Goal: Task Accomplishment & Management: Complete application form

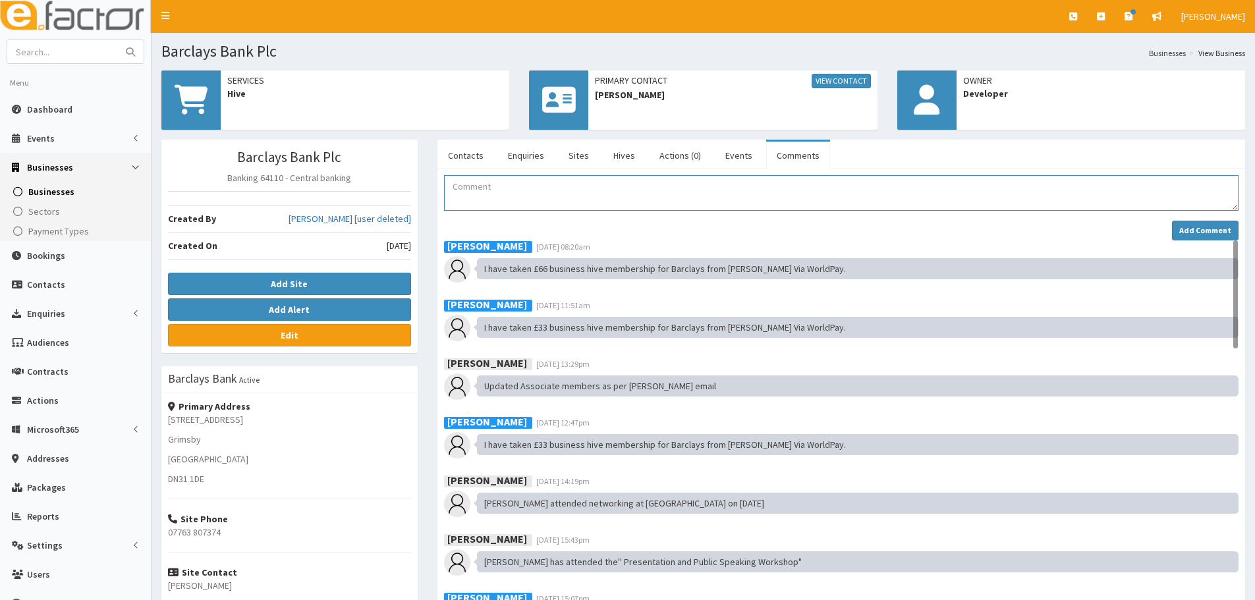
click at [570, 190] on textarea "Comment" at bounding box center [841, 193] width 795 height 36
click at [53, 58] on input "text" at bounding box center [62, 51] width 111 height 23
type input "jens"
click at [117, 40] on button "submit" at bounding box center [130, 51] width 26 height 23
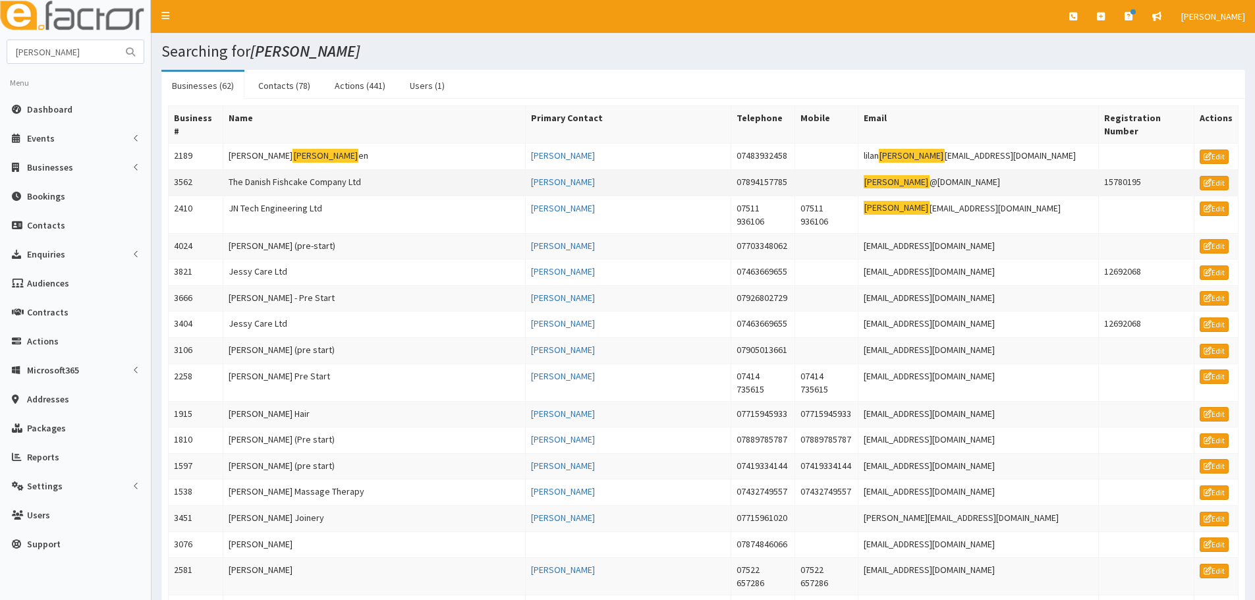
click at [308, 174] on td "The Danish Fishcake Company Ltd" at bounding box center [374, 182] width 302 height 26
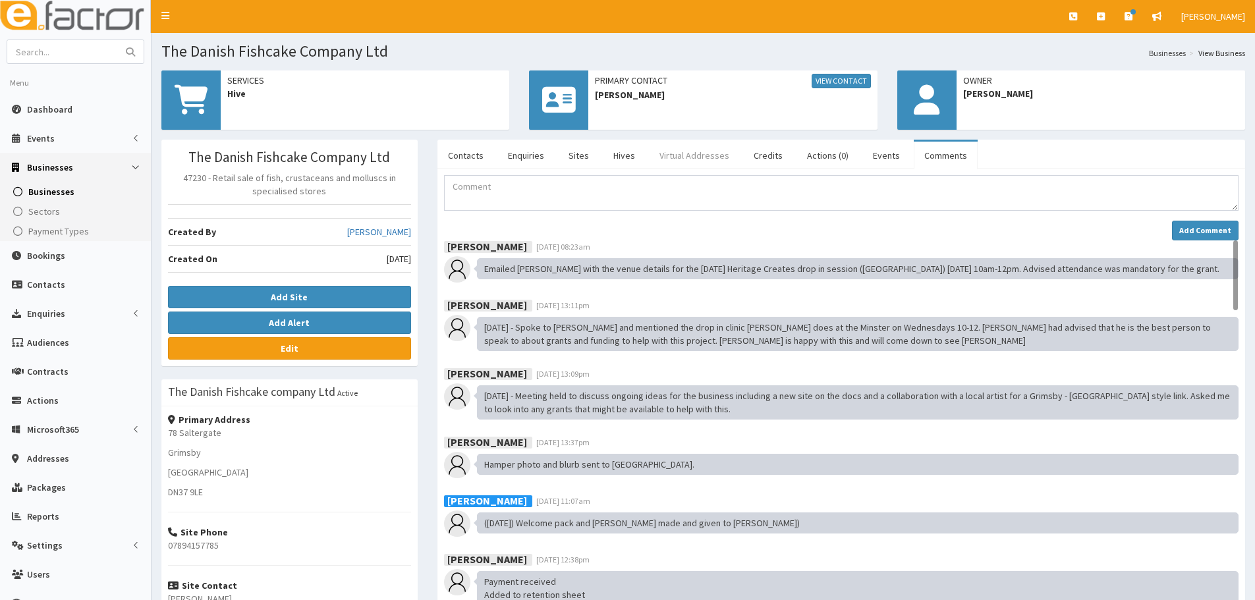
click at [686, 155] on link "Virtual Addresses" at bounding box center [694, 156] width 91 height 28
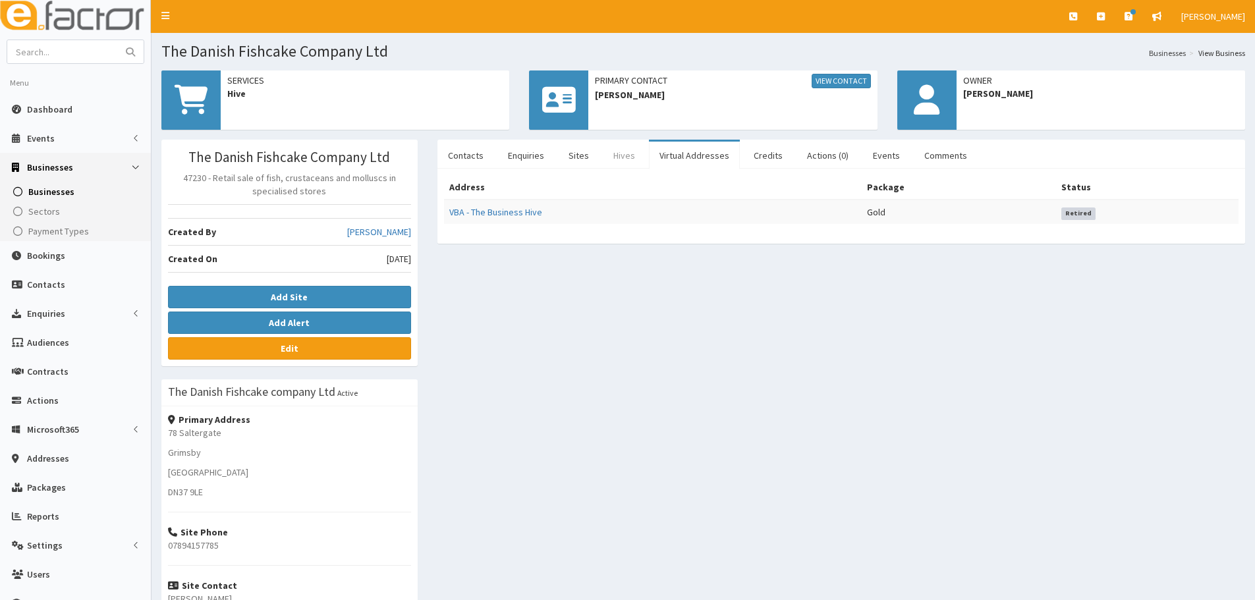
click at [619, 155] on link "Hives" at bounding box center [624, 156] width 43 height 28
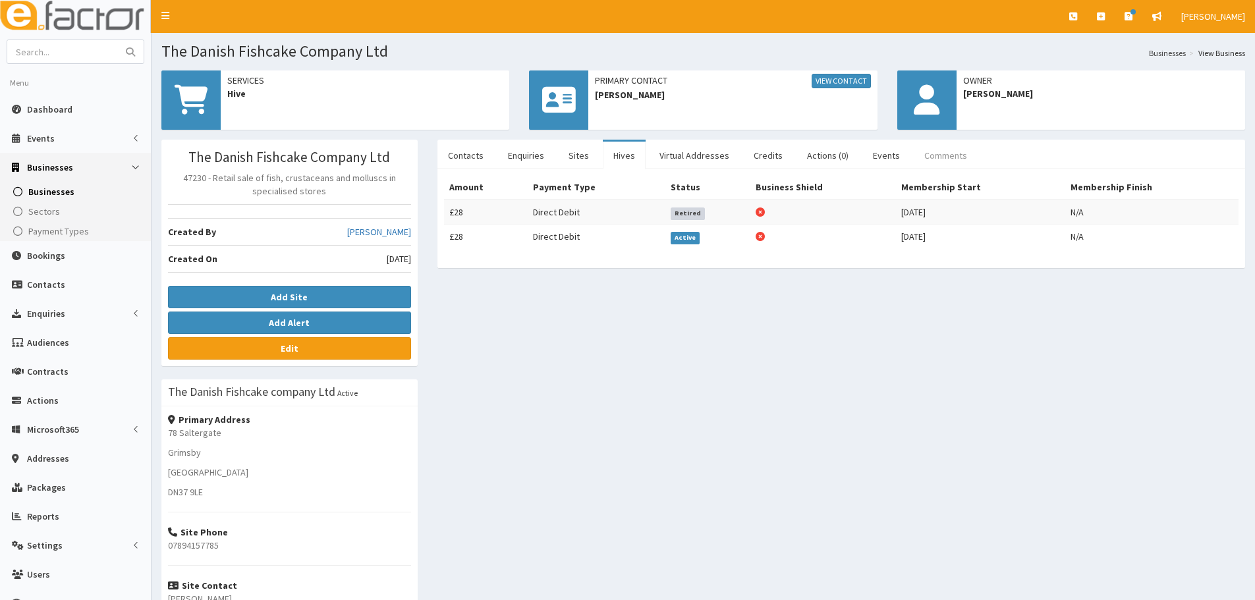
drag, startPoint x: 925, startPoint y: 150, endPoint x: 902, endPoint y: 159, distance: 24.2
click at [925, 150] on link "Comments" at bounding box center [946, 156] width 64 height 28
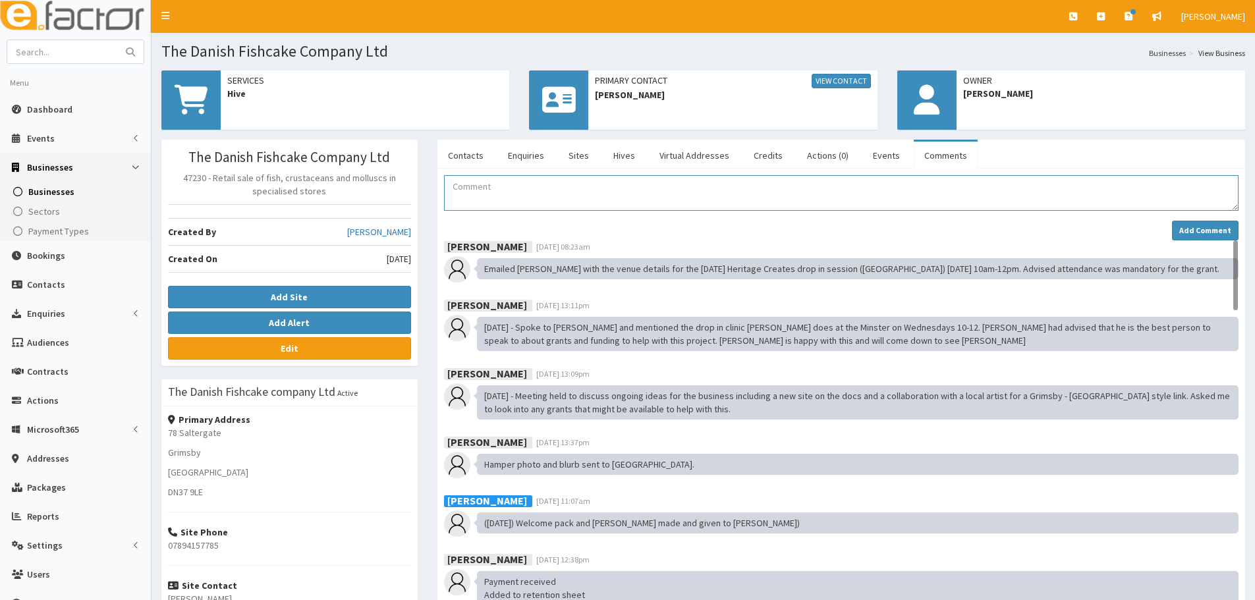
click at [627, 201] on textarea "Comment" at bounding box center [841, 193] width 795 height 36
type textarea "Jens has put in his notice for his membership on 16.09.2025"
click at [1217, 225] on strong "Add Comment" at bounding box center [1206, 230] width 52 height 10
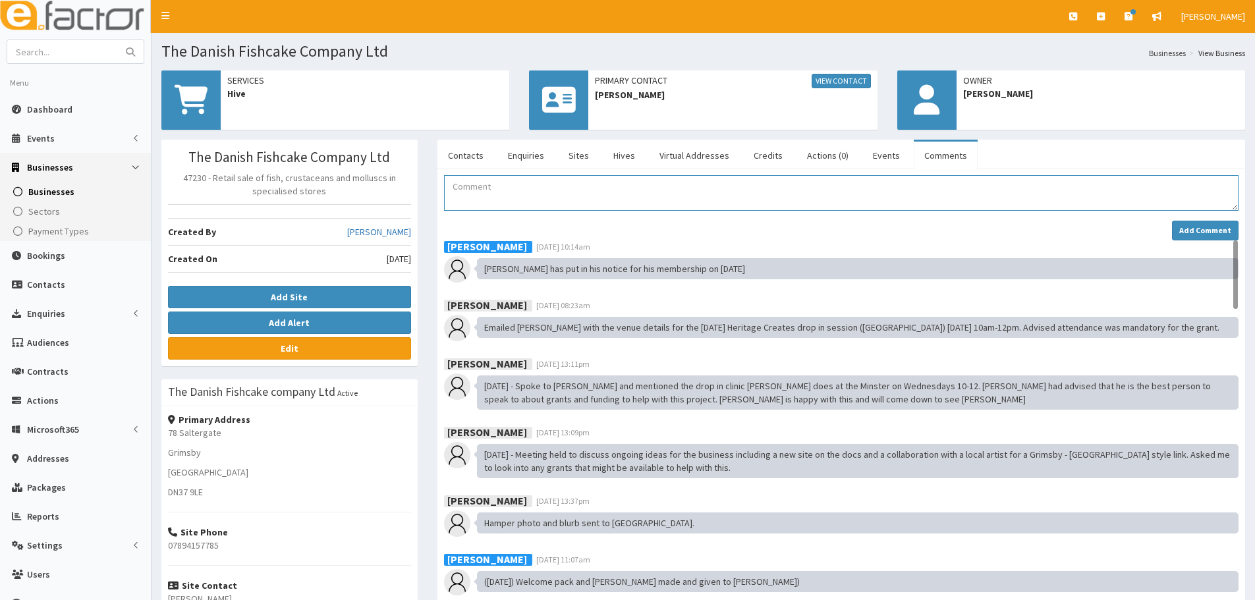
click at [554, 180] on textarea "Comment" at bounding box center [841, 193] width 795 height 36
type textarea "He said 2 month notice but as he has been a member for longer than the 90day te…"
click at [1211, 234] on strong "Add Comment" at bounding box center [1206, 230] width 52 height 10
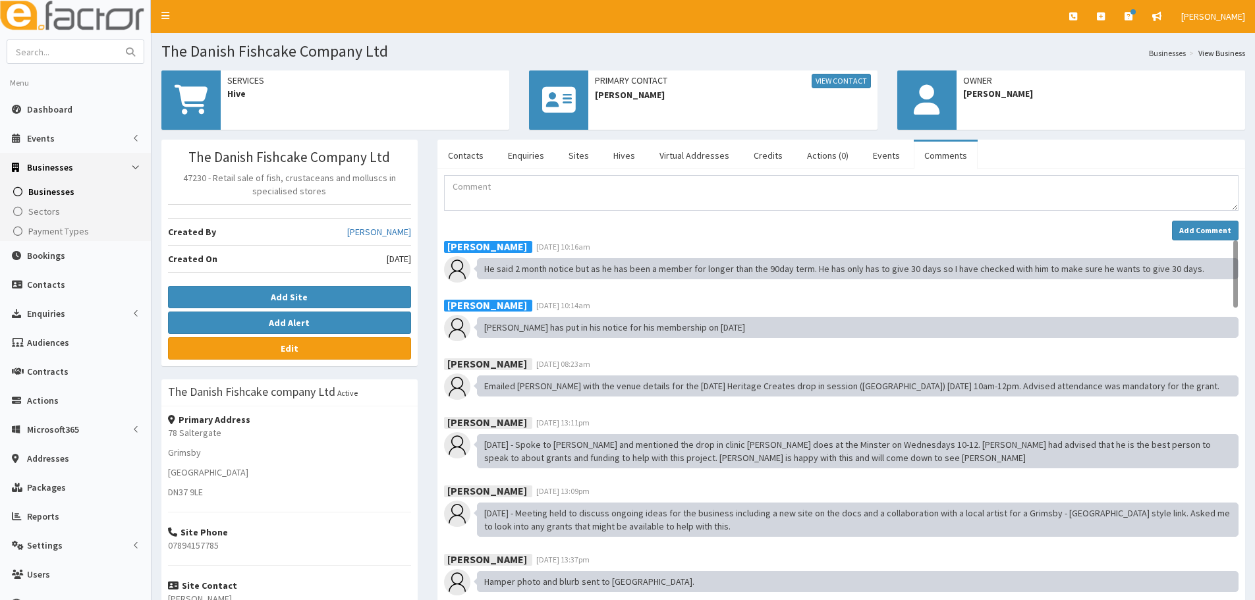
click at [483, 170] on div "Name Contact Type Phone Mobile Email Job Title Email Telephone Mobile Newslette…" at bounding box center [842, 440] width 808 height 543
click at [480, 188] on textarea "Comment" at bounding box center [841, 193] width 795 height 36
click at [496, 202] on textarea "Comment" at bounding box center [841, 193] width 795 height 36
paste textarea "This is purely due to being so busy I just don't get the time to come in."
click at [838, 188] on textarea "His reason for cancelling is: This is purely due to being so busy I just don't …" at bounding box center [841, 193] width 795 height 36
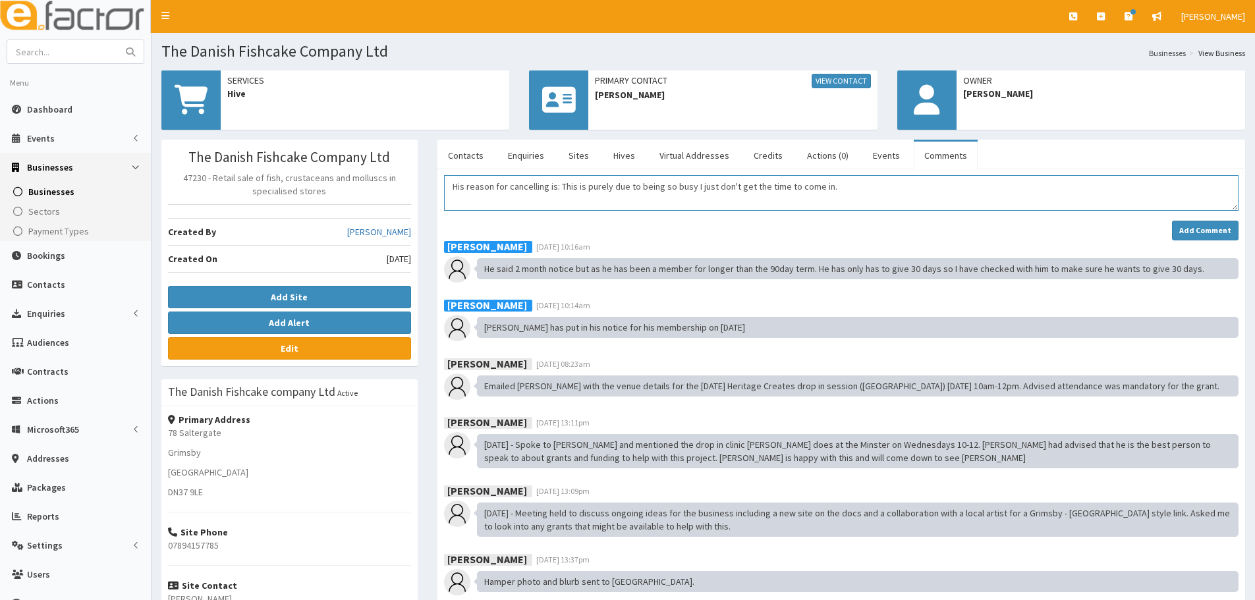
click at [826, 186] on textarea "His reason for cancelling is: This is purely due to being so busy I just don't …" at bounding box center [841, 193] width 795 height 36
click at [824, 188] on textarea "His reason for cancelling is: This is purely due to being so busy I just don't …" at bounding box center [841, 193] width 795 height 36
click at [471, 198] on textarea "His reason for cancelling is: This is purely due to being so busy I just don't …" at bounding box center [841, 193] width 795 height 36
drag, startPoint x: 449, startPoint y: 196, endPoint x: 460, endPoint y: 203, distance: 13.3
click at [449, 197] on textarea "His reason for cancelling is: This is purely due to being so busy I just don't …" at bounding box center [841, 193] width 795 height 36
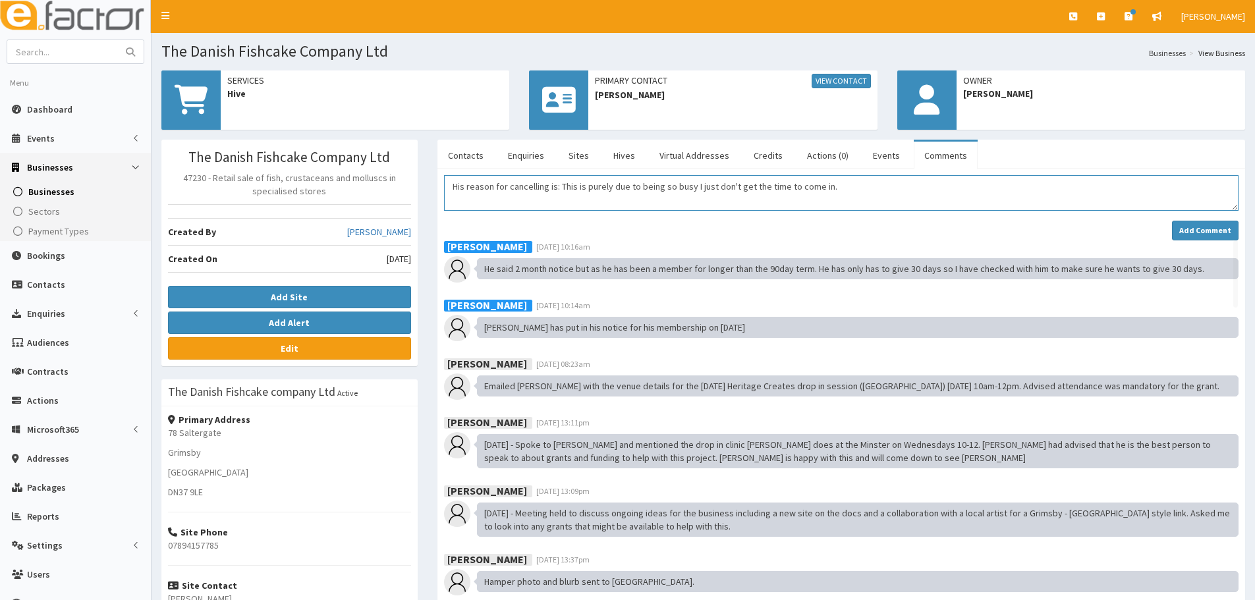
click at [460, 203] on textarea "His reason for cancelling is: This is purely due to being so busy I just don't …" at bounding box center [841, 193] width 795 height 36
drag, startPoint x: 454, startPoint y: 191, endPoint x: 898, endPoint y: 221, distance: 444.5
click at [898, 221] on div "His reason for cancelling is: This is purely due to being so busy I just don't …" at bounding box center [841, 207] width 795 height 65
click at [860, 196] on textarea "His reason for cancelling is: This is purely due to being so busy I just don't …" at bounding box center [841, 193] width 795 height 36
drag, startPoint x: 451, startPoint y: 189, endPoint x: 894, endPoint y: 194, distance: 442.2
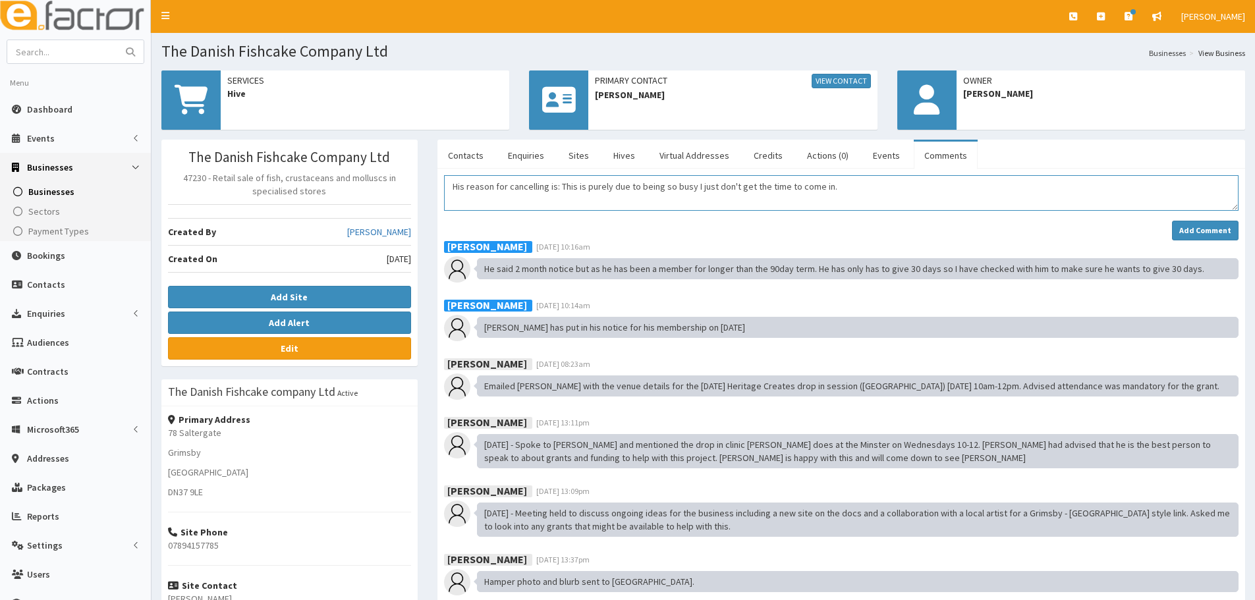
click at [894, 194] on textarea "His reason for cancelling is: This is purely due to being so busy I just don't …" at bounding box center [841, 193] width 795 height 36
click at [840, 196] on textarea "His reason for cancelling is: This is purely due to being so busy I just don't …" at bounding box center [841, 193] width 795 height 36
drag, startPoint x: 616, startPoint y: 187, endPoint x: 558, endPoint y: 190, distance: 57.4
click at [558, 190] on textarea "His reason for cancelling is: This is purely due to being so busy I just don't …" at bounding box center [841, 193] width 795 height 36
click at [770, 186] on textarea "His reason for cancelling is due to being so busy I just don't get the time to …" at bounding box center [841, 193] width 795 height 36
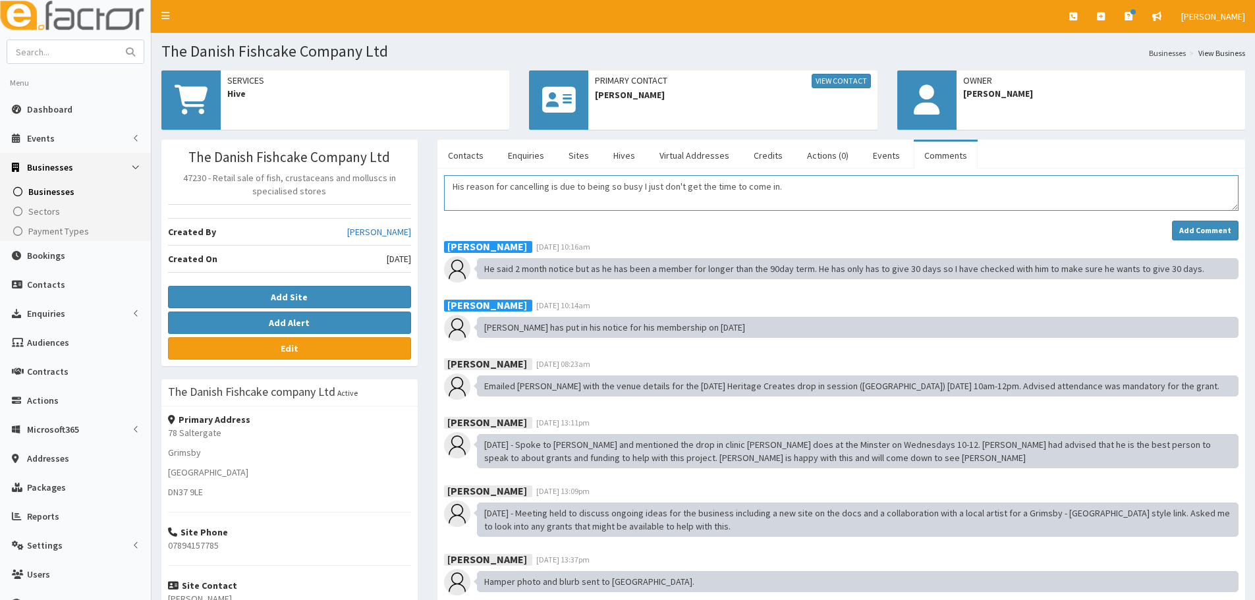
drag, startPoint x: 641, startPoint y: 190, endPoint x: 633, endPoint y: 186, distance: 8.8
click at [633, 186] on textarea "His reason for cancelling is due to being so busy I just don't get the time to …" at bounding box center [841, 193] width 795 height 36
drag, startPoint x: 782, startPoint y: 178, endPoint x: 635, endPoint y: 196, distance: 147.4
click at [635, 196] on textarea "His reason for cancelling is due to being so busy I just don't get the time to …" at bounding box center [841, 193] width 795 height 36
click at [913, 192] on textarea "His reason for cancelling is due to being so busy he doesn't get time to use an…" at bounding box center [841, 193] width 795 height 36
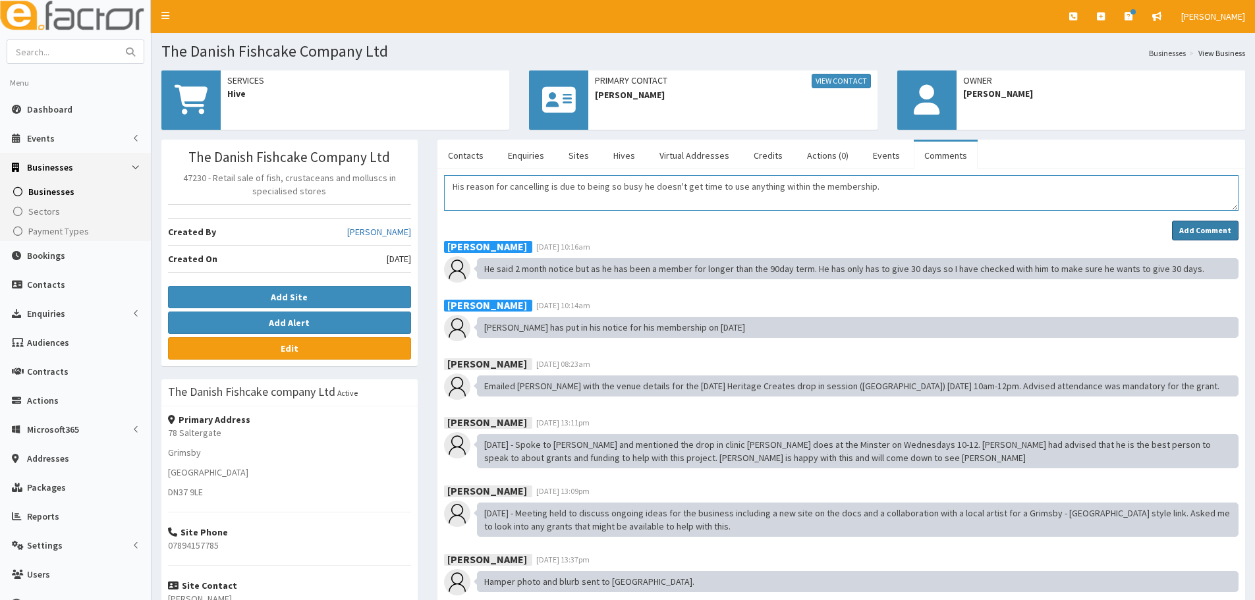
type textarea "His reason for cancelling is due to being so busy he doesn't get time to use an…"
drag, startPoint x: 1219, startPoint y: 230, endPoint x: 1006, endPoint y: 201, distance: 215.5
click at [1006, 201] on div "His reason for cancelling is due to being so busy he doesn't get time to use an…" at bounding box center [841, 207] width 795 height 65
click at [450, 202] on textarea "His reason for cancelling is due to being so busy he doesn't get time to use an…" at bounding box center [841, 193] width 795 height 36
drag, startPoint x: 453, startPoint y: 186, endPoint x: 890, endPoint y: 204, distance: 437.9
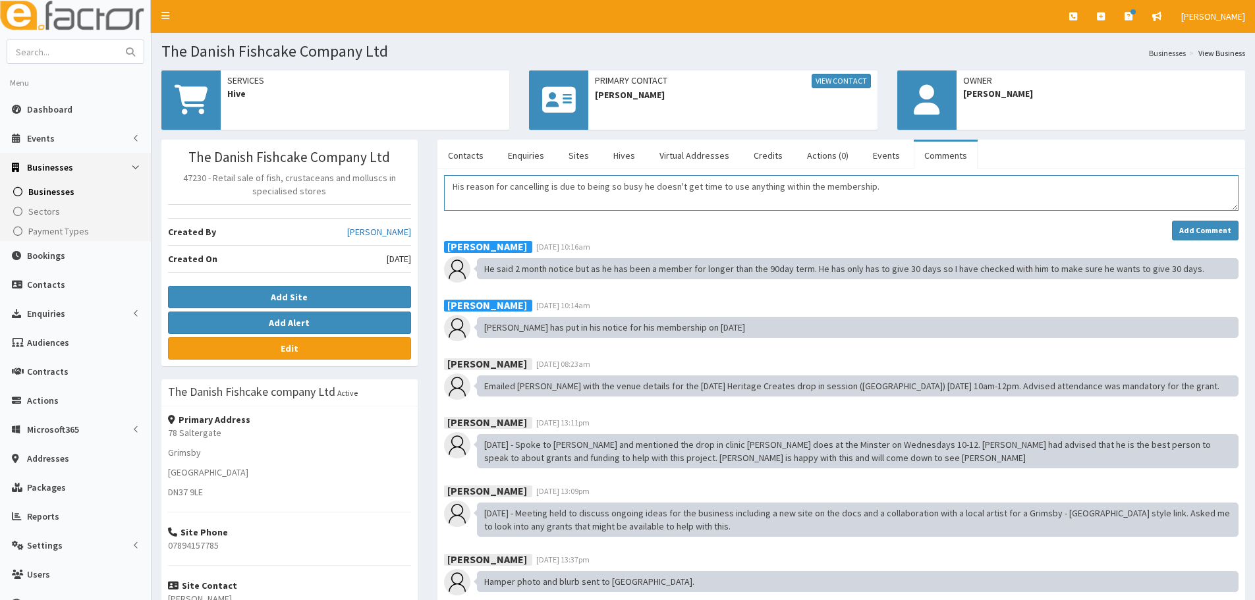
click at [890, 204] on textarea "His reason for cancelling is due to being so busy he doesn't get time to use an…" at bounding box center [841, 193] width 795 height 36
click at [896, 186] on textarea "His reason for cancelling is due to being so busy he doesn't get time to use an…" at bounding box center [841, 193] width 795 height 36
click at [1203, 229] on strong "Add Comment" at bounding box center [1206, 230] width 52 height 10
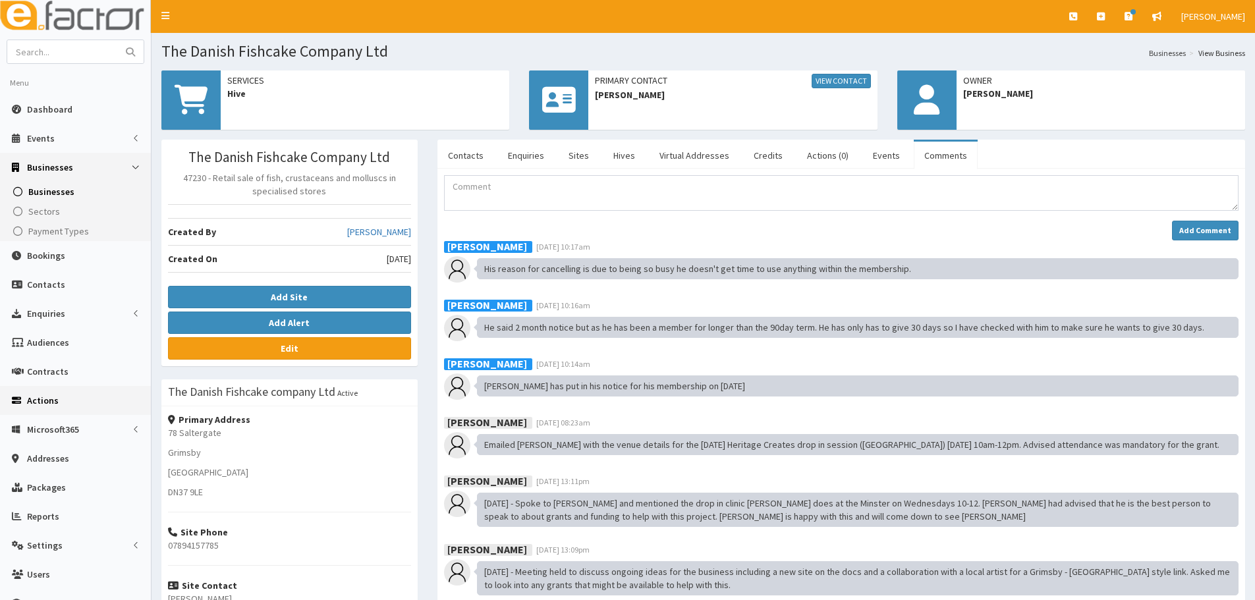
click at [41, 393] on link "Actions" at bounding box center [75, 400] width 151 height 29
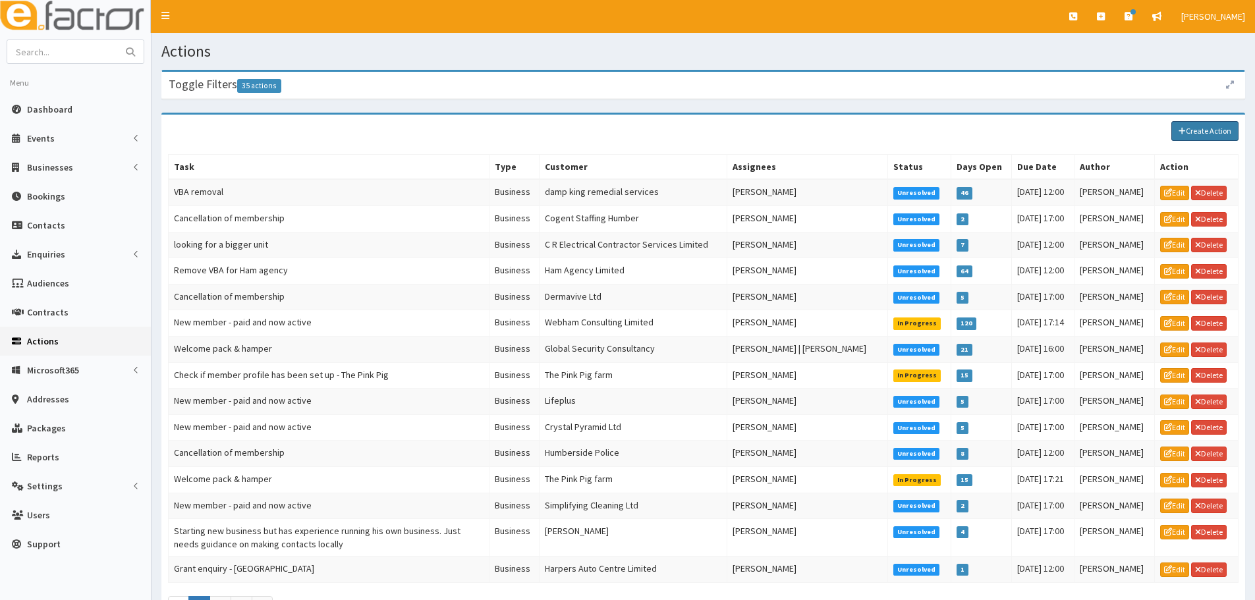
click at [1203, 138] on link "Create Action" at bounding box center [1205, 131] width 67 height 20
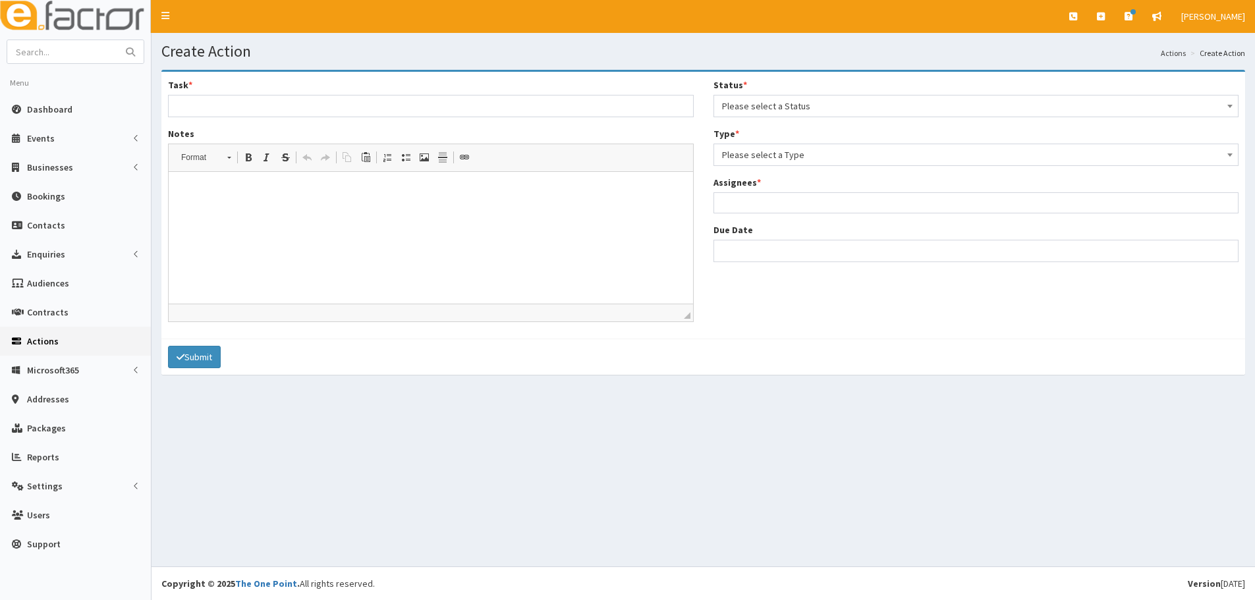
select select
click at [240, 100] on input "Task *" at bounding box center [431, 106] width 526 height 22
click at [215, 110] on input "Task *" at bounding box center [431, 106] width 526 height 22
type input "C"
drag, startPoint x: 215, startPoint y: 110, endPoint x: 307, endPoint y: 115, distance: 91.7
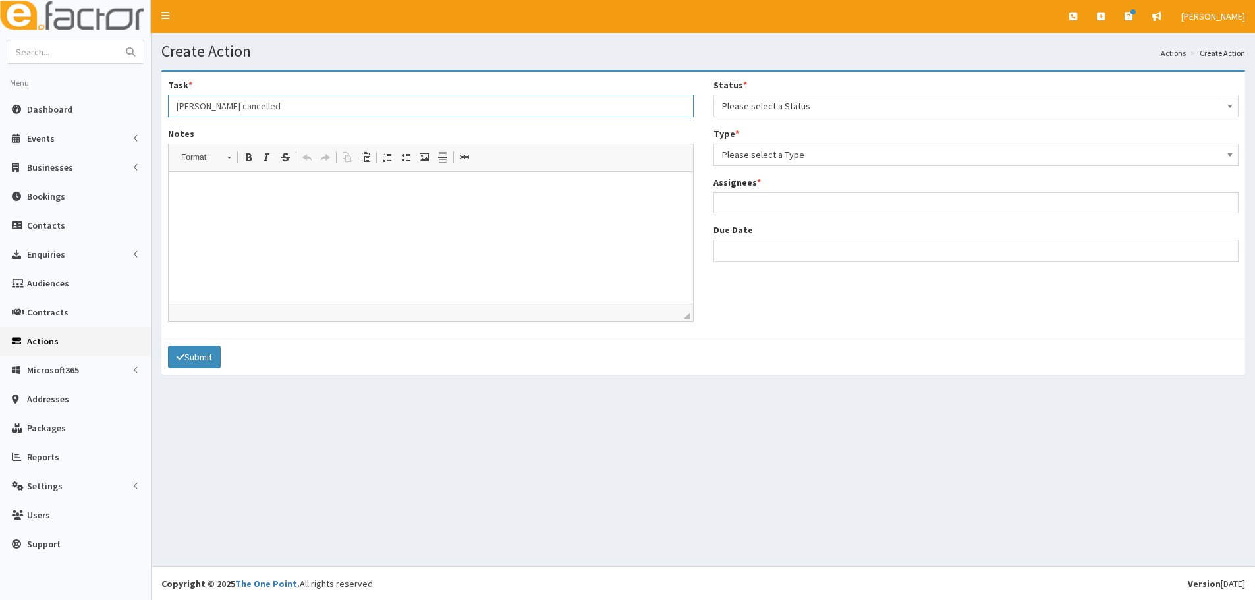
click at [307, 115] on input "[PERSON_NAME] cancelled" at bounding box center [431, 106] width 526 height 22
click at [329, 106] on input "Jens membership cancelled" at bounding box center [431, 106] width 526 height 22
drag, startPoint x: 329, startPoint y: 106, endPoint x: 248, endPoint y: 107, distance: 81.1
click at [248, 107] on input "Jens membership has cancelled" at bounding box center [431, 106] width 526 height 22
click at [260, 156] on link "Italic Keyboard shortcut Ctrl+I" at bounding box center [267, 157] width 18 height 17
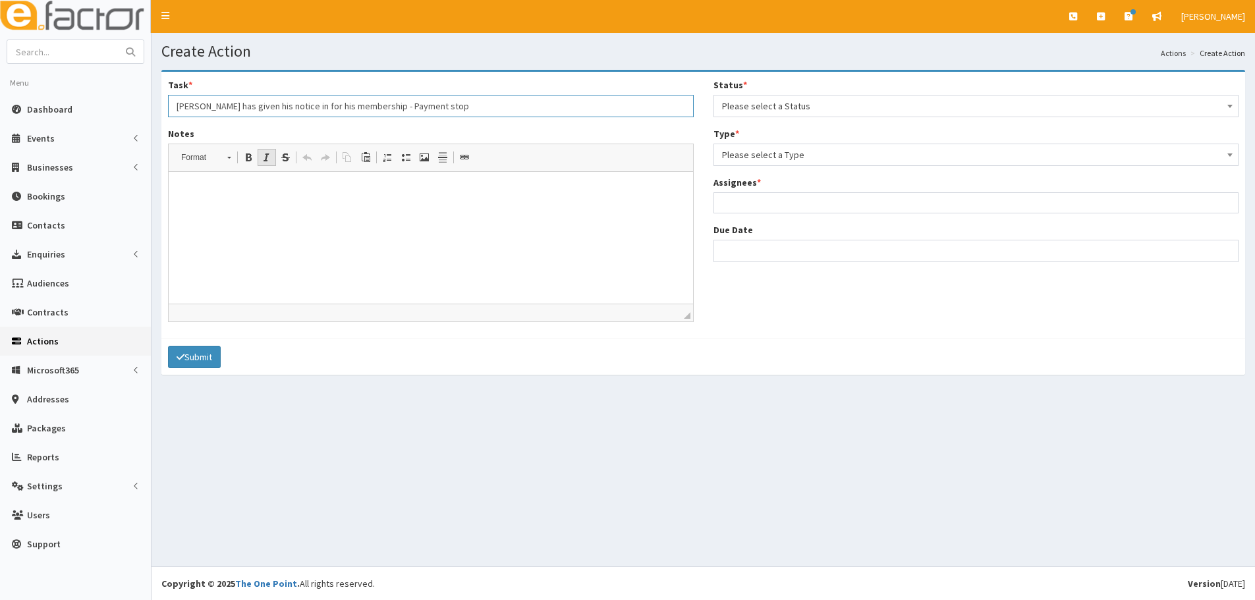
type input "[PERSON_NAME] has given his notice in for his membership - Payment stop"
click at [250, 153] on span at bounding box center [248, 157] width 11 height 11
click at [238, 182] on html "​​​​​​​" at bounding box center [431, 192] width 525 height 40
click at [271, 166] on link "Italic Keyboard shortcut Ctrl+I" at bounding box center [267, 157] width 18 height 17
click at [241, 163] on link "Bold Keyboard shortcut Ctrl+B" at bounding box center [248, 157] width 18 height 17
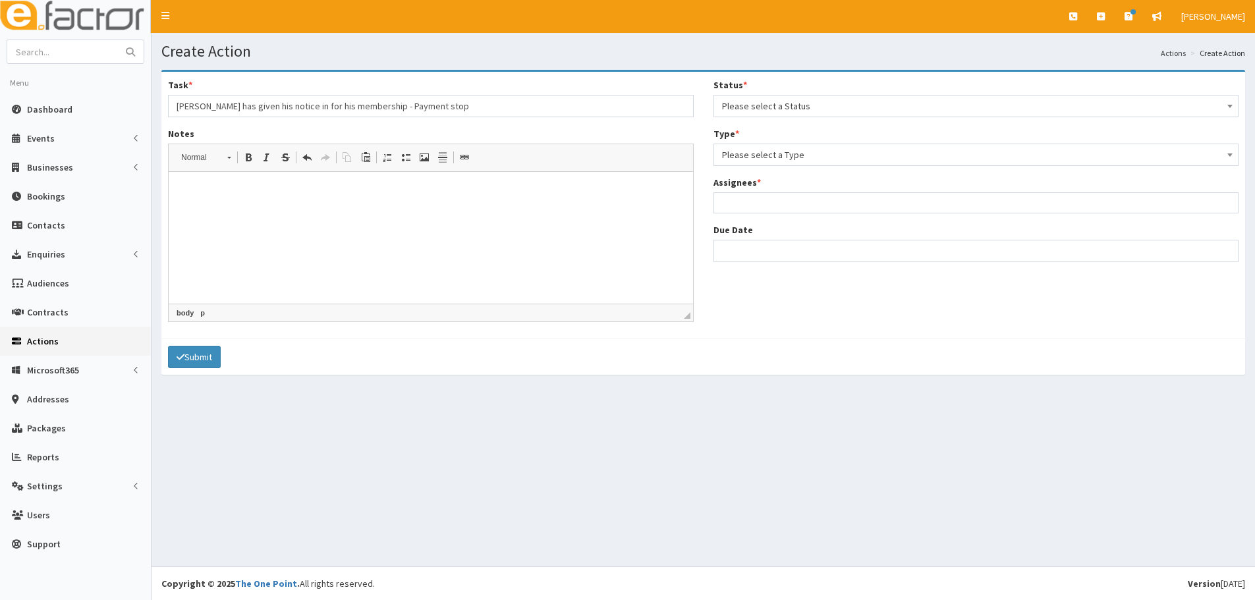
click at [213, 206] on html "​​​​​​​" at bounding box center [431, 192] width 525 height 40
click at [782, 108] on span "Please select a Status" at bounding box center [976, 106] width 509 height 18
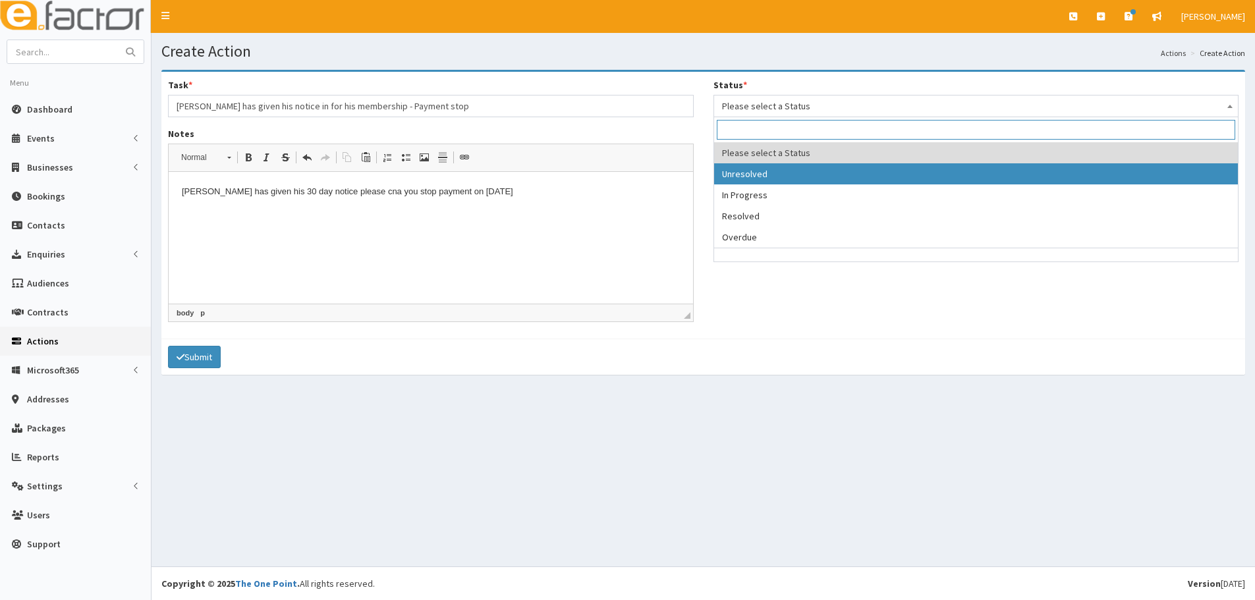
select select "1"
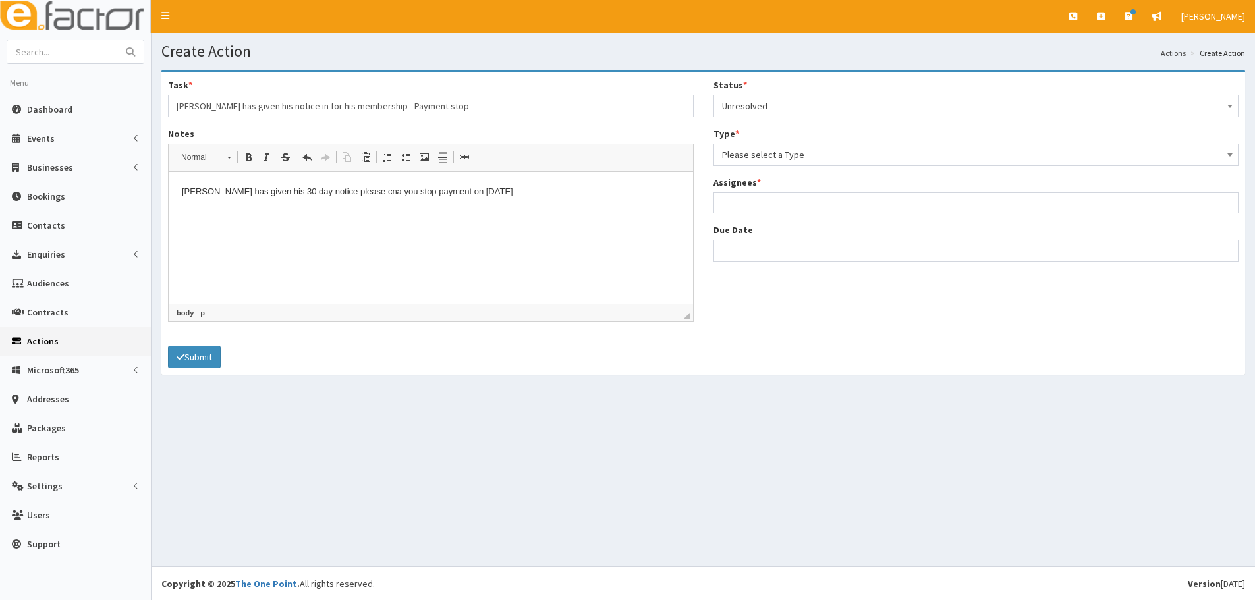
click at [746, 163] on span "Please select a Type" at bounding box center [976, 155] width 509 height 18
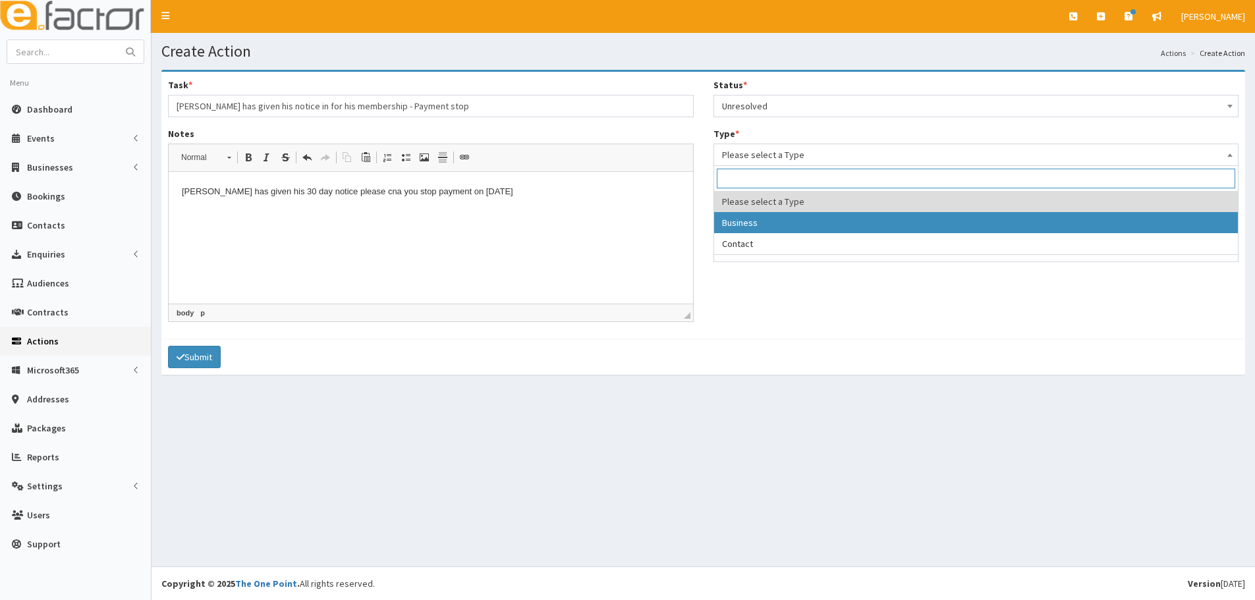
select select "business"
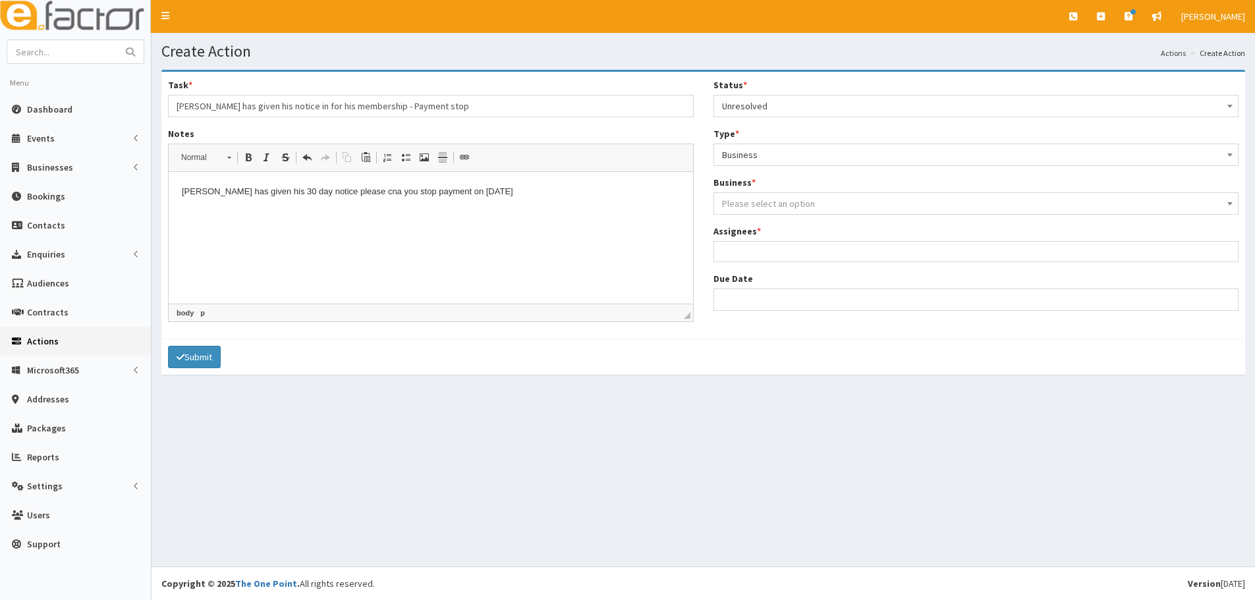
click at [747, 204] on span "Please select an option" at bounding box center [768, 204] width 93 height 12
type input "v"
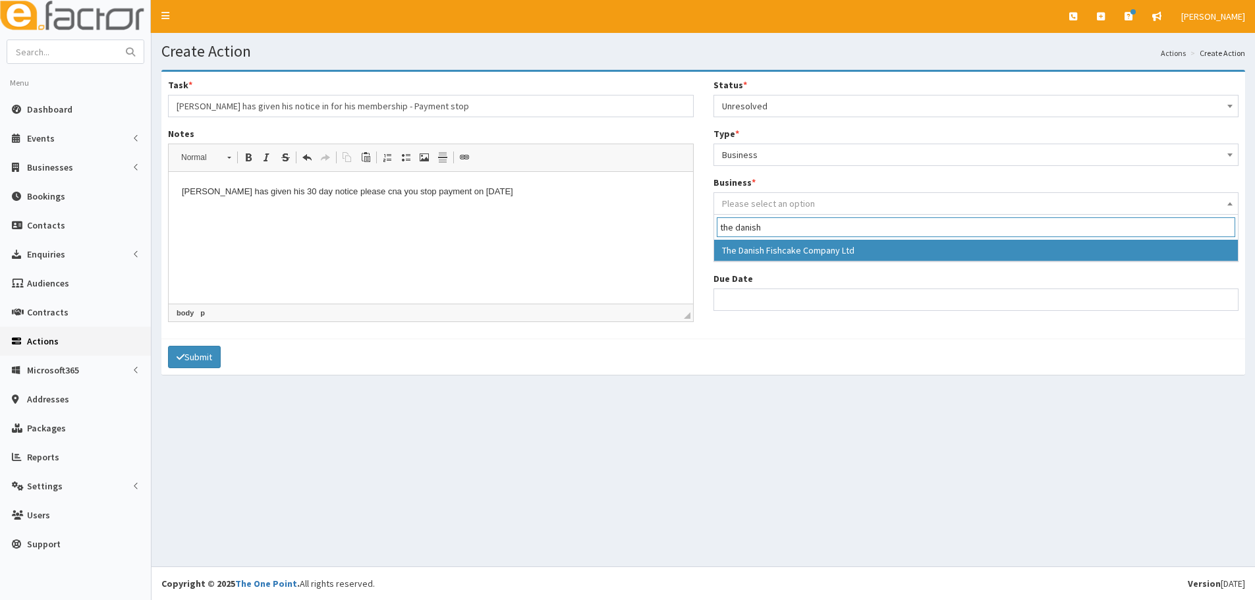
type input "the danish"
drag, startPoint x: 738, startPoint y: 254, endPoint x: 736, endPoint y: 268, distance: 14.6
select select "3562"
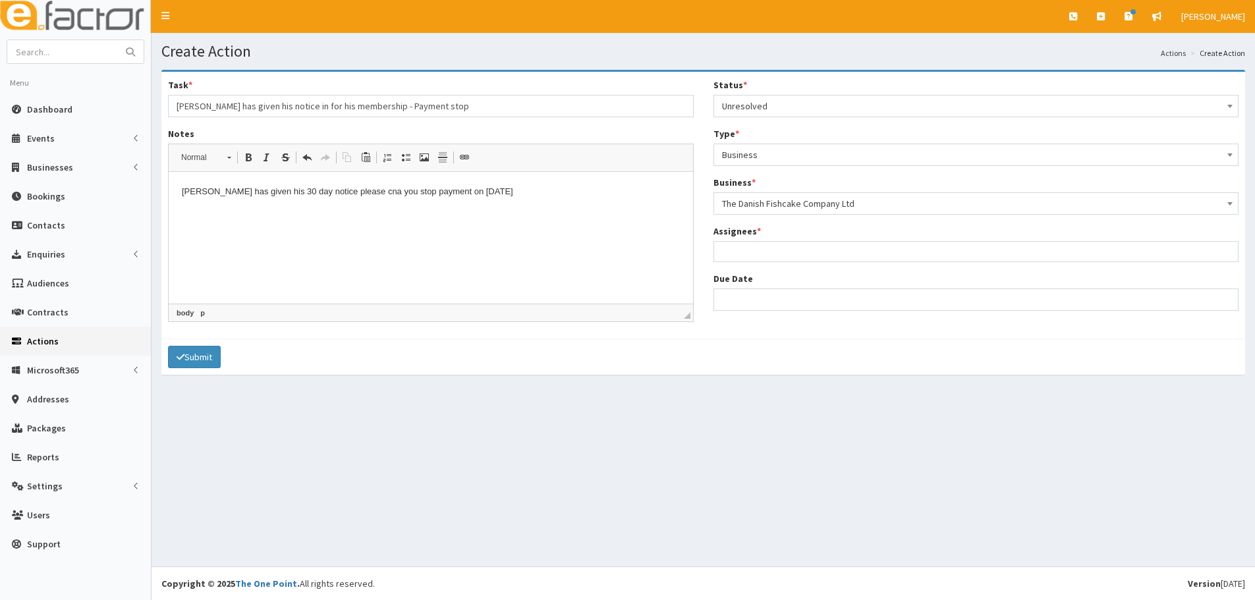
click at [753, 254] on ul at bounding box center [976, 250] width 525 height 16
type input "fin"
drag, startPoint x: 914, startPoint y: 423, endPoint x: 687, endPoint y: 254, distance: 283.5
click at [757, 250] on ul "fin" at bounding box center [976, 250] width 525 height 16
click at [751, 248] on ul at bounding box center [976, 250] width 525 height 16
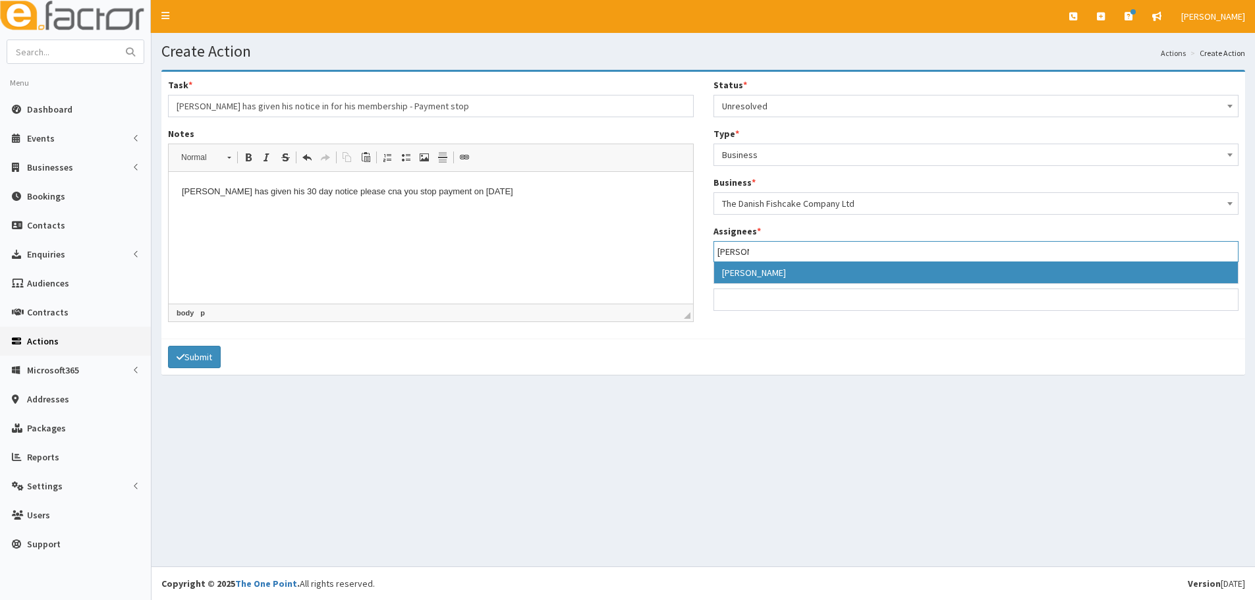
type input "[PERSON_NAME]"
select select "35"
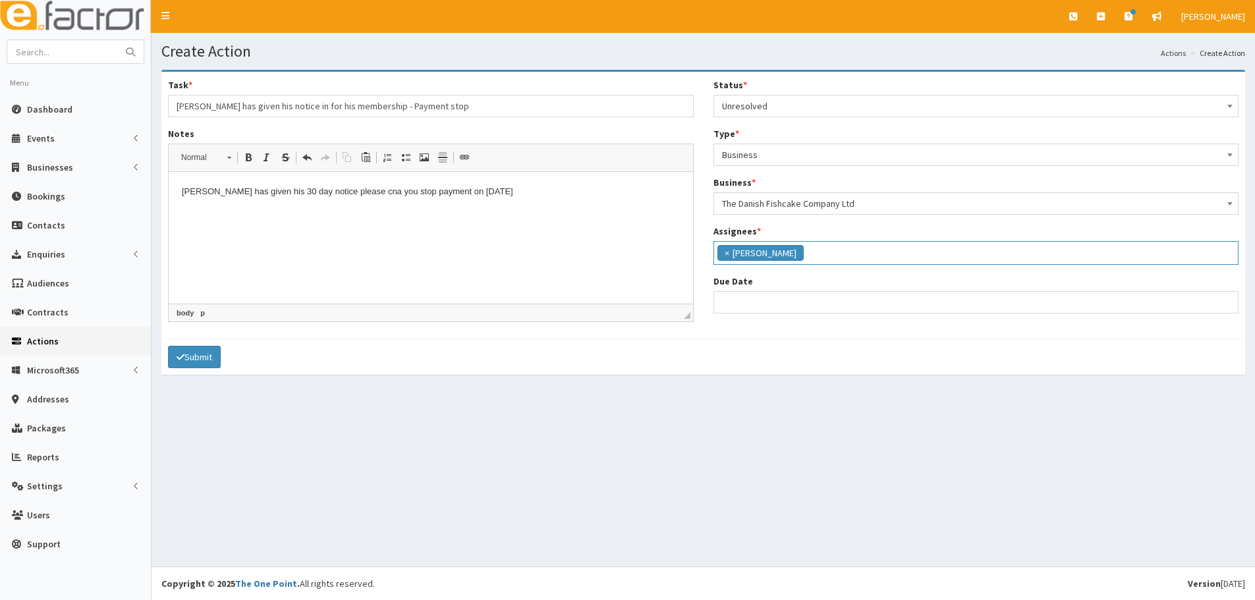
scroll to position [125, 0]
select select "12"
click at [722, 303] on input "Due Date" at bounding box center [977, 302] width 526 height 22
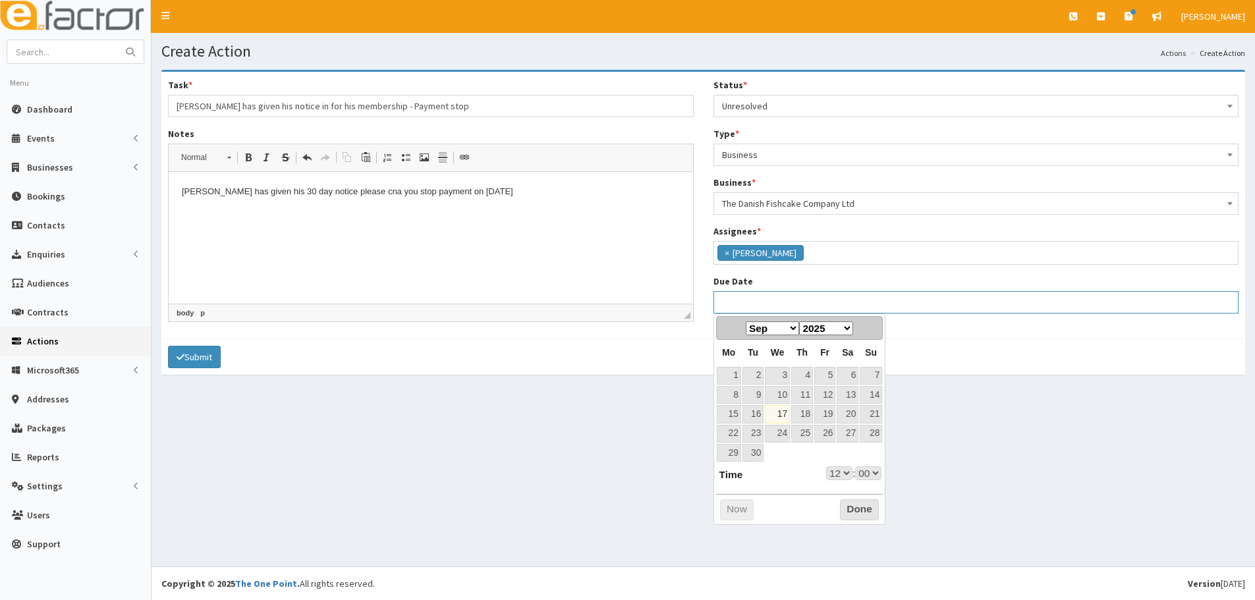
click at [737, 300] on input "Due Date" at bounding box center [977, 302] width 526 height 22
click at [732, 357] on span "Mo" at bounding box center [728, 352] width 13 height 11
click at [783, 328] on select "Jan Feb Mar Apr May Jun Jul Aug Sep Oct Nov Dec" at bounding box center [772, 329] width 53 height 14
select select "12"
click at [828, 416] on link "17" at bounding box center [825, 414] width 21 height 18
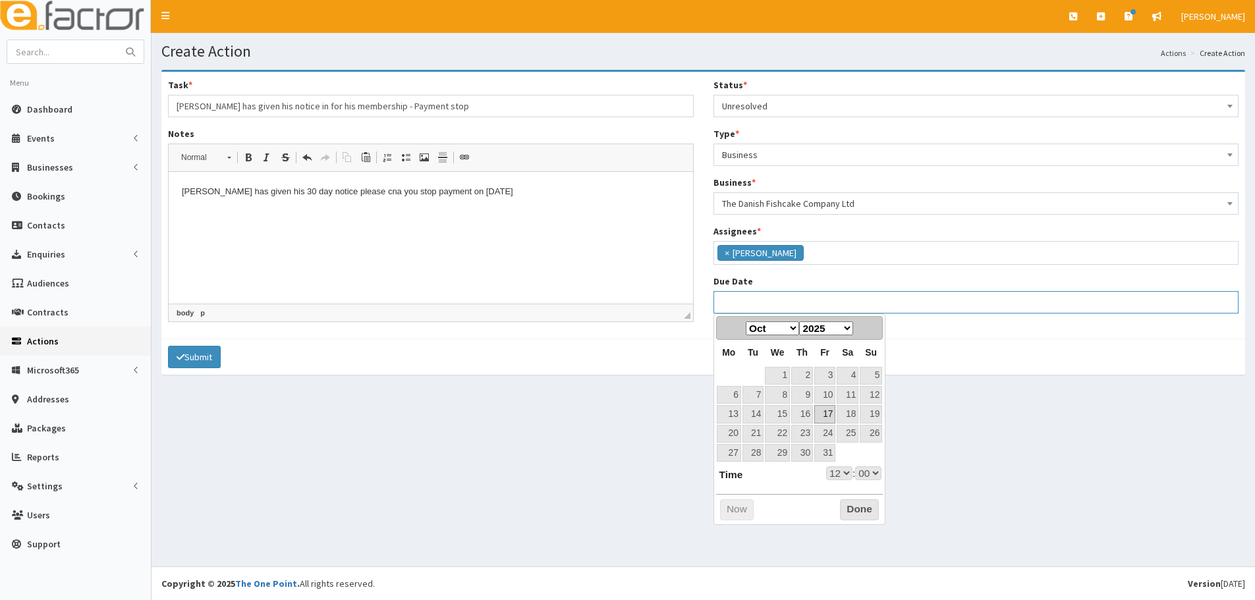
type input "17-10-2025 12:00"
select select "12"
click at [844, 471] on select "00 01 02 03 04 05 06 07 08 09 10 11 12 13 14 15 16 17 18 19 20 21 22 23" at bounding box center [839, 474] width 26 height 14
type input "17-10-2025 17:00"
select select "17"
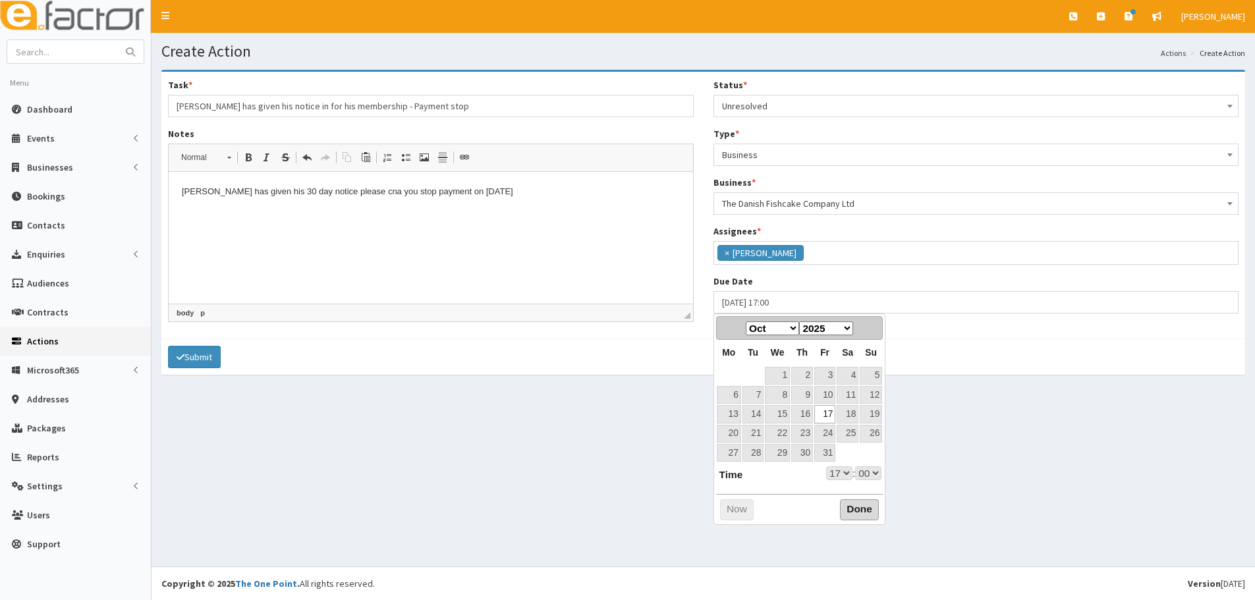
click at [858, 507] on button "Done" at bounding box center [859, 510] width 39 height 21
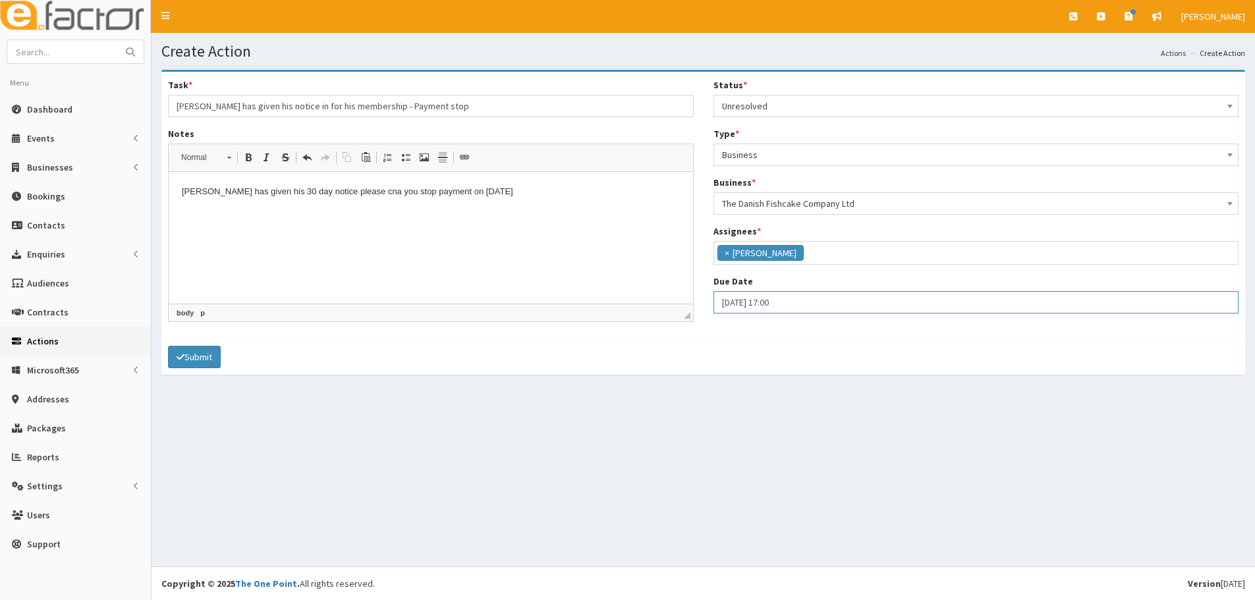
click at [806, 302] on input "17-10-2025 17:00" at bounding box center [977, 302] width 526 height 22
select select "17"
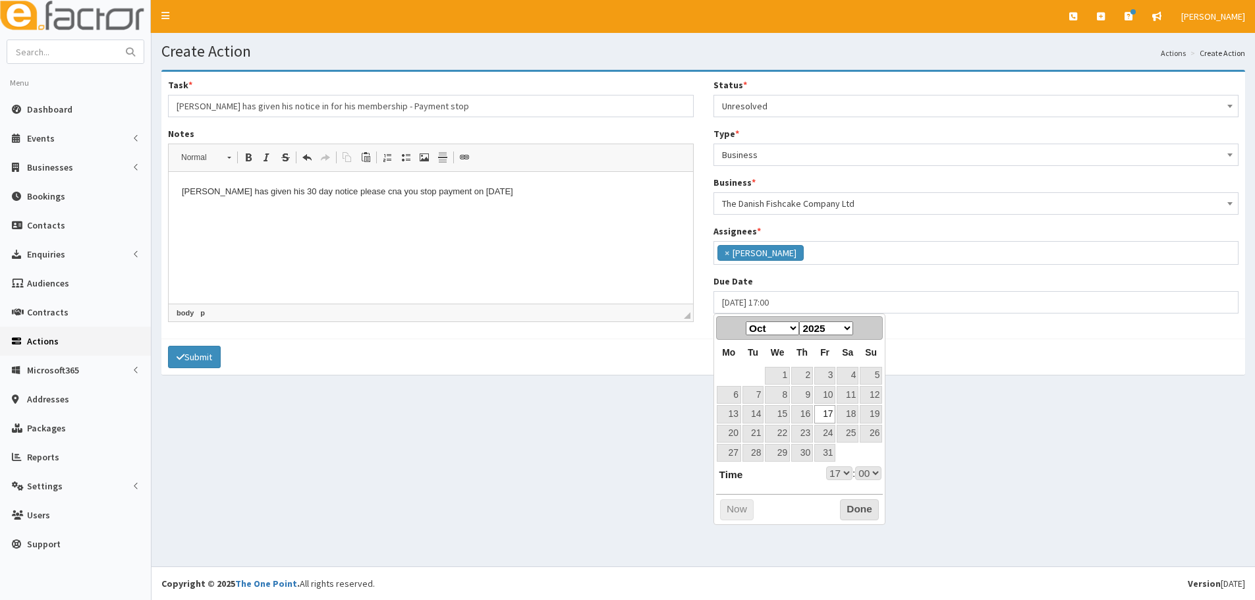
click at [847, 477] on select "00 01 02 03 04 05 06 07 08 09 10 11 12 13 14 15 16 17 18 19 20 21 22 23" at bounding box center [839, 474] width 26 height 14
type input "[DATE] 16:00"
select select "16"
click at [865, 473] on select "00 01 02 03 04 05 06 07 08 09 10 11 12 13 14 15 16 17 18 19 20 21 22 23 24 25 2…" at bounding box center [868, 474] width 26 height 14
type input "[DATE] 16:30"
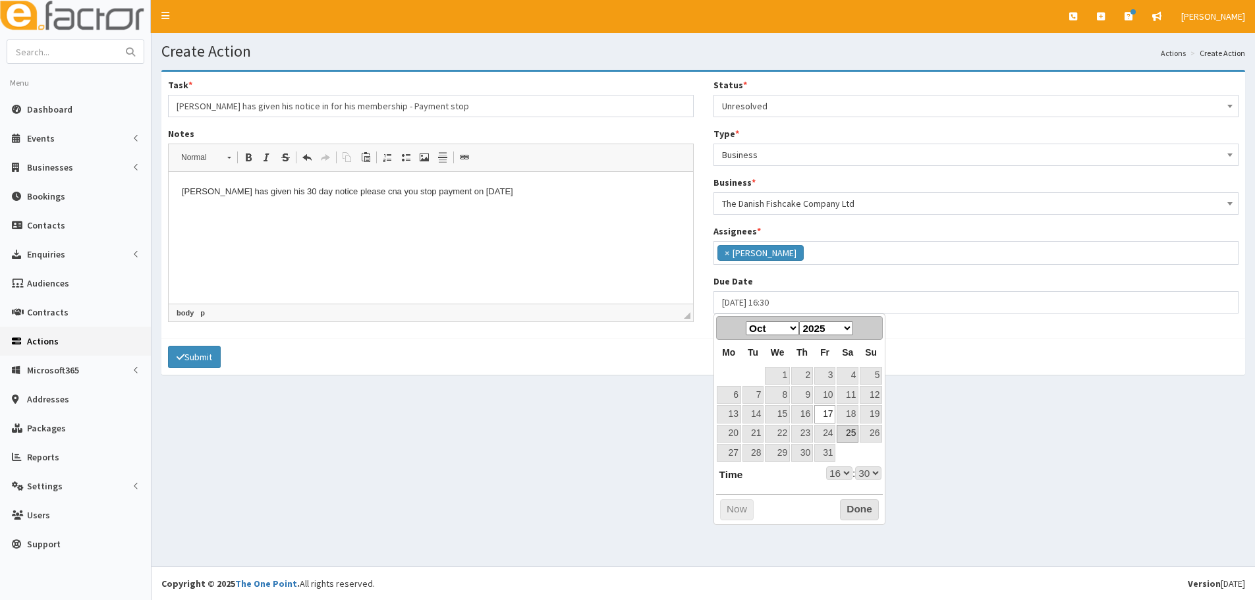
select select "16"
select select "30"
click at [847, 513] on button "Done" at bounding box center [859, 510] width 39 height 21
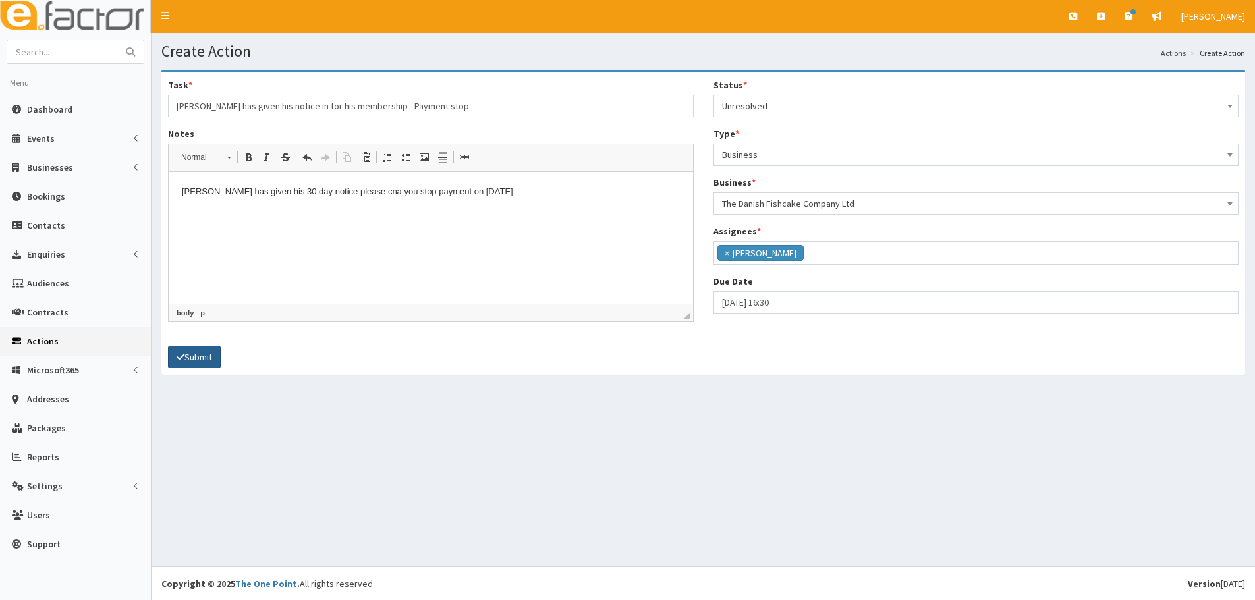
drag, startPoint x: 341, startPoint y: 519, endPoint x: 571, endPoint y: 241, distance: 360.0
click at [347, 192] on p "Jens has given his 30 day notice please cna you stop payment on 17.10.2025" at bounding box center [431, 192] width 498 height 14
click at [498, 195] on p "Jens has given his 30 day notice please can you stop payment on 17.10.2025" at bounding box center [431, 192] width 498 height 14
drag, startPoint x: 208, startPoint y: 362, endPoint x: 871, endPoint y: 390, distance: 663.5
click at [877, 391] on section "Task * Jens has given his notice in for his membership - Payment stop Notes Ric…" at bounding box center [704, 229] width 1104 height 338
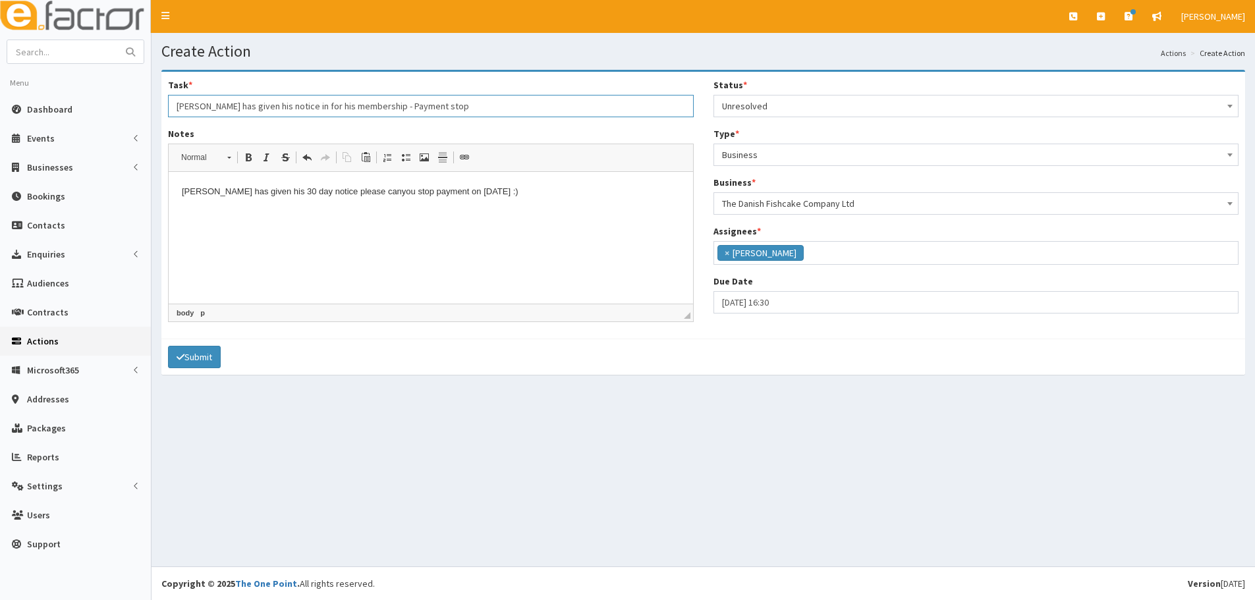
click at [402, 104] on input "Jens has given his notice in for his membership - Payment stop" at bounding box center [431, 106] width 526 height 22
click at [438, 102] on input "Jens has given his notice in for his membership - Payment to be stop" at bounding box center [431, 106] width 526 height 22
type input "[PERSON_NAME] has given his notice in for his membership - Payment to be stoppe…"
click at [180, 357] on icon "submit" at bounding box center [181, 357] width 8 height 9
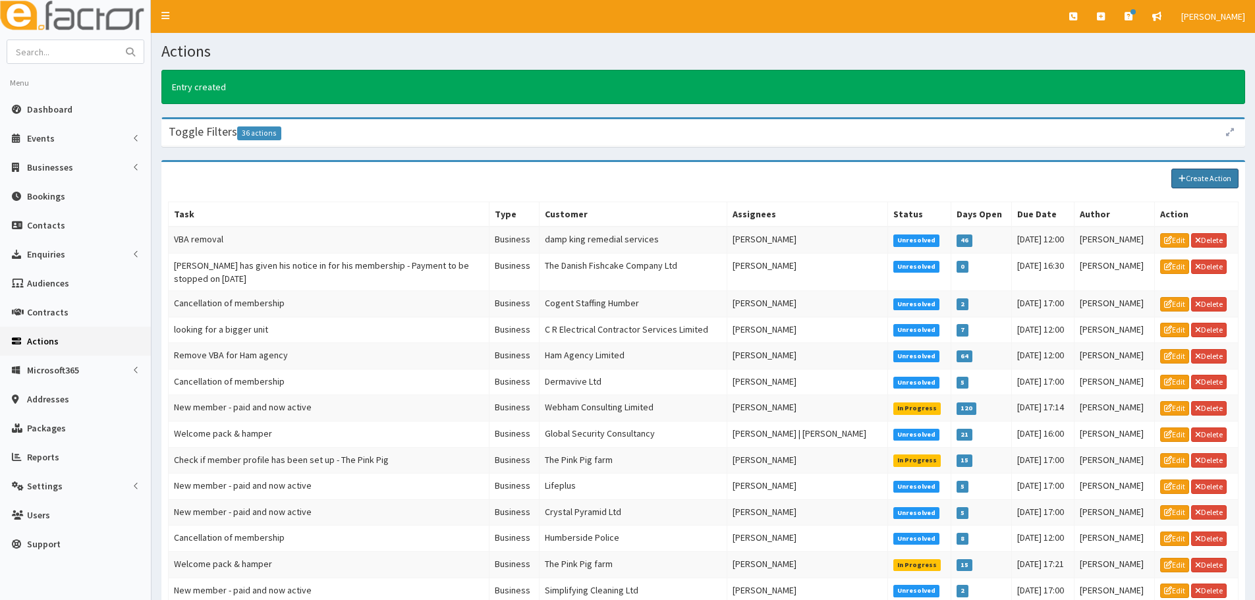
click at [1203, 175] on link "Create Action" at bounding box center [1205, 179] width 67 height 20
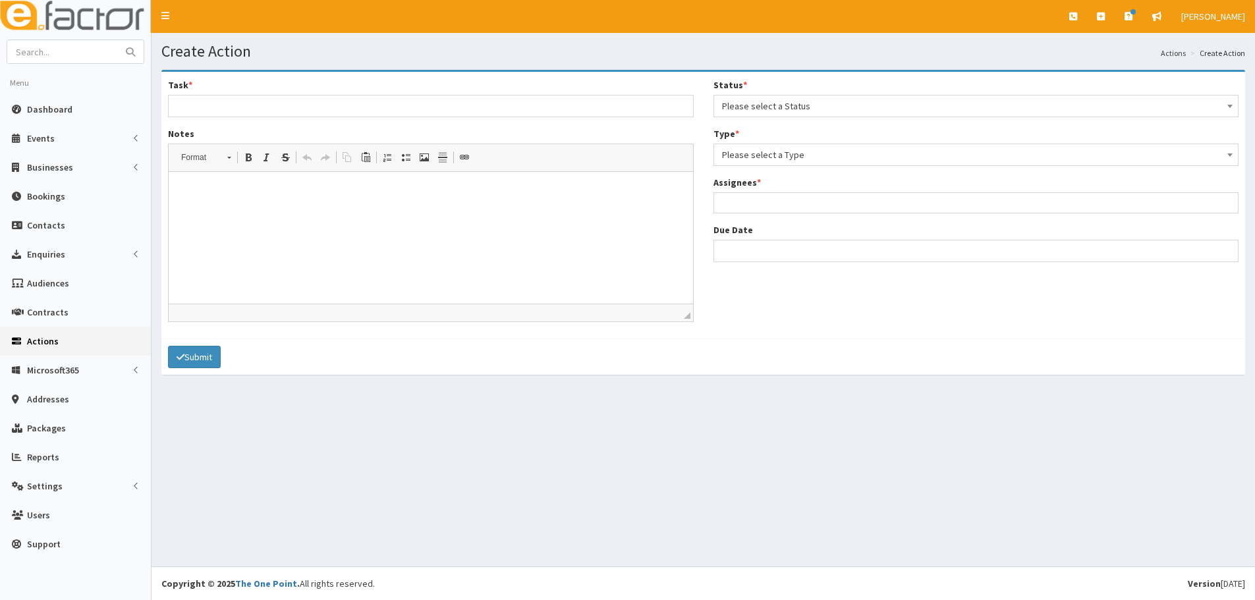
select select
drag, startPoint x: 299, startPoint y: 108, endPoint x: 293, endPoint y: 115, distance: 9.8
click at [299, 108] on input "Task *" at bounding box center [431, 106] width 526 height 22
click at [271, 107] on input "Please can you process jens callation" at bounding box center [431, 106] width 526 height 22
drag, startPoint x: 302, startPoint y: 102, endPoint x: 293, endPoint y: 104, distance: 9.4
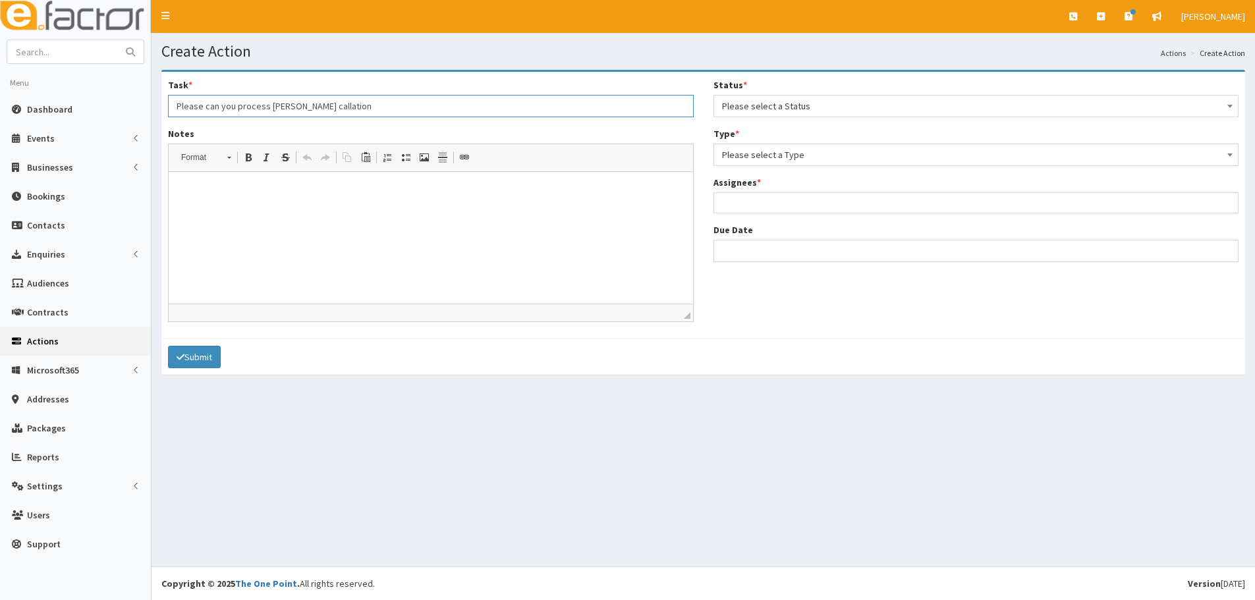
click at [293, 104] on input "Please can you process Jens callation" at bounding box center [431, 106] width 526 height 22
click at [287, 104] on input "Please can you process Jens callation" at bounding box center [431, 106] width 526 height 22
drag, startPoint x: 325, startPoint y: 105, endPoint x: 293, endPoint y: 113, distance: 32.6
click at [293, 113] on input "Please can you process Jens callation" at bounding box center [431, 106] width 526 height 22
click at [287, 107] on input "Please can you process Jens cancellation" at bounding box center [431, 106] width 526 height 22
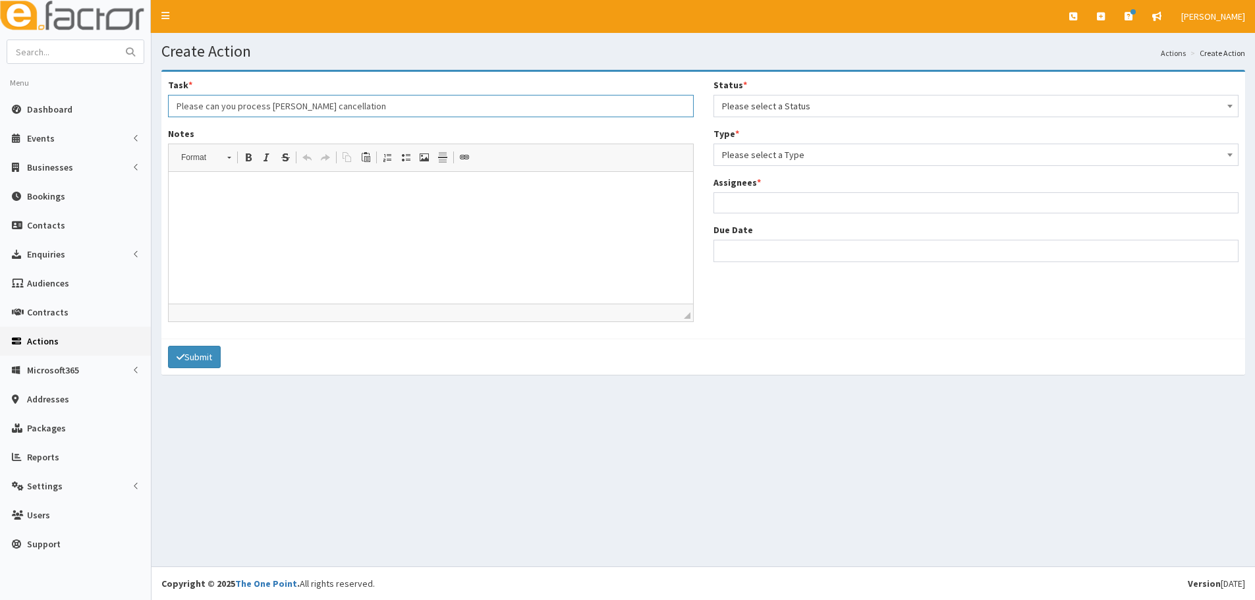
click at [347, 106] on input "Please can you process Jens cancellation" at bounding box center [431, 106] width 526 height 22
click at [284, 109] on input "Please can you process Jens cancellation" at bounding box center [431, 106] width 526 height 22
drag, startPoint x: 360, startPoint y: 110, endPoint x: 269, endPoint y: 105, distance: 91.7
click at [269, 105] on input "Please can you process Jens cancellation" at bounding box center [431, 106] width 526 height 22
click at [440, 111] on input "Please can you process membership cancellation for jens" at bounding box center [431, 106] width 526 height 22
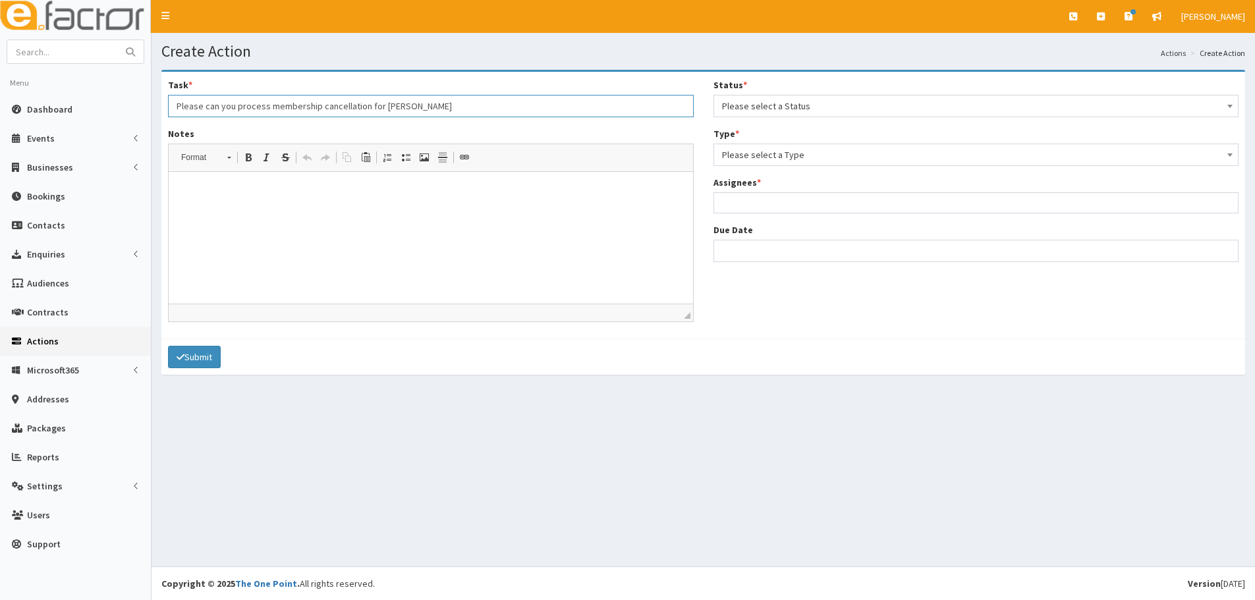
click at [386, 108] on input "Please can you process membership cancellation for jens" at bounding box center [431, 106] width 526 height 22
click at [384, 106] on input "Please can you process membership cancellation for jens" at bounding box center [431, 106] width 526 height 22
type input "Please can you process membership cancellation for Jens"
click at [766, 107] on span "Please select a Status" at bounding box center [976, 106] width 509 height 18
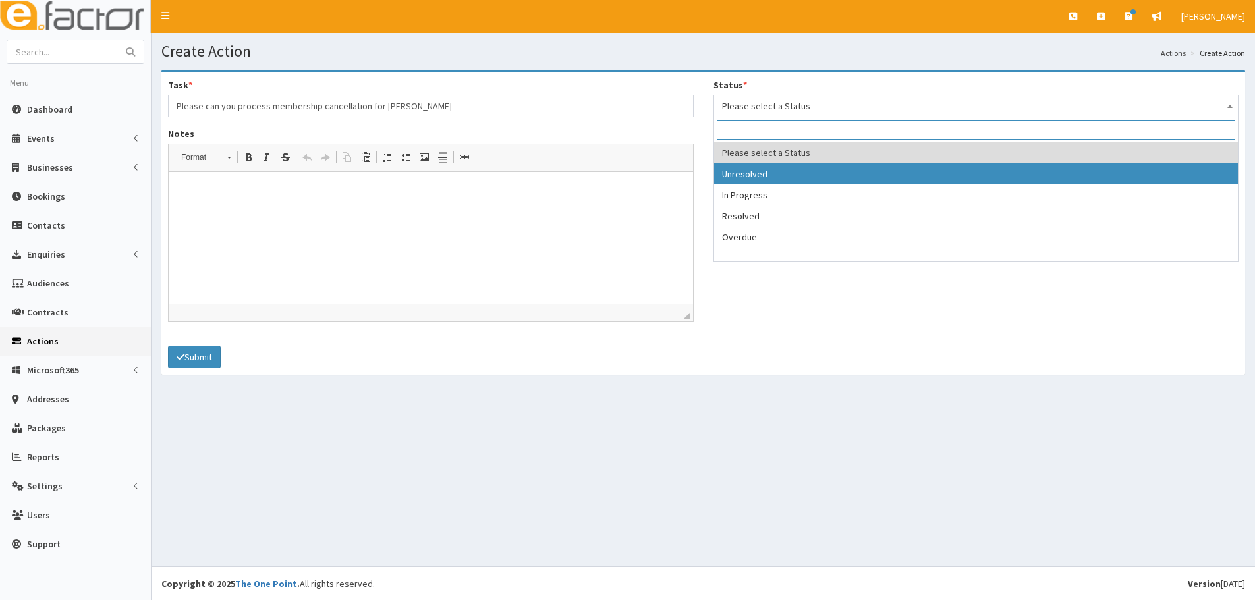
select select "1"
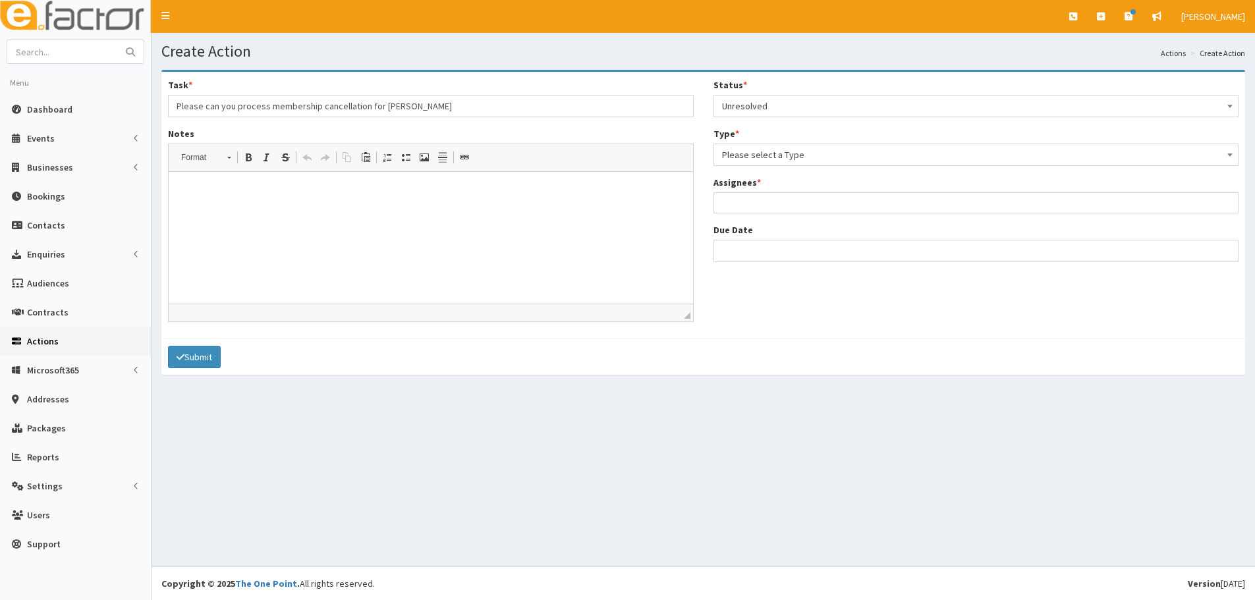
click at [758, 152] on span "Please select a Type" at bounding box center [976, 155] width 509 height 18
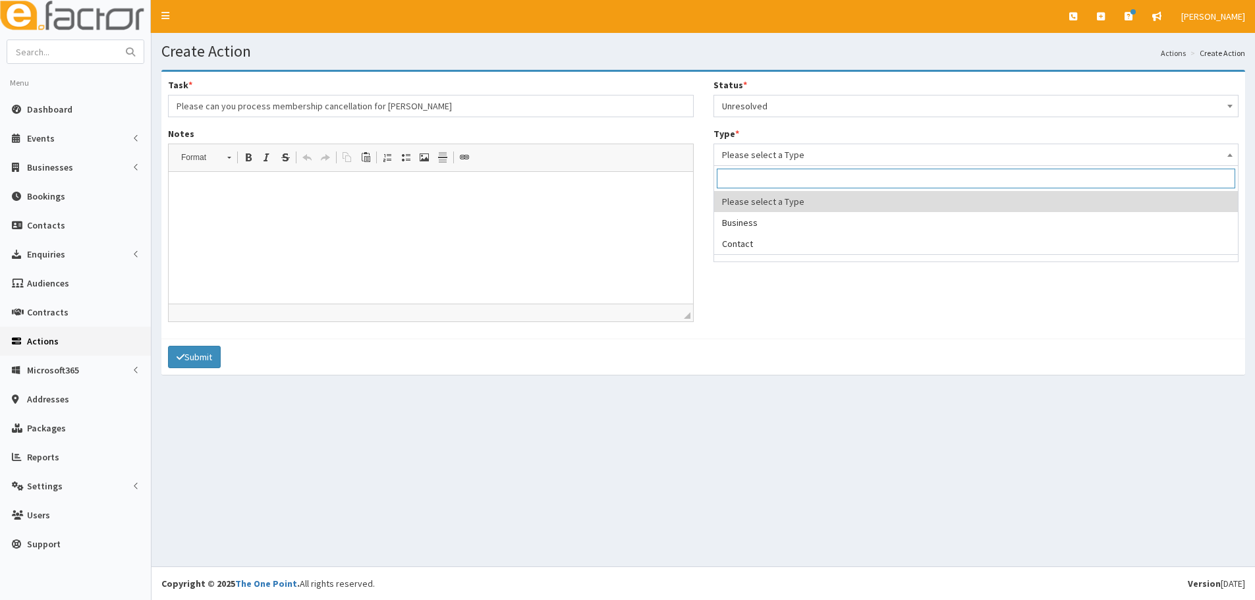
select select "business"
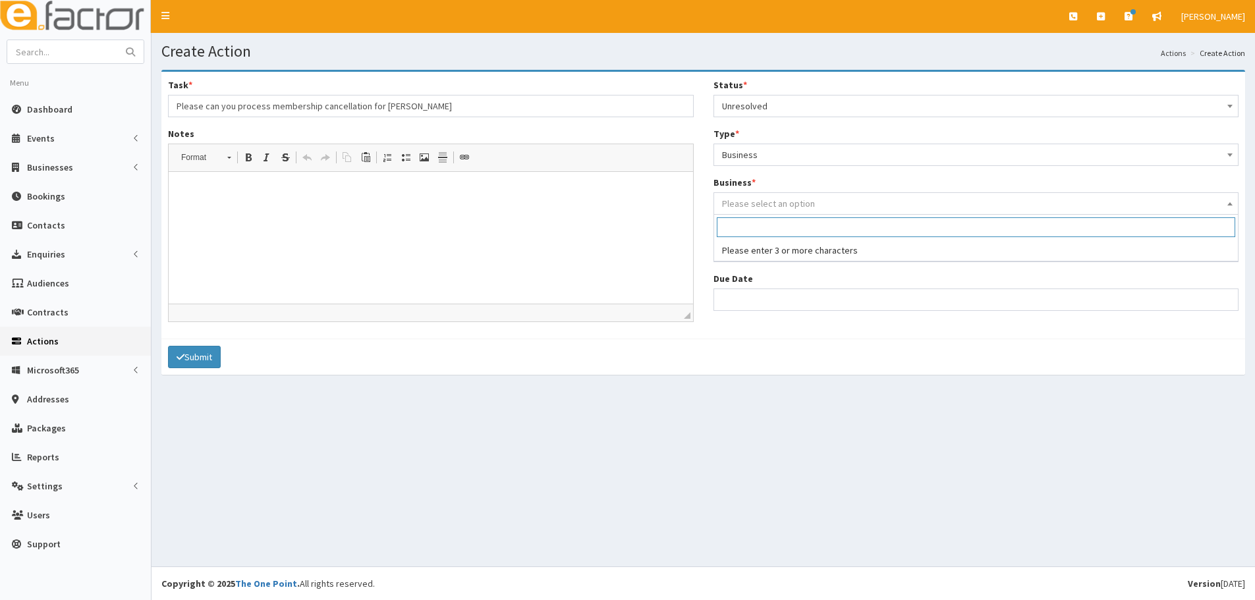
click at [739, 206] on span "Please select an option" at bounding box center [768, 204] width 93 height 12
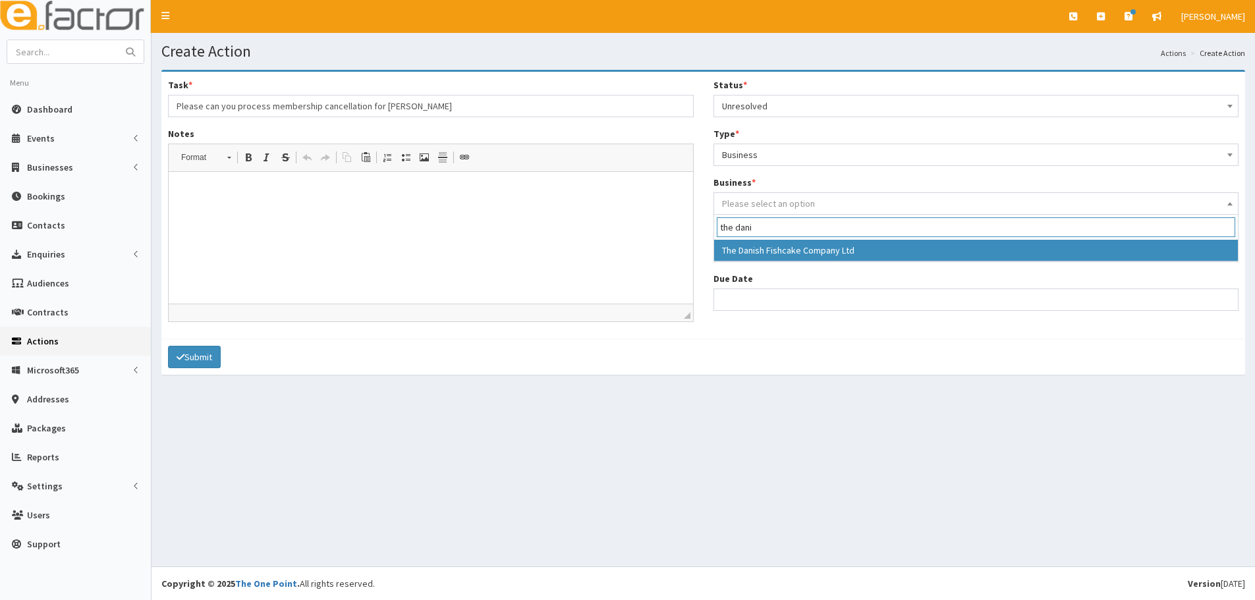
type input "the dani"
select select "3562"
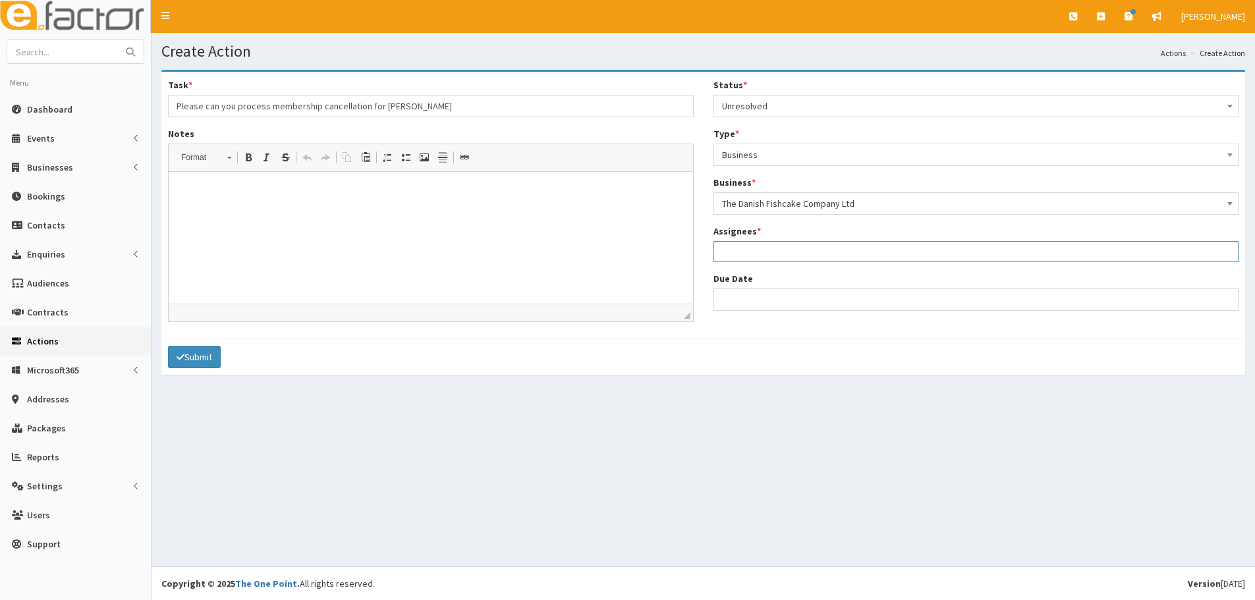
click at [748, 248] on ul at bounding box center [976, 250] width 525 height 16
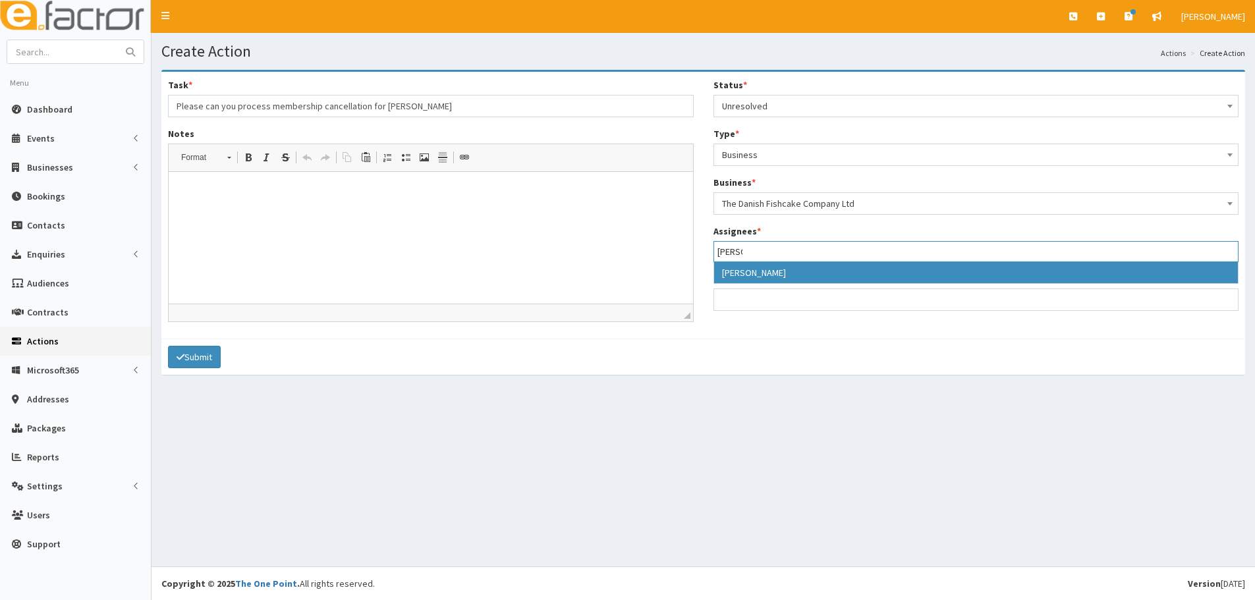
type input "lau"
select select "36"
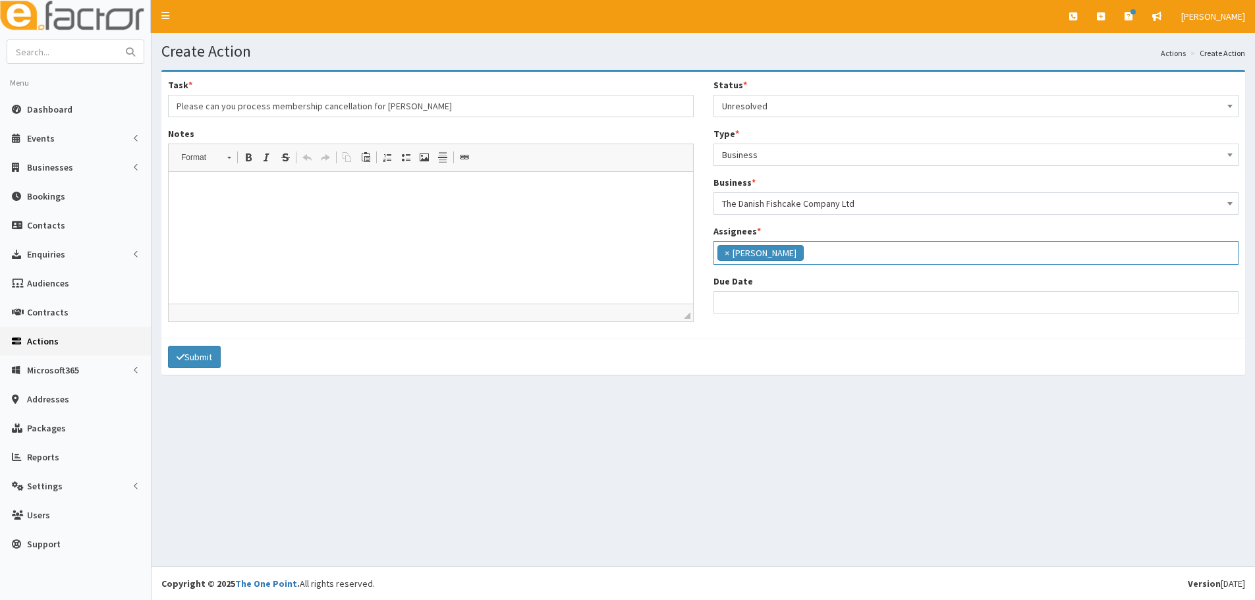
scroll to position [138, 0]
click at [758, 301] on input "Due Date" at bounding box center [977, 302] width 526 height 22
select select "12"
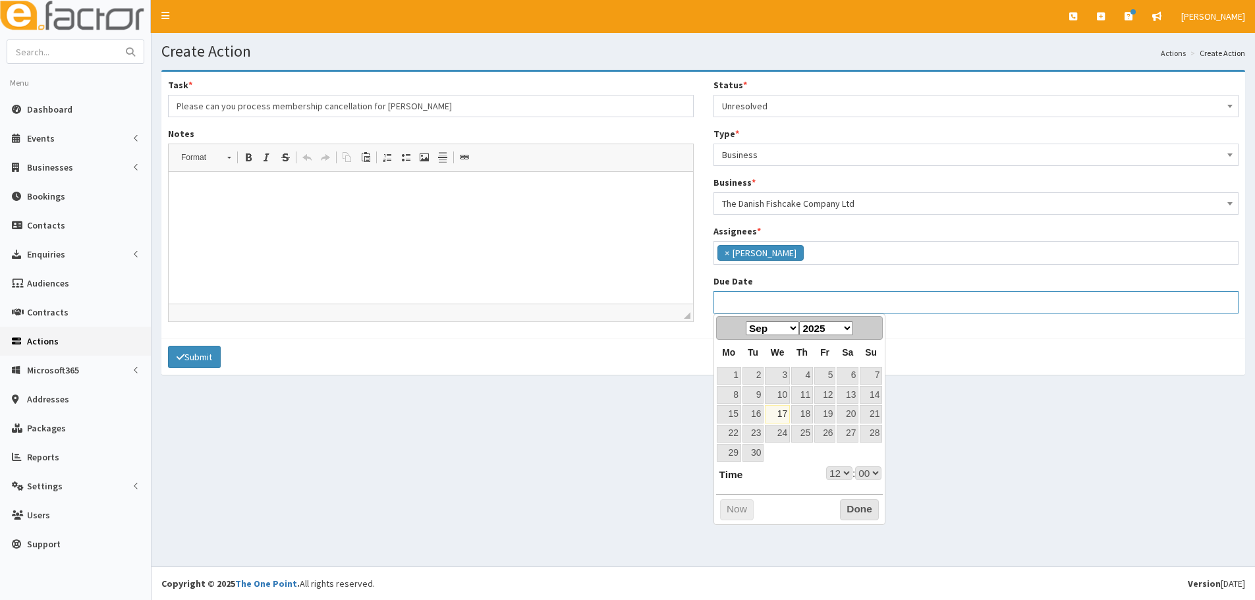
click at [739, 307] on input "Due Date" at bounding box center [977, 302] width 526 height 22
click at [743, 341] on th "Tu" at bounding box center [753, 353] width 22 height 26
click at [771, 329] on select "Jan Feb Mar Apr May Jun Jul Aug Sep Oct Nov Dec" at bounding box center [772, 329] width 53 height 14
select select "12"
click at [824, 415] on link "17" at bounding box center [825, 414] width 21 height 18
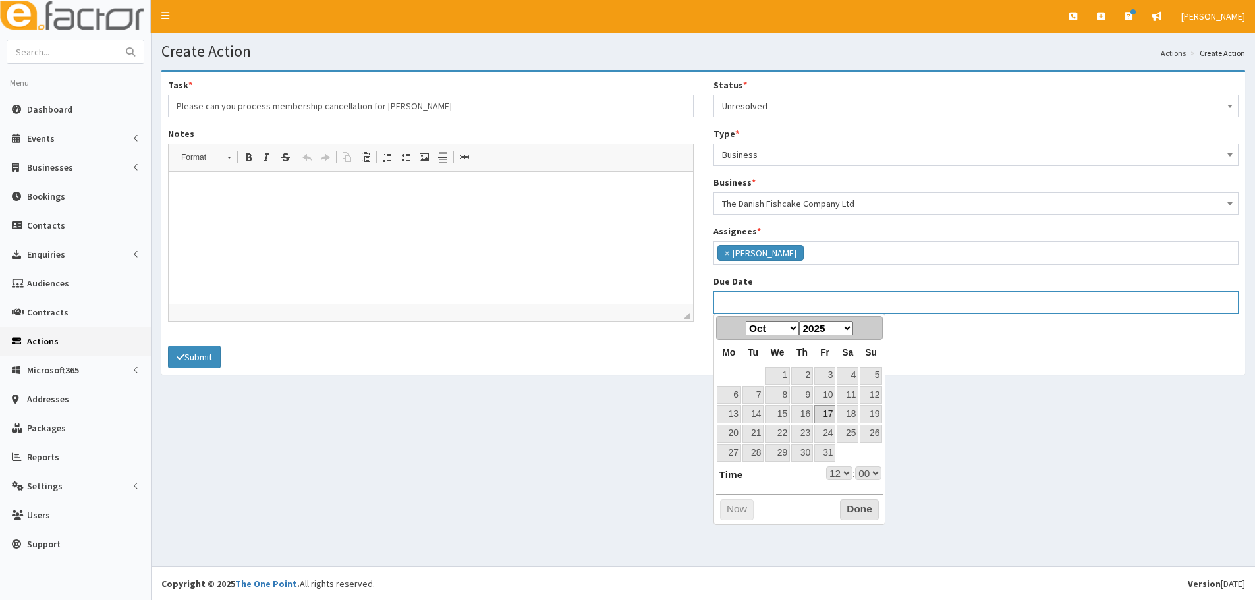
type input "17-10-2025 12:00"
select select "12"
click at [828, 482] on div "Prev Next Jan Feb Mar Apr May Jun Jul Aug Sep Oct Nov Dec 2025 2026 2027 2028 2…" at bounding box center [800, 420] width 173 height 212
click at [831, 473] on select "00 01 02 03 04 05 06 07 08 09 10 11 12 13 14 15 16 17 18 19 20 21 22 23" at bounding box center [839, 474] width 26 height 14
type input "17-10-2025 16:00"
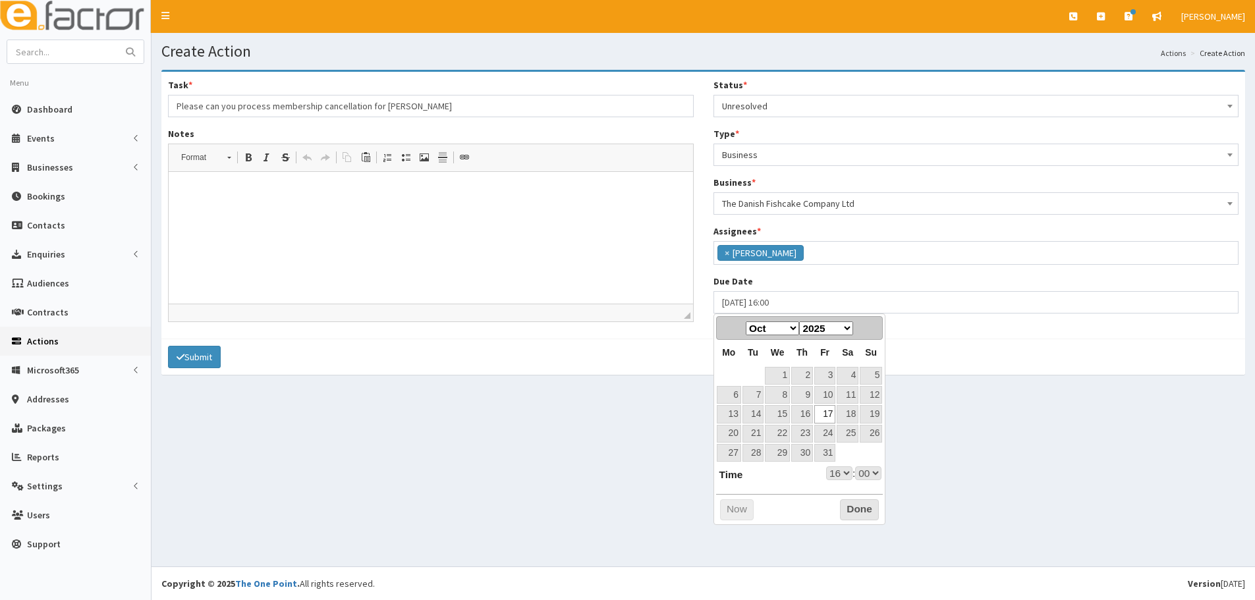
select select "16"
click at [865, 469] on select "00 01 02 03 04 05 06 07 08 09 10 11 12 13 14 15 16 17 18 19 20 21 22 23 24 25 2…" at bounding box center [868, 474] width 26 height 14
type input "17-10-2025 16:30"
select select "16"
select select "30"
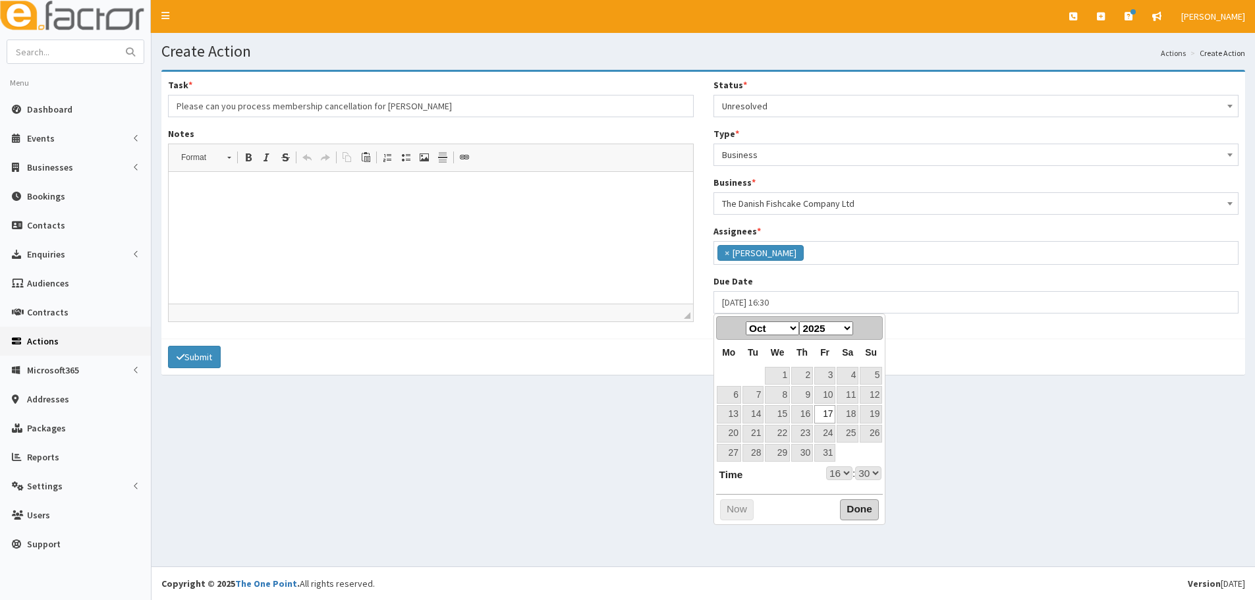
click at [858, 509] on button "Done" at bounding box center [859, 510] width 39 height 21
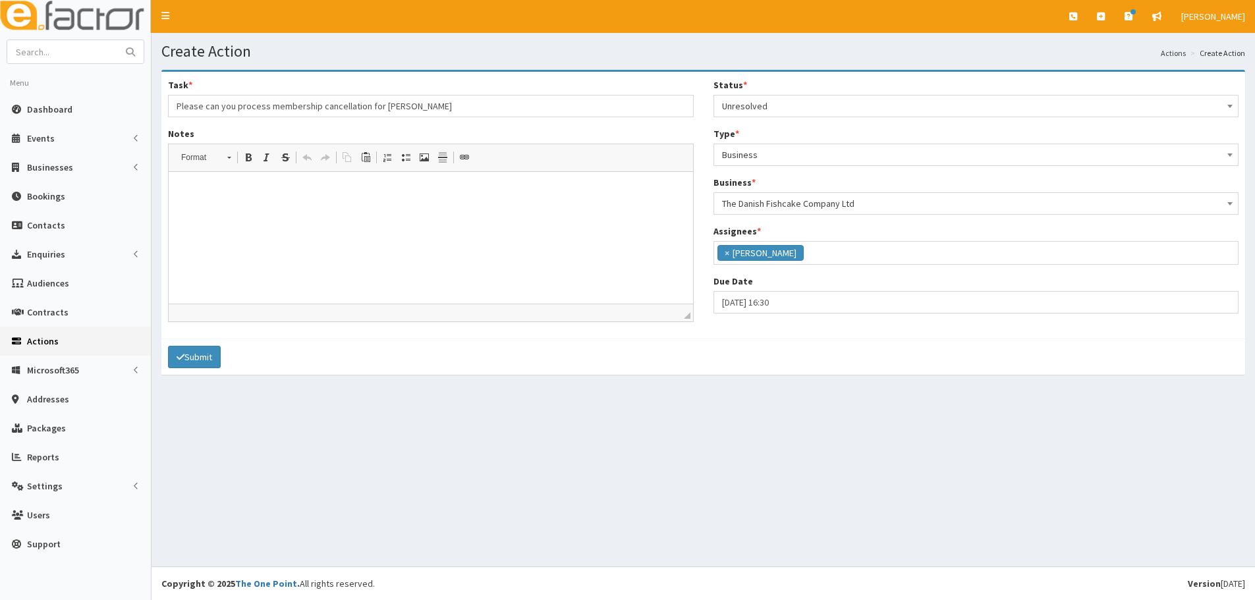
click at [248, 212] on html at bounding box center [431, 192] width 525 height 40
click at [428, 109] on input "Please can you process membership cancellation for Jens" at bounding box center [431, 106] width 526 height 22
drag, startPoint x: 418, startPoint y: 107, endPoint x: 156, endPoint y: 82, distance: 263.5
click at [156, 82] on section "Task * Please can you process membership cancellation for Jens Notes Rich Text …" at bounding box center [704, 229] width 1104 height 338
drag, startPoint x: 208, startPoint y: 198, endPoint x: 633, endPoint y: 235, distance: 426.7
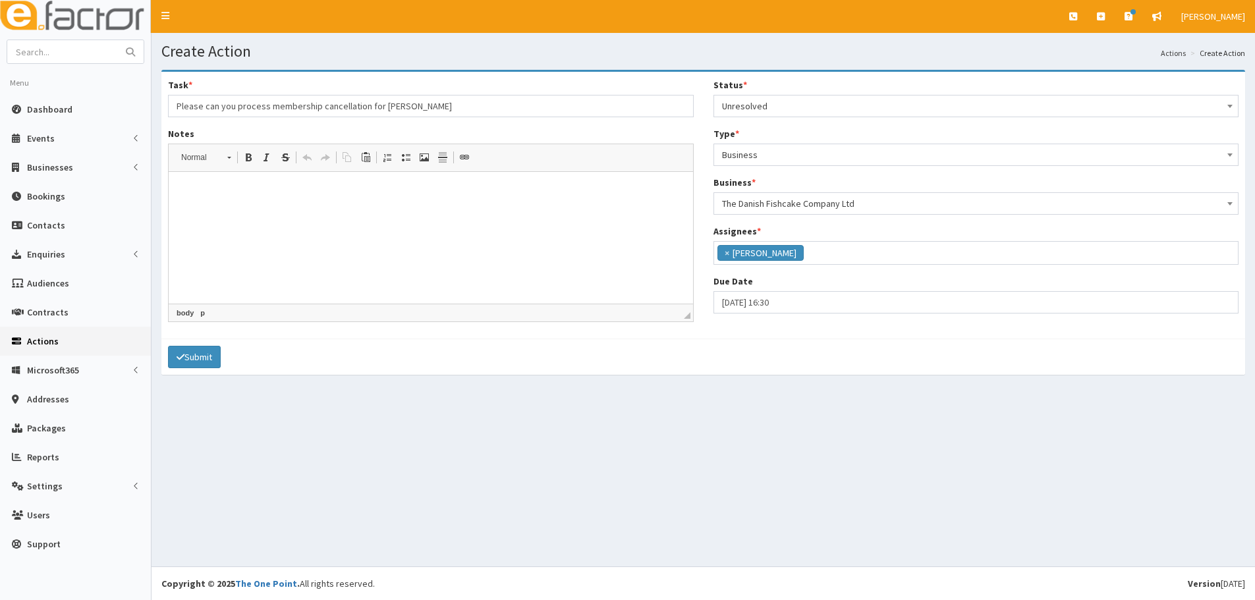
click at [664, 212] on html at bounding box center [431, 192] width 525 height 40
click at [469, 212] on html at bounding box center [431, 192] width 525 height 40
click at [397, 212] on html at bounding box center [431, 192] width 525 height 40
click at [325, 212] on html at bounding box center [431, 192] width 525 height 40
click at [187, 348] on button "Submit" at bounding box center [194, 357] width 53 height 22
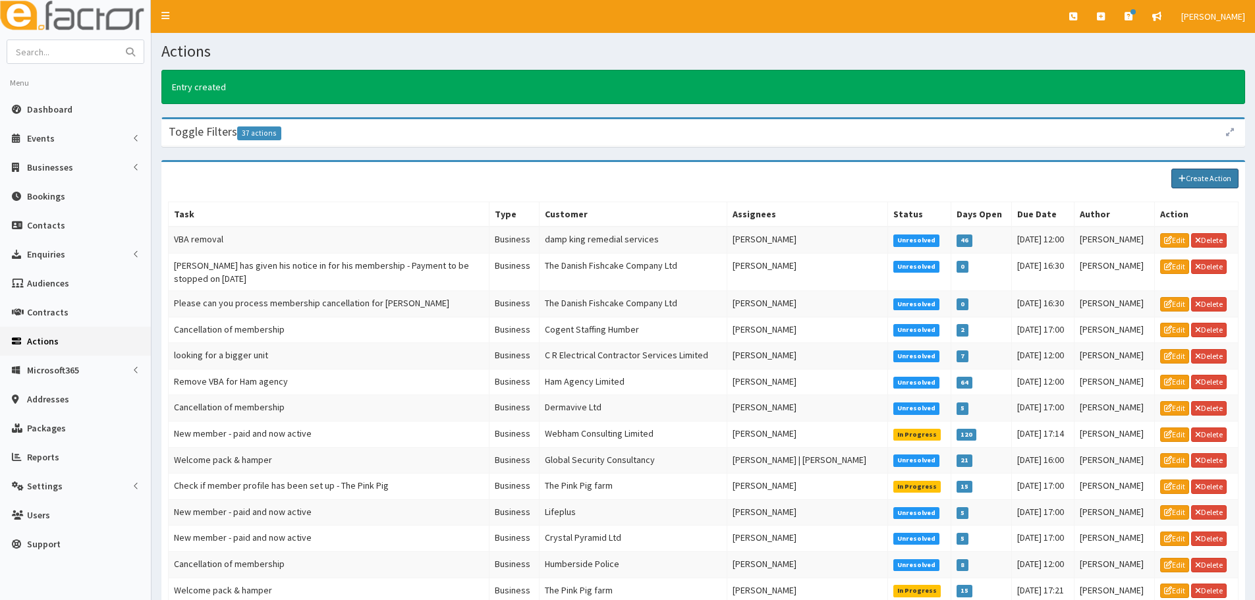
click at [1189, 173] on link "Create Action" at bounding box center [1205, 179] width 67 height 20
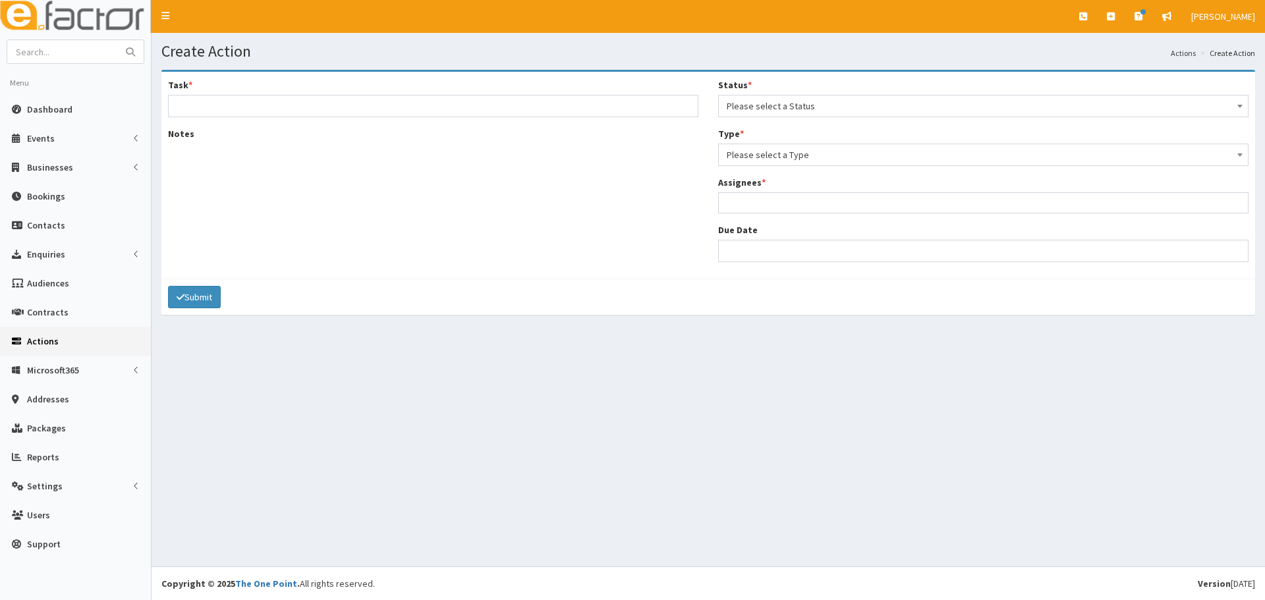
select select
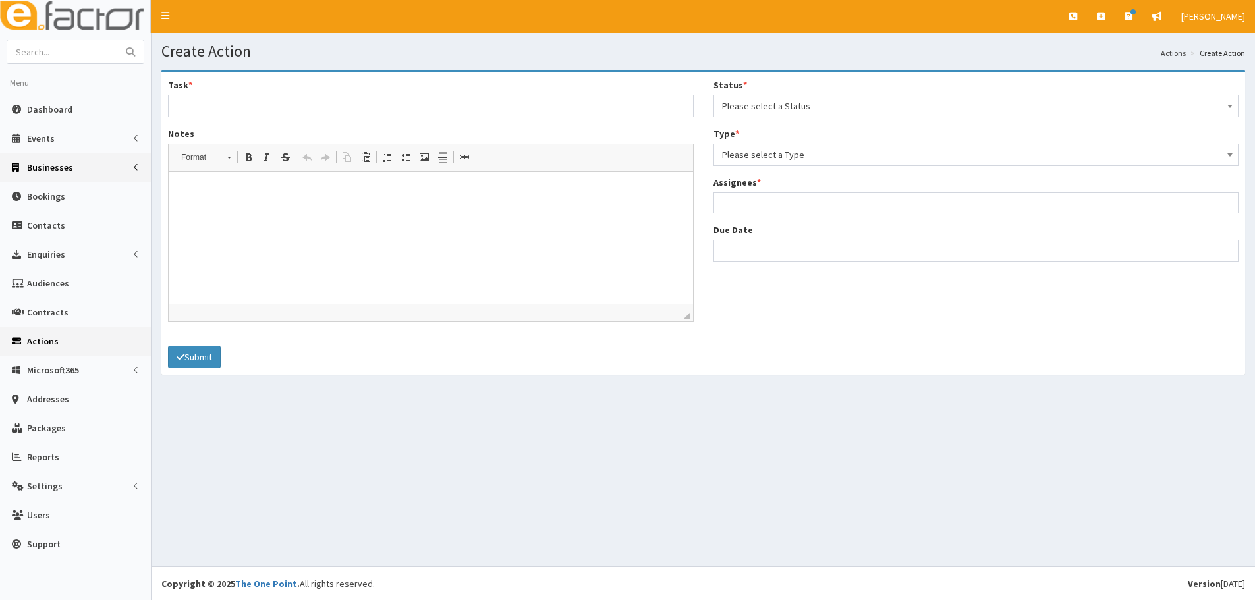
click at [45, 158] on link "Businesses" at bounding box center [75, 167] width 151 height 29
click at [367, 113] on input "Task *" at bounding box center [431, 106] width 526 height 22
click at [1173, 587] on footer "Version [DATE] Copyright © 2025 The One Point . All rights reserved." at bounding box center [704, 584] width 1104 height 34
click at [241, 109] on input "Task *" at bounding box center [431, 106] width 526 height 22
click at [35, 192] on span "Businesses" at bounding box center [50, 192] width 45 height 12
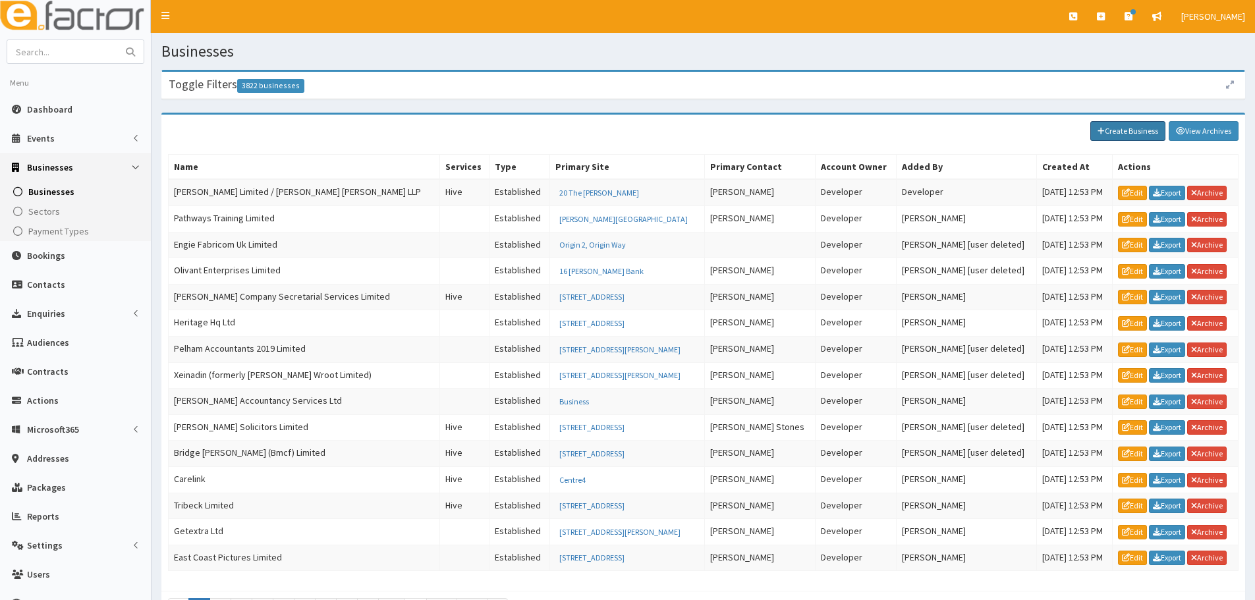
click at [1151, 132] on link "Create Business" at bounding box center [1128, 131] width 75 height 20
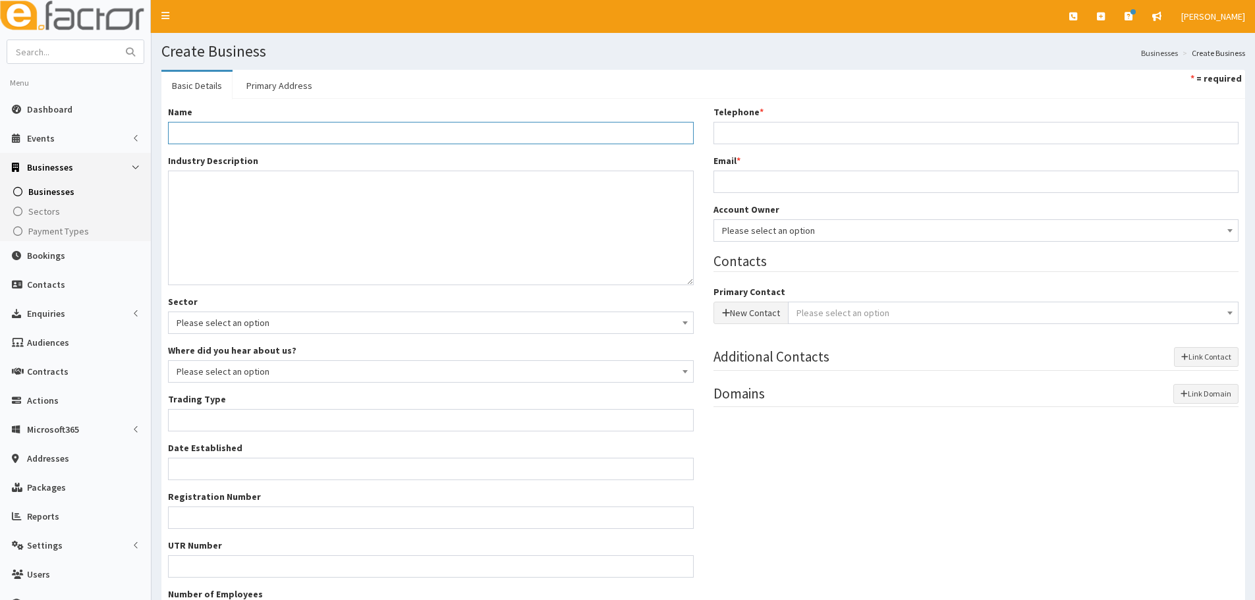
paste input "Sunvil"
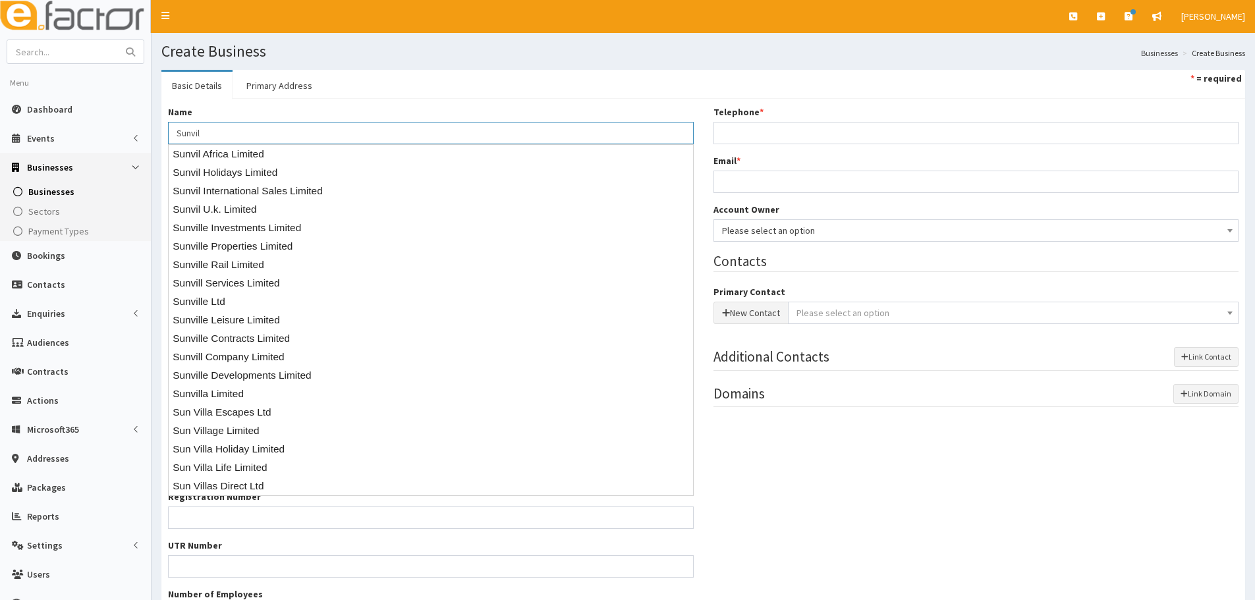
click at [191, 133] on input "Sunvil" at bounding box center [431, 133] width 526 height 22
drag, startPoint x: 216, startPoint y: 133, endPoint x: 167, endPoint y: 130, distance: 48.8
click at [167, 130] on div "Name * Sunvil Industry Description * Sector Please select an option Business Su…" at bounding box center [431, 370] width 546 height 531
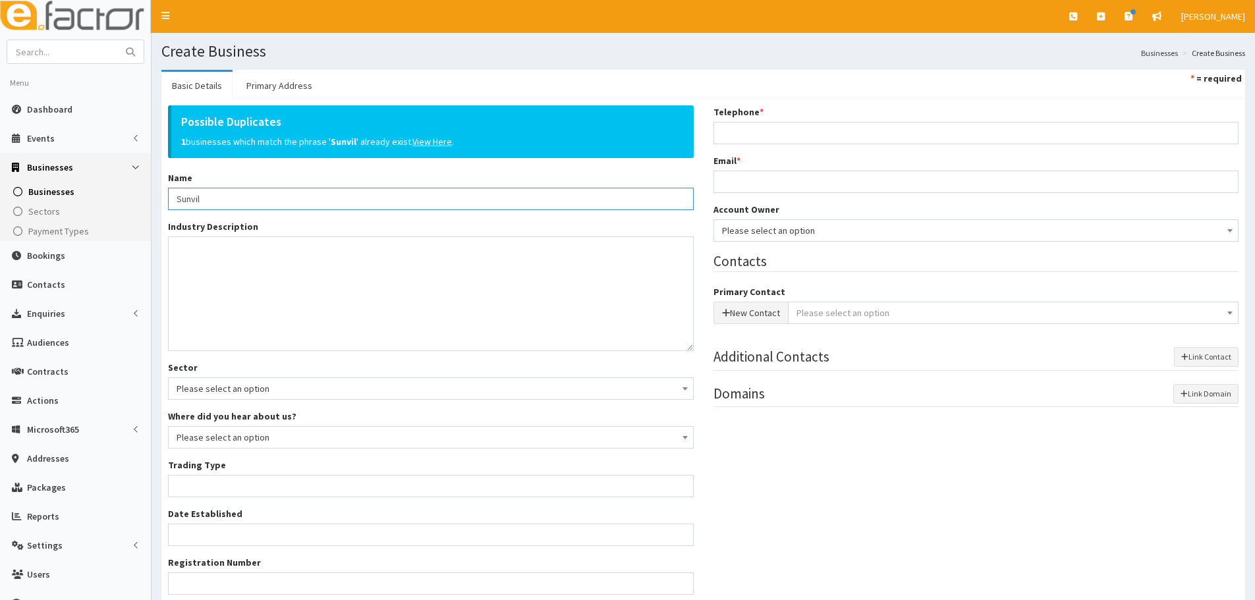
type input "Sunvil"
click at [218, 272] on textarea "Industry Description *" at bounding box center [431, 294] width 526 height 115
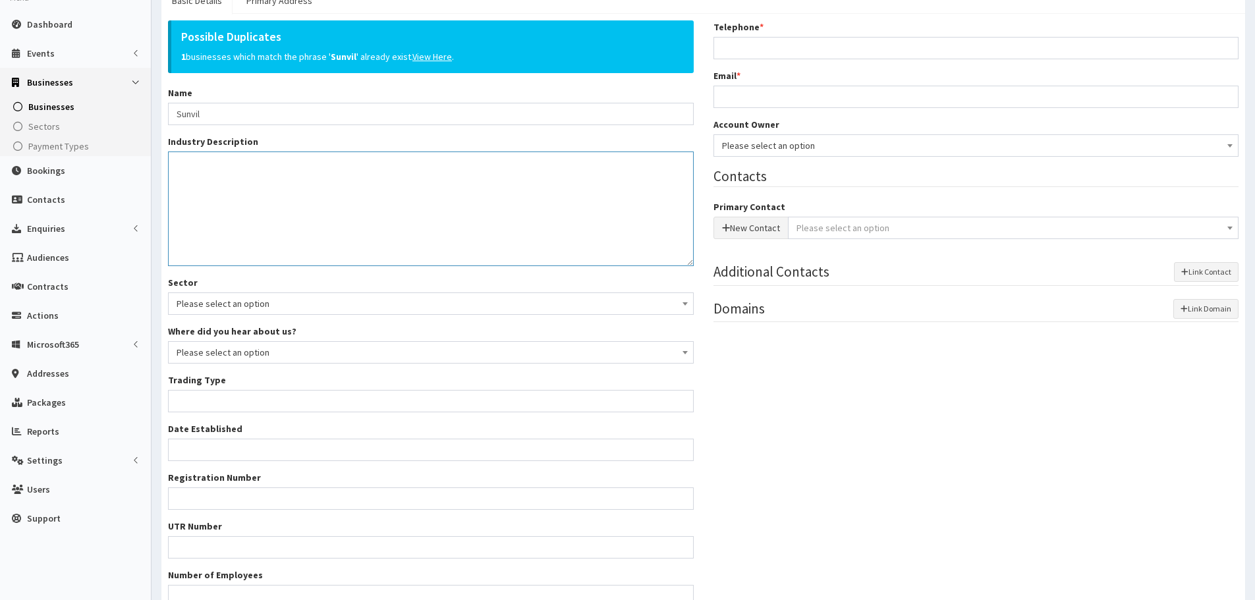
scroll to position [202, 0]
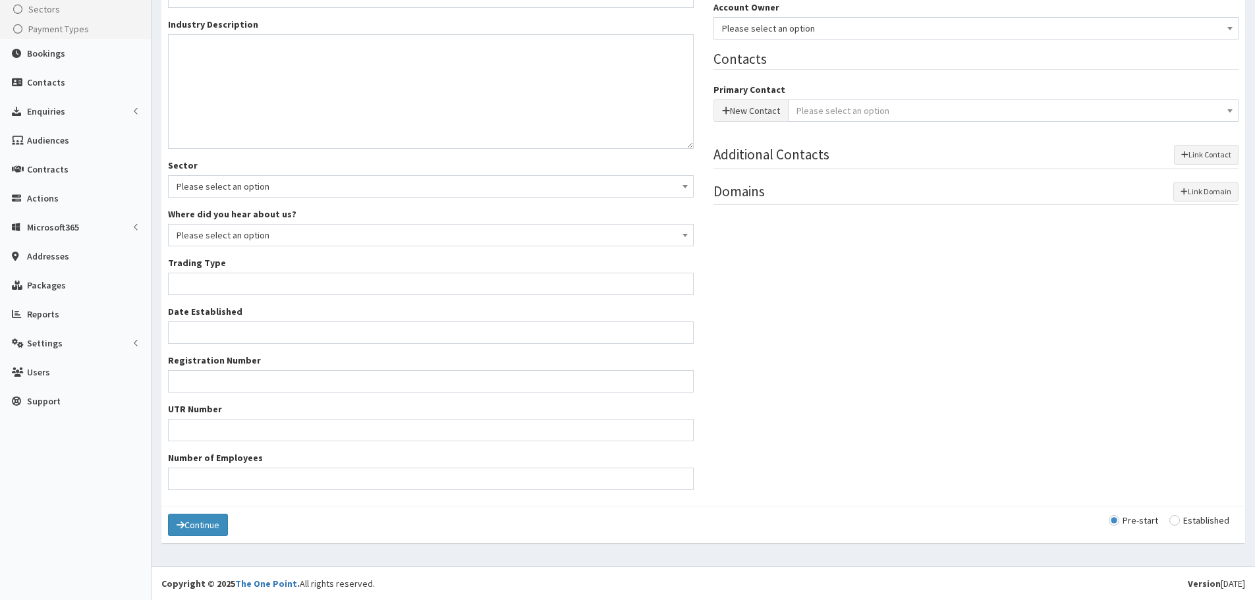
click at [1197, 523] on input "radio" at bounding box center [1200, 520] width 60 height 9
radio input "true"
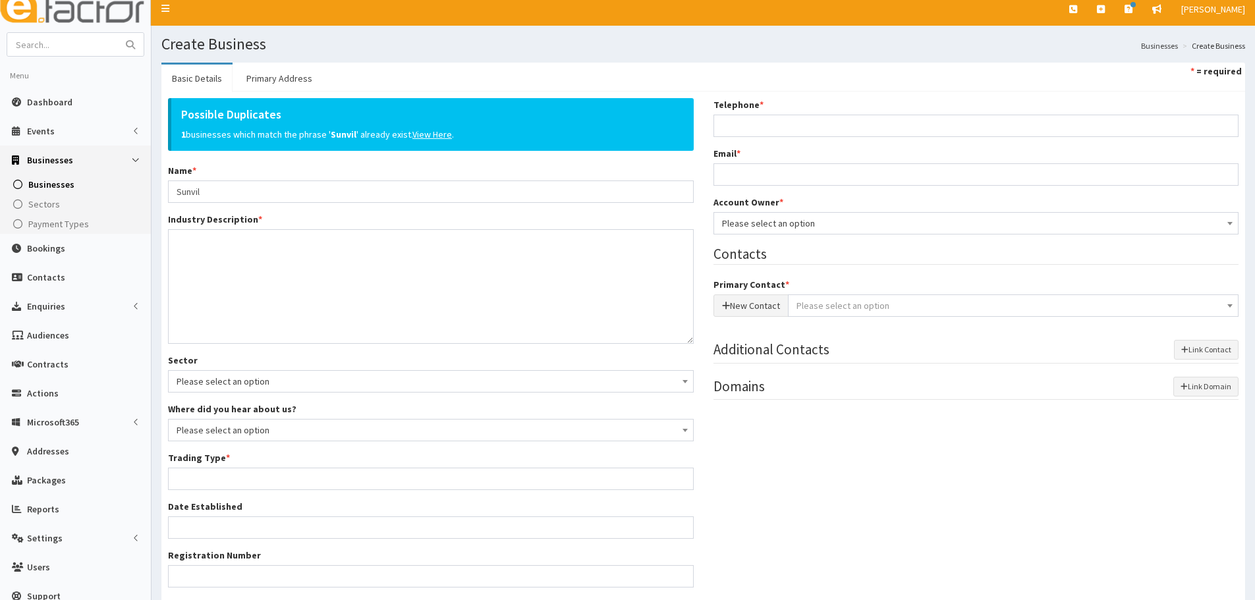
scroll to position [0, 0]
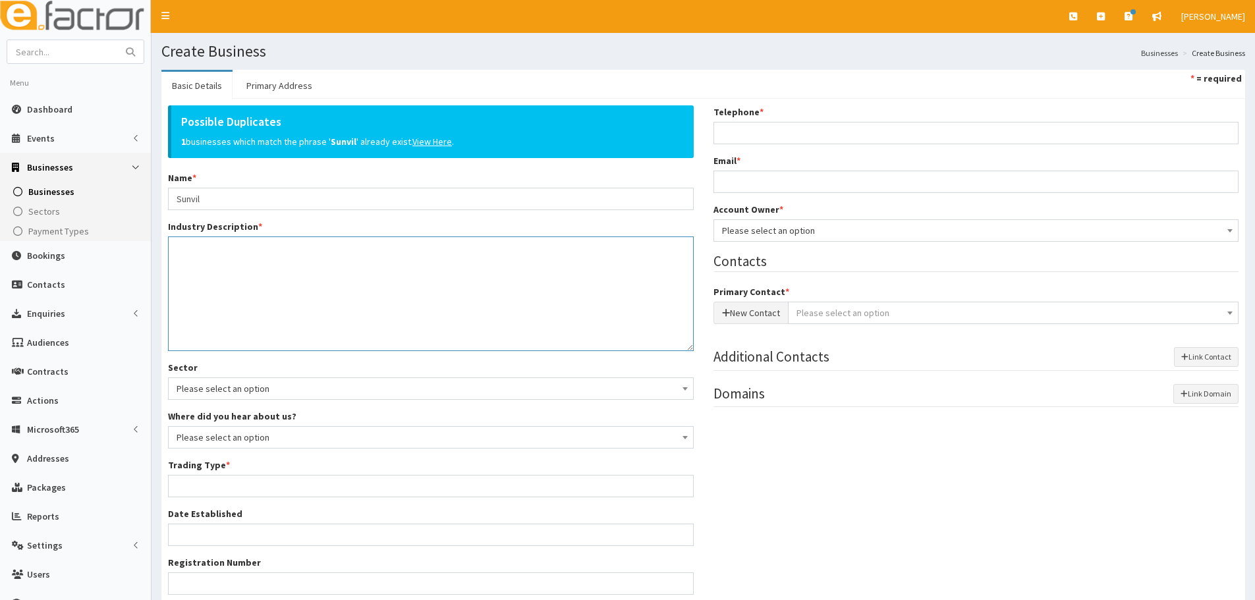
click at [215, 252] on textarea "Industry Description *" at bounding box center [431, 294] width 526 height 115
drag, startPoint x: 213, startPoint y: 279, endPoint x: 198, endPoint y: 270, distance: 17.2
click at [198, 270] on textarea "Industry Description *" at bounding box center [431, 294] width 526 height 115
type textarea "Unkown"
click at [312, 488] on input "Trading Type *" at bounding box center [431, 486] width 526 height 22
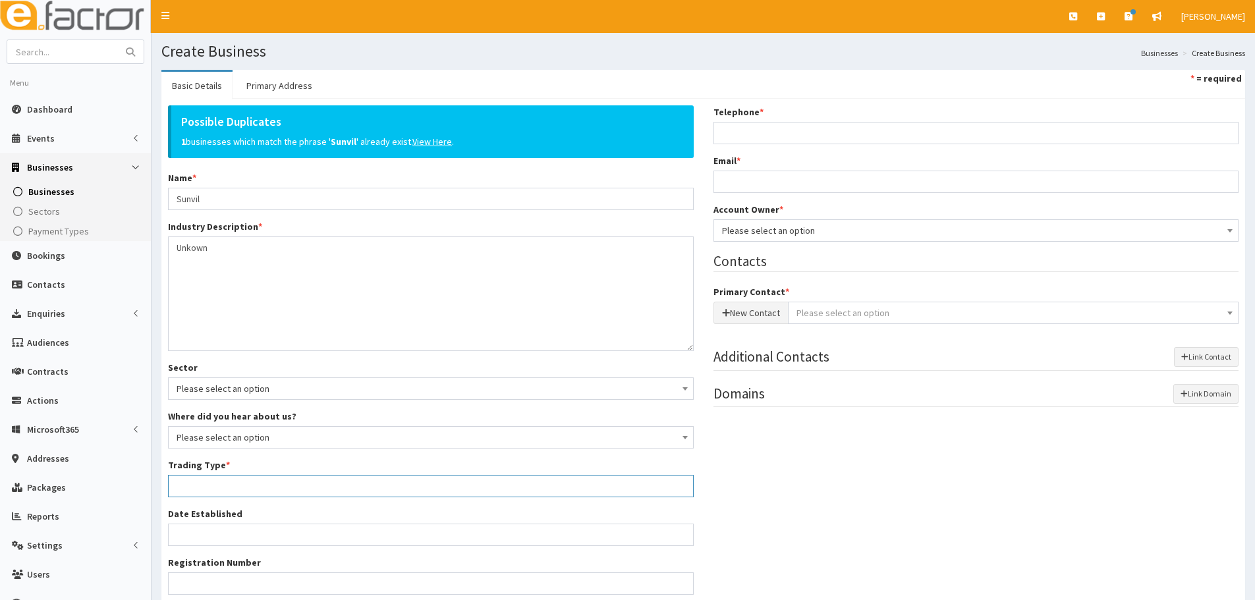
type input "Unknown"
click at [329, 270] on textarea "Unknown" at bounding box center [431, 294] width 526 height 115
type textarea "Unknown"
click at [791, 148] on div "Telephone * Email * Account Owner * Please select an option Developer [PERSON_N…" at bounding box center [977, 262] width 546 height 314
paste input "07984167490"
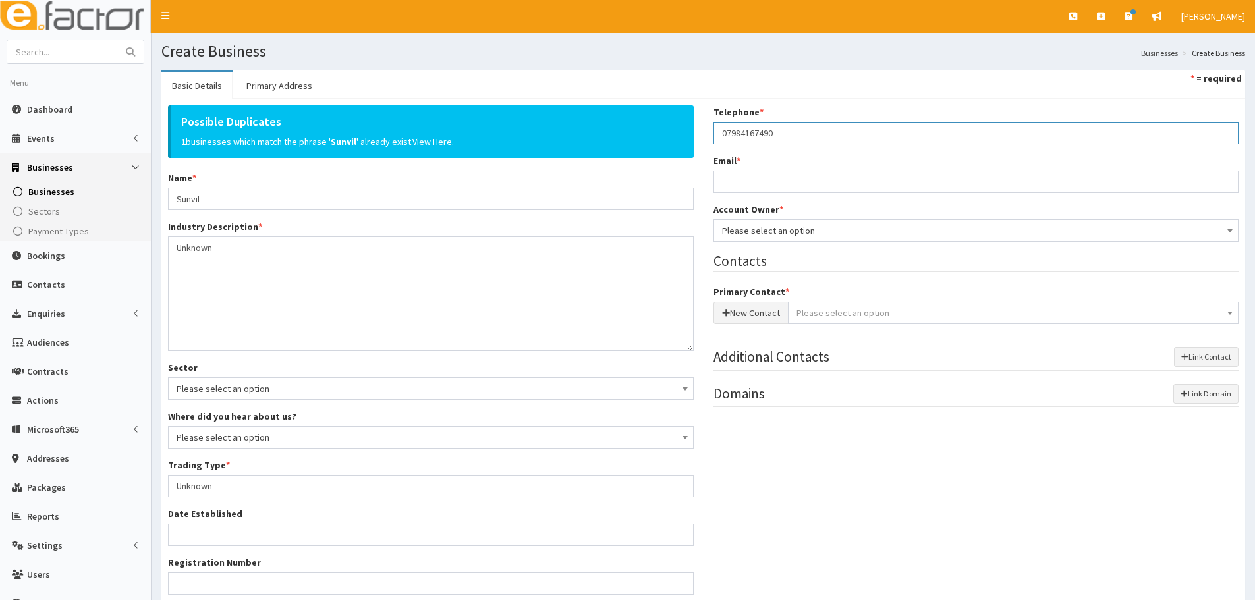
click at [737, 128] on input "07984167490" at bounding box center [977, 133] width 526 height 22
click at [736, 127] on input "07984167490" at bounding box center [977, 133] width 526 height 22
click at [794, 134] on input "07984167490" at bounding box center [977, 133] width 526 height 22
type input "07984167490"
click at [743, 175] on input "Email *" at bounding box center [977, 182] width 526 height 22
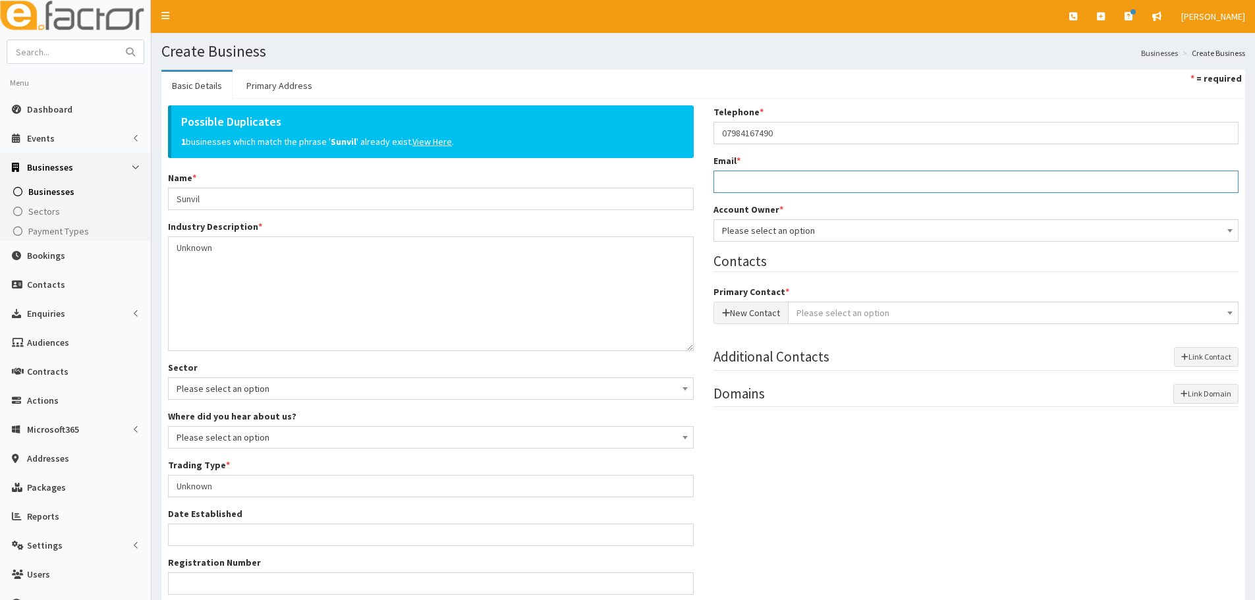
paste input "[PERSON_NAME][EMAIL_ADDRESS][PERSON_NAME][DOMAIN_NAME]"
click at [723, 178] on input "[PERSON_NAME][EMAIL_ADDRESS][PERSON_NAME][DOMAIN_NAME]" at bounding box center [977, 182] width 526 height 22
click at [833, 192] on input "[PERSON_NAME][EMAIL_ADDRESS][PERSON_NAME][DOMAIN_NAME]" at bounding box center [977, 182] width 526 height 22
type input "[PERSON_NAME][EMAIL_ADDRESS][PERSON_NAME][DOMAIN_NAME]"
click at [790, 232] on span "Please select an option" at bounding box center [976, 230] width 509 height 18
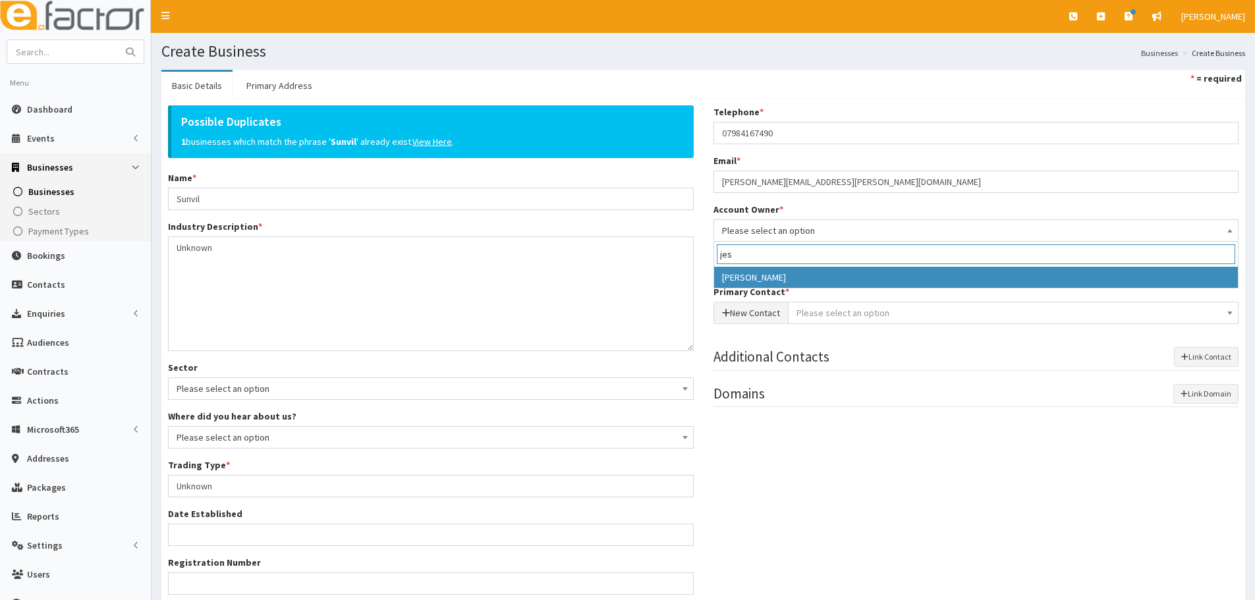
type input "jes"
select select "38"
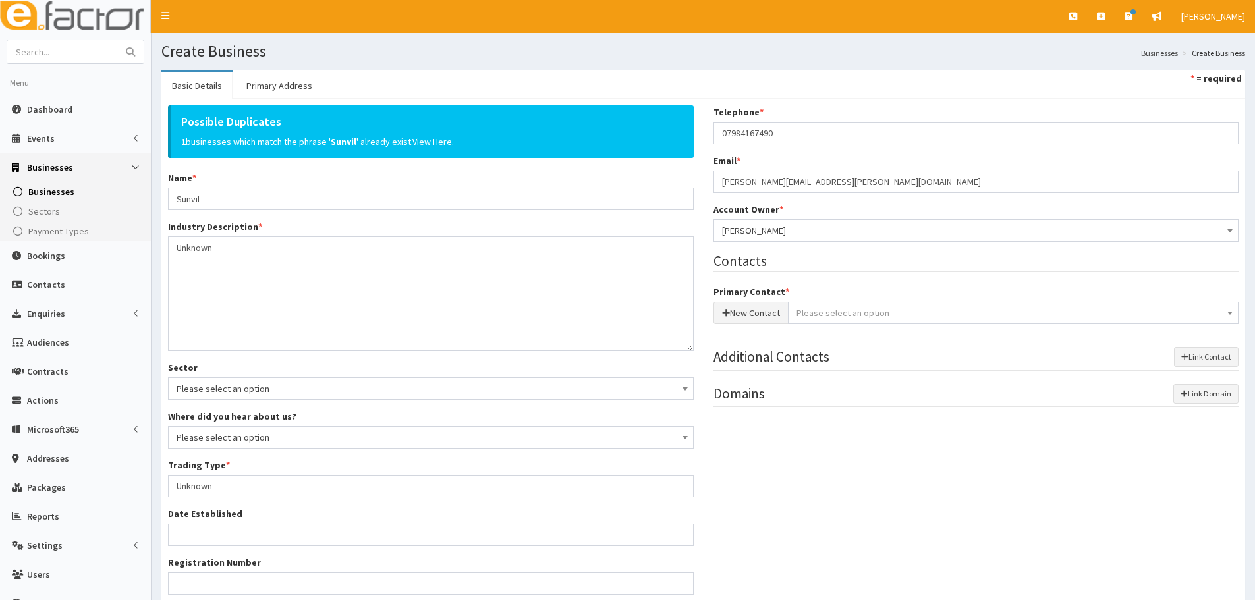
click at [857, 469] on div "Possible Duplicates 1 businesses which match the phrase ' Sunvil ' already exis…" at bounding box center [703, 403] width 1091 height 597
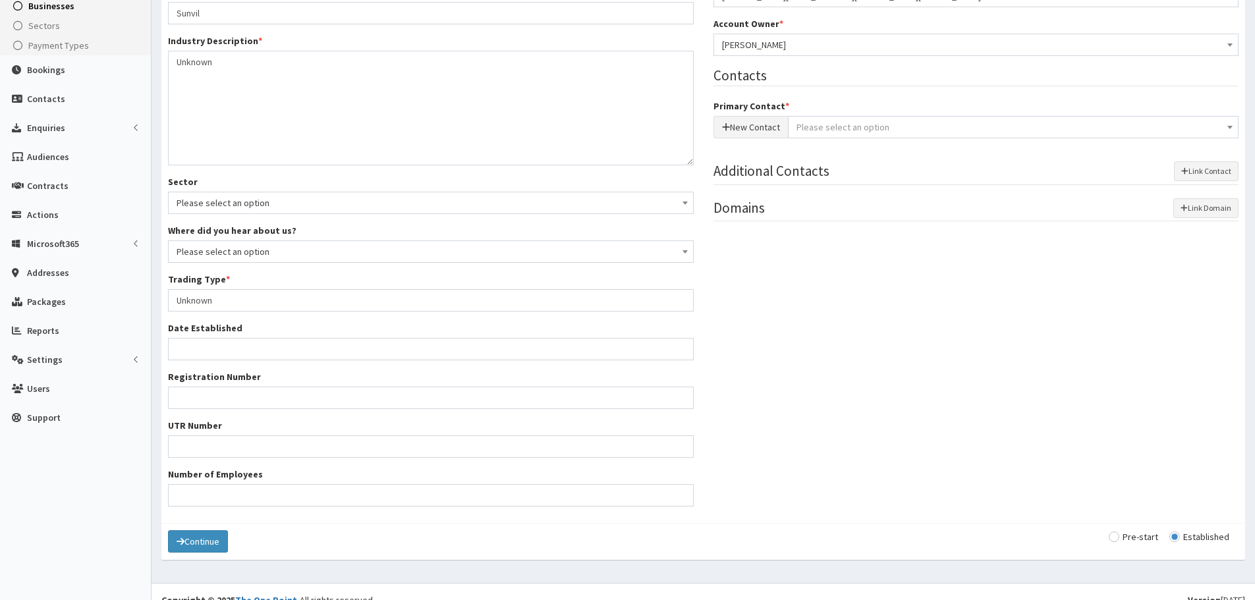
scroll to position [5, 0]
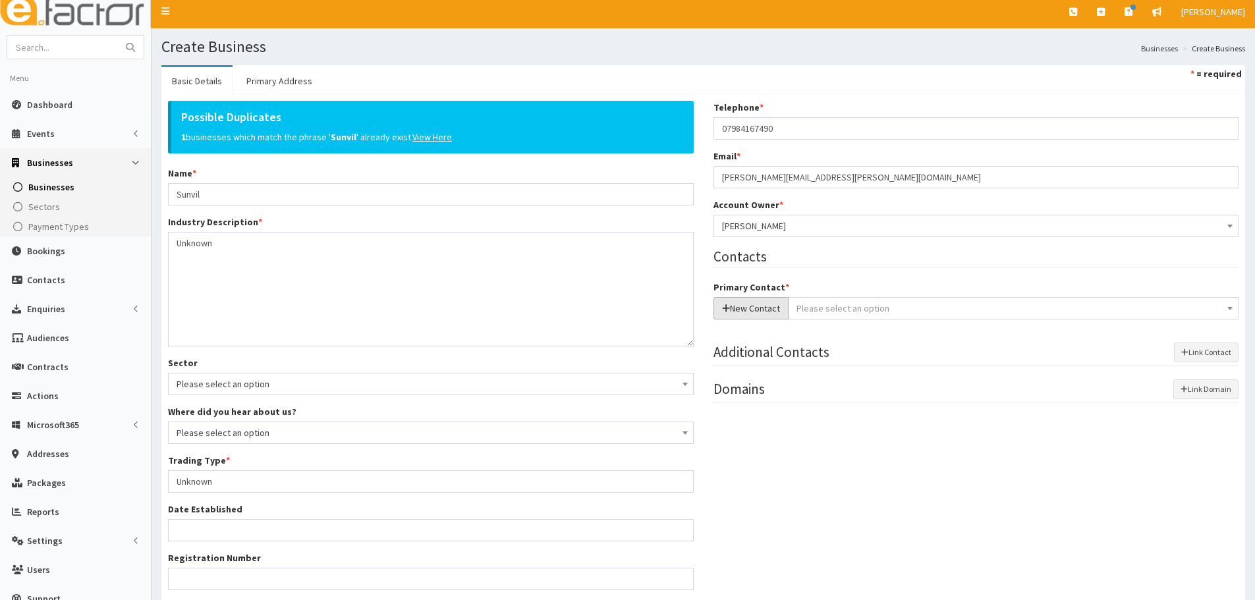
click at [766, 303] on button "New Contact" at bounding box center [751, 308] width 75 height 22
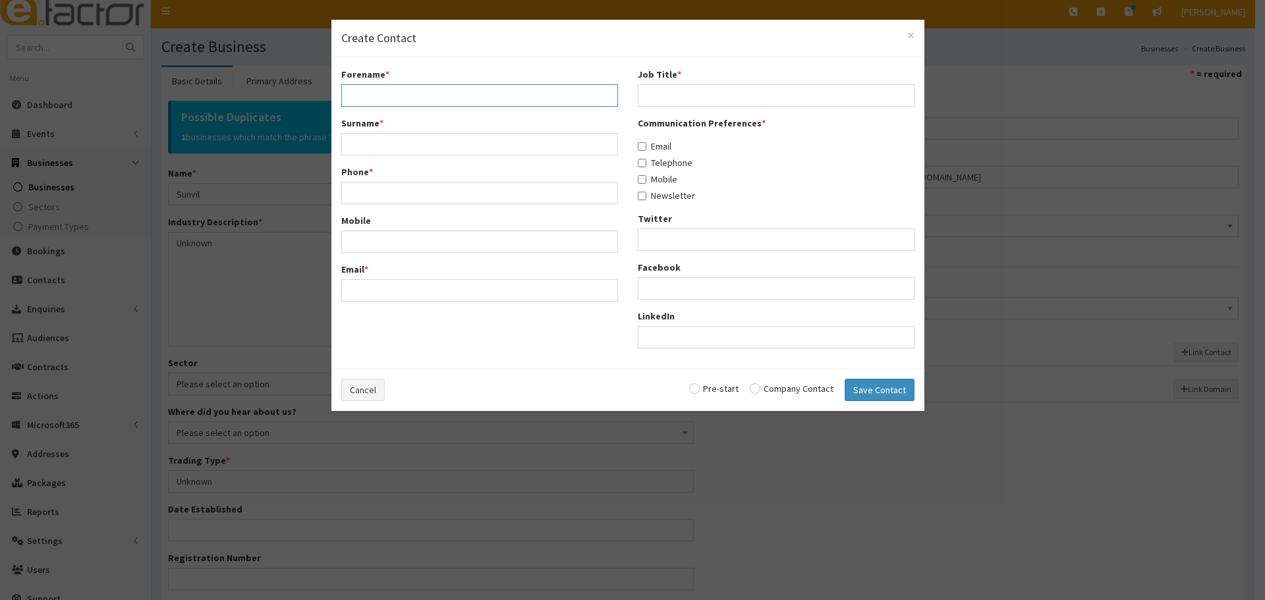
click at [495, 97] on input "Forename *" at bounding box center [479, 95] width 277 height 22
type input "[PERSON_NAME]"
type input "Rudkin"
click at [470, 203] on input "Phone *" at bounding box center [479, 193] width 277 height 22
paste input "07984167490"
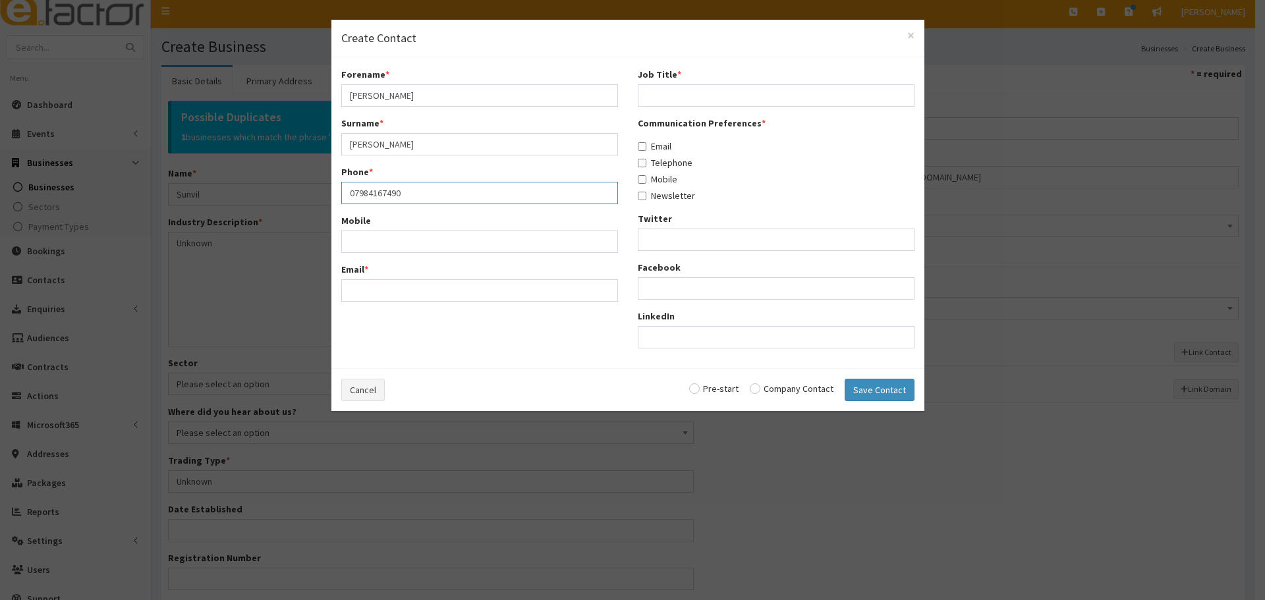
click at [366, 194] on input "07984167490" at bounding box center [479, 193] width 277 height 22
click at [377, 290] on div "Email *" at bounding box center [479, 298] width 277 height 39
click at [422, 190] on input "07984167490" at bounding box center [479, 193] width 277 height 22
type input "07984167490"
drag, startPoint x: 378, startPoint y: 292, endPoint x: 379, endPoint y: 279, distance: 13.2
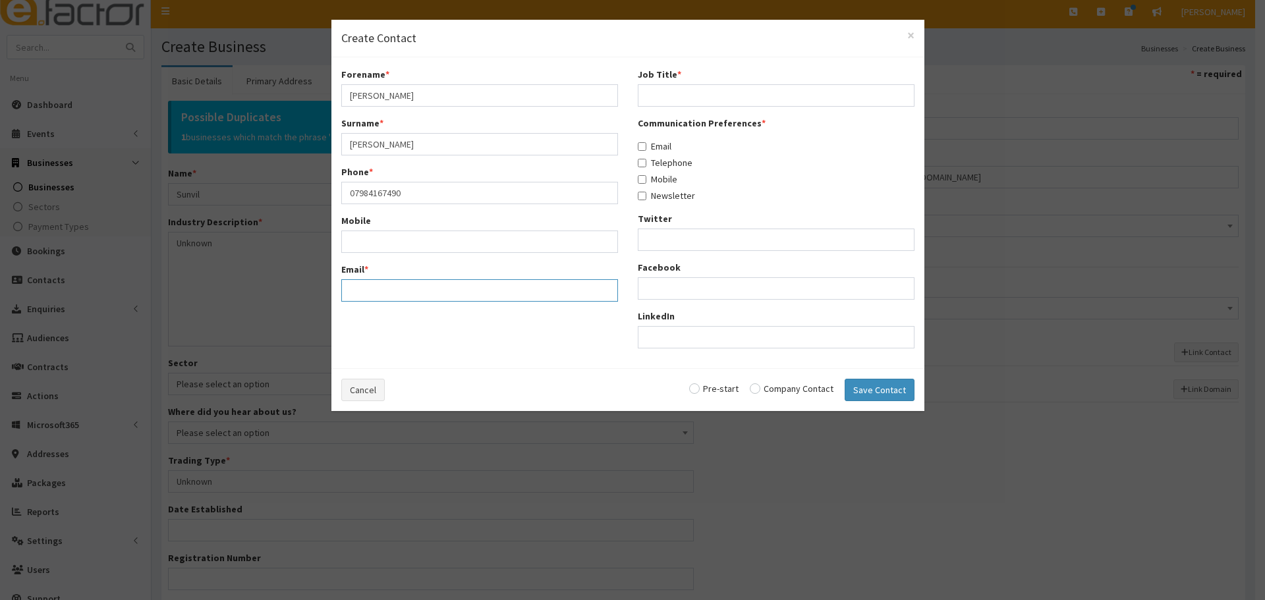
click at [379, 292] on input "Email *" at bounding box center [479, 290] width 277 height 22
paste input "[PERSON_NAME][EMAIL_ADDRESS][PERSON_NAME][DOMAIN_NAME]"
click at [348, 290] on input "[PERSON_NAME][EMAIL_ADDRESS][PERSON_NAME][DOMAIN_NAME]" at bounding box center [479, 290] width 277 height 22
type input "[PERSON_NAME][EMAIL_ADDRESS][PERSON_NAME][DOMAIN_NAME]"
click at [707, 91] on input "Job Title *" at bounding box center [776, 95] width 277 height 22
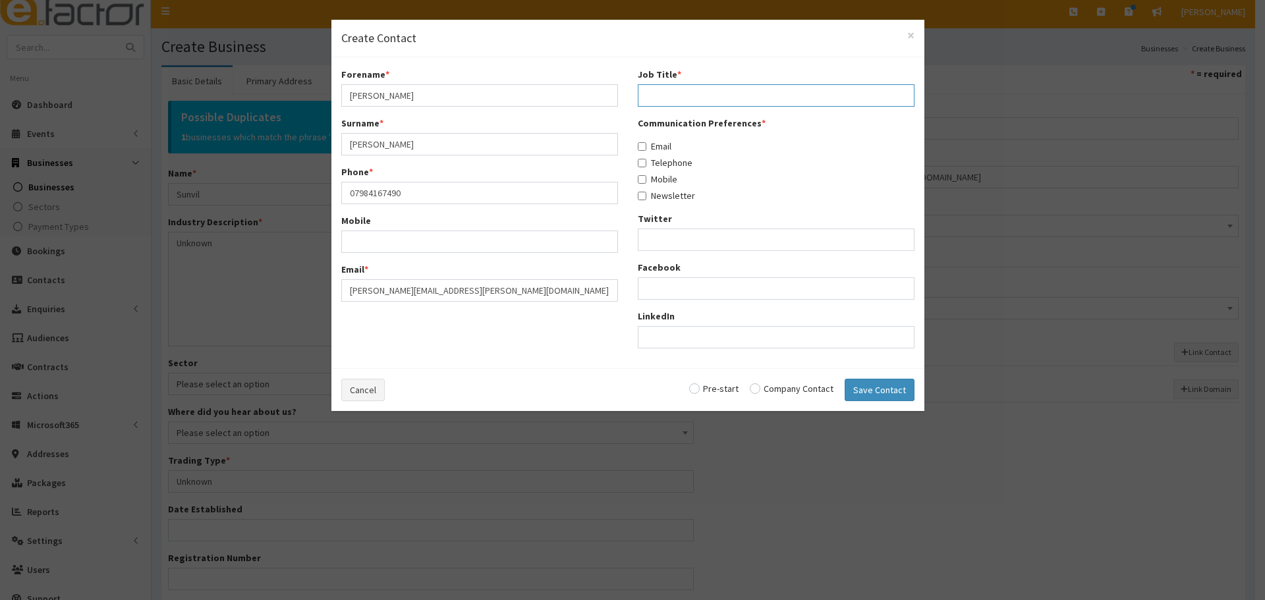
click at [660, 89] on input "Job Title *" at bounding box center [776, 95] width 277 height 22
type input "Unk"
click at [645, 148] on input "Email" at bounding box center [642, 146] width 9 height 9
checkbox input "true"
click at [686, 103] on input "Unk" at bounding box center [776, 95] width 277 height 22
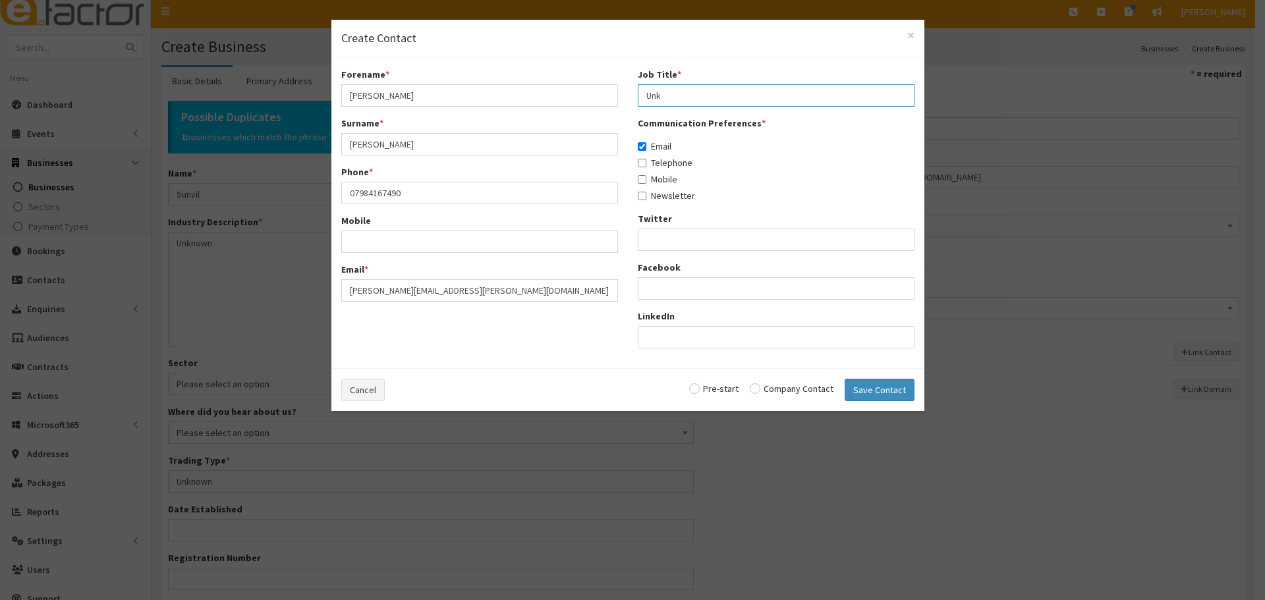
type input "Unknown"
click at [662, 162] on label "Telephone" at bounding box center [665, 162] width 55 height 13
click at [646, 162] on input "Telephone" at bounding box center [642, 163] width 9 height 9
checkbox input "true"
click at [664, 177] on label "Mobile" at bounding box center [658, 179] width 40 height 13
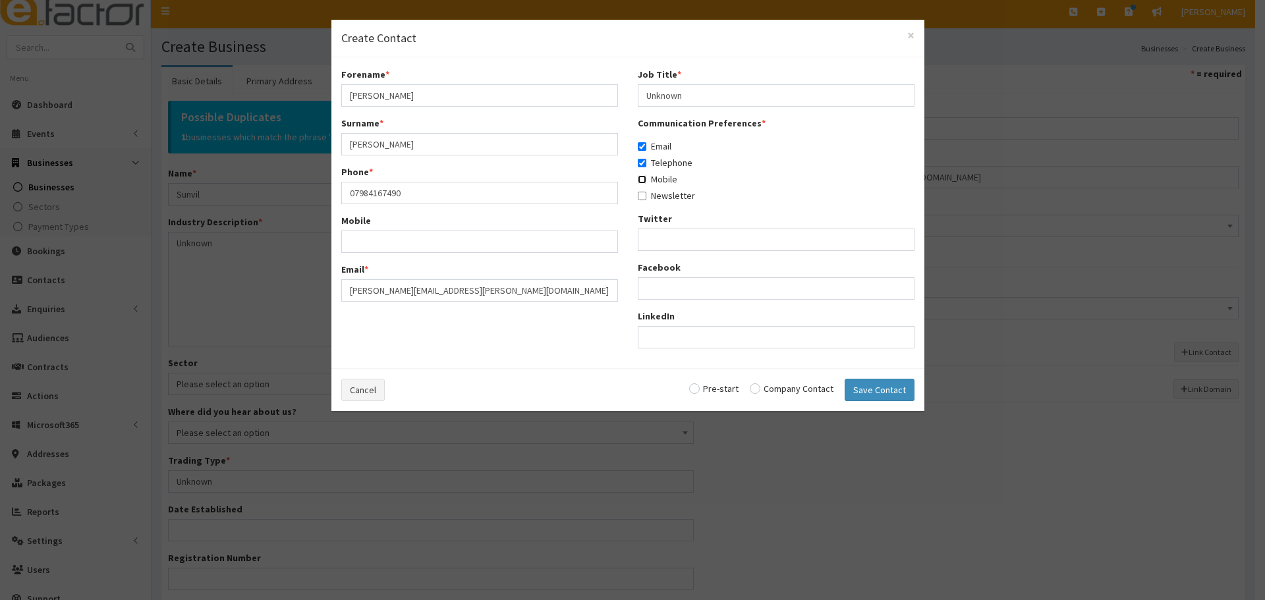
click at [646, 177] on input "Mobile" at bounding box center [642, 179] width 9 height 9
checkbox input "true"
click at [797, 390] on input "radio" at bounding box center [792, 388] width 84 height 9
radio input "true"
click at [881, 391] on button "Save Contact" at bounding box center [880, 390] width 70 height 22
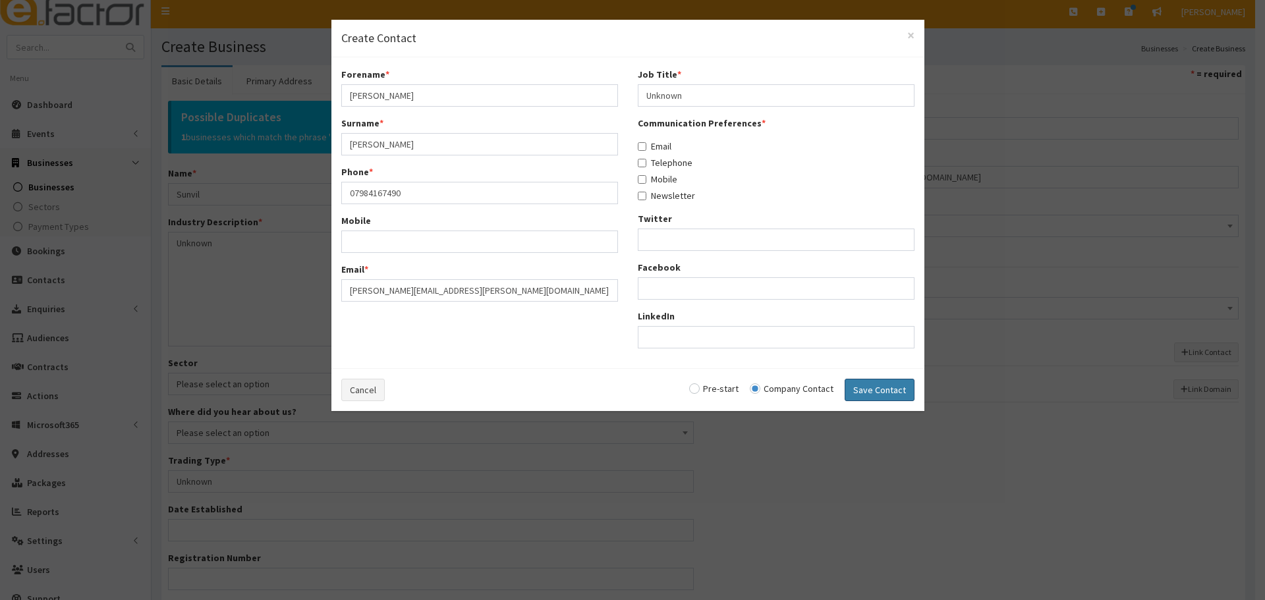
checkbox input "false"
radio input "false"
select select "5270"
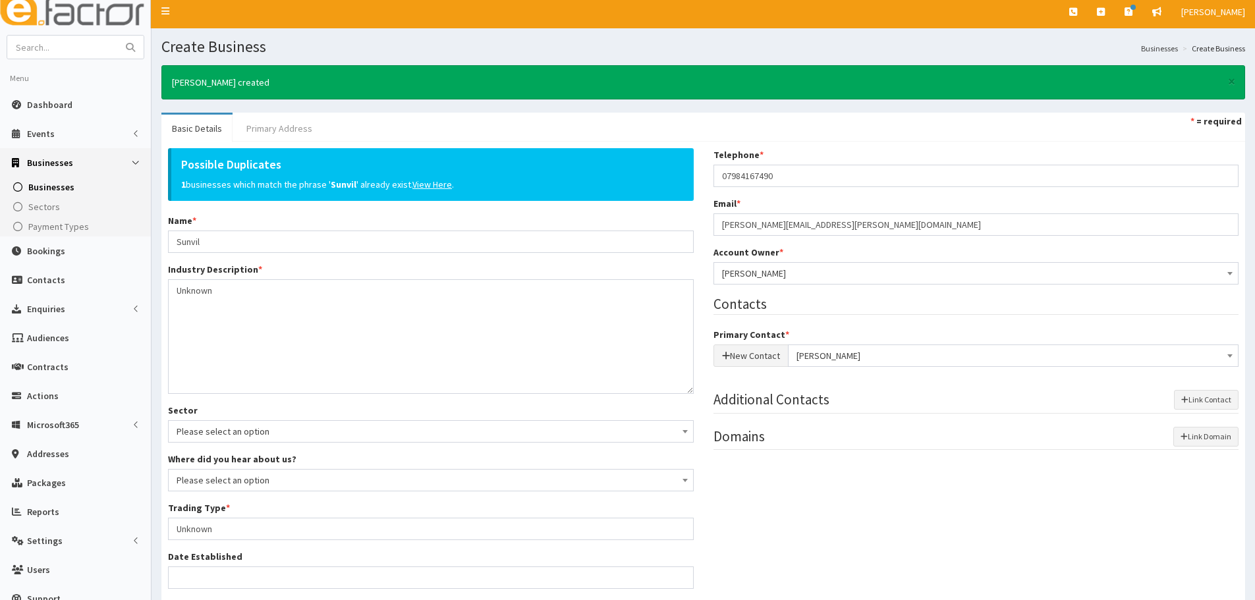
click at [246, 132] on link "Primary Address" at bounding box center [279, 129] width 87 height 28
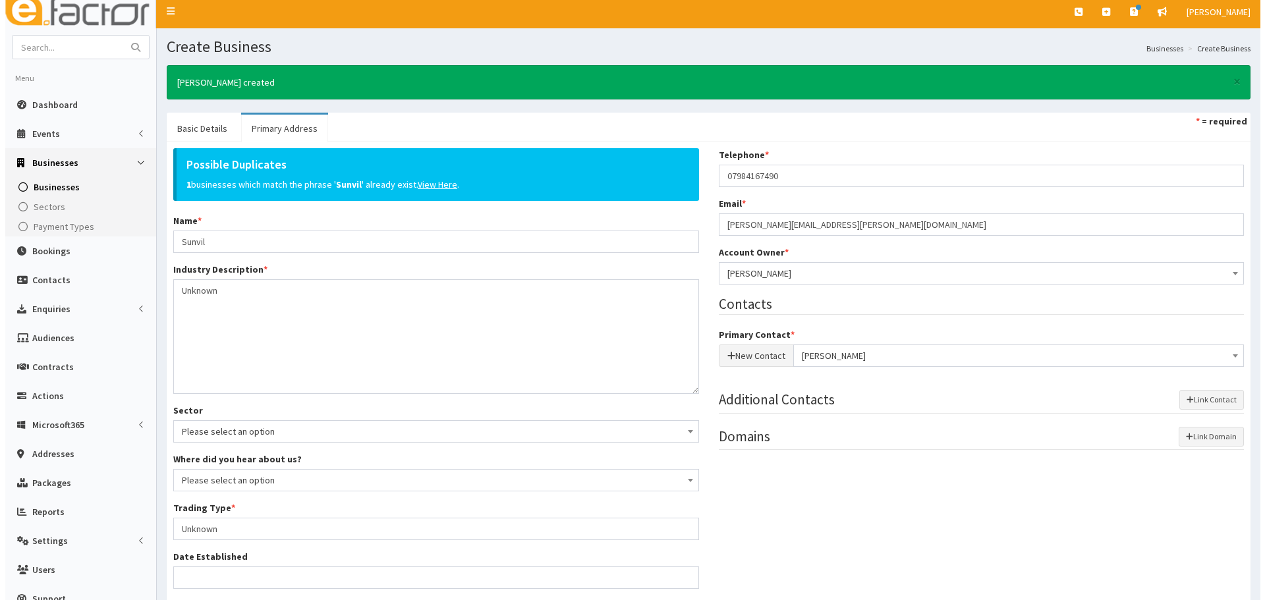
scroll to position [0, 0]
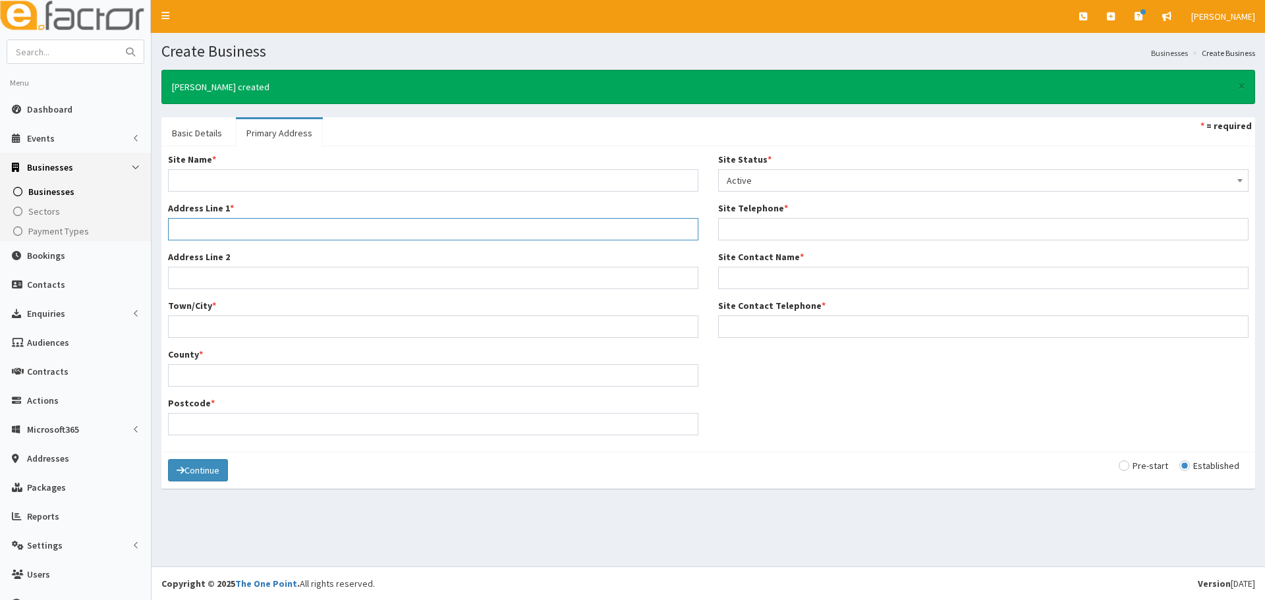
drag, startPoint x: 415, startPoint y: 182, endPoint x: 208, endPoint y: 231, distance: 213.2
click at [208, 231] on input "Address Line 1 *" at bounding box center [433, 229] width 531 height 22
paste input "Dymoke Drive"
type input "Dymoke Drive"
click at [268, 183] on input "Site Name *" at bounding box center [433, 180] width 531 height 22
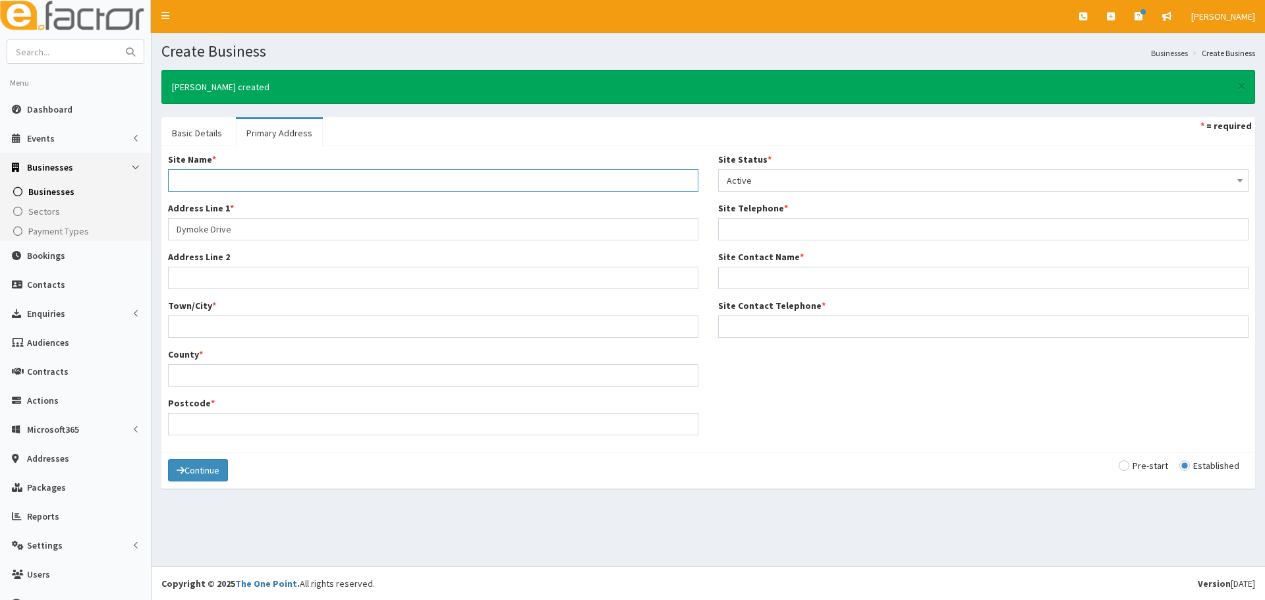
type input "Home Address"
click at [210, 333] on input "Town/City *" at bounding box center [433, 327] width 531 height 22
type input "Grimsby"
drag, startPoint x: 214, startPoint y: 378, endPoint x: 183, endPoint y: 426, distance: 58.1
paste input "DN37 9QQ"
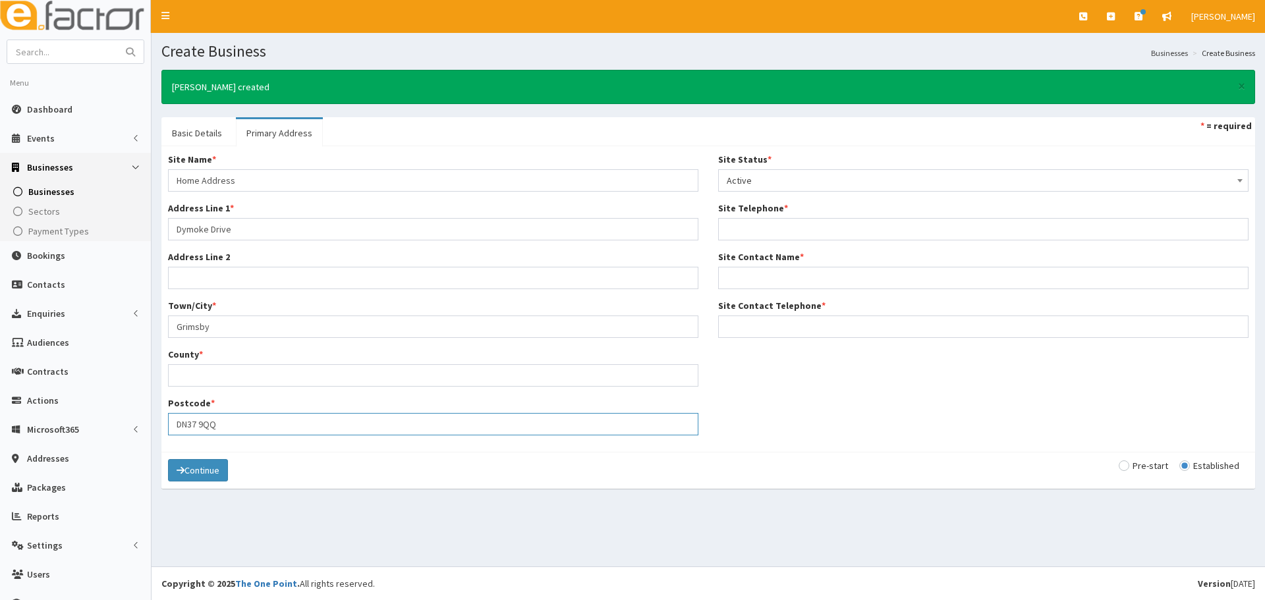
type input "DN37 9QQ"
click at [195, 378] on input "County *" at bounding box center [433, 375] width 531 height 22
type input "[GEOGRAPHIC_DATA]"
click at [764, 418] on div "Site Name * Home Address Address Line 1 * Dymoke Drive Address Line 2 Town/City…" at bounding box center [708, 299] width 1101 height 293
paste input "07984167490"
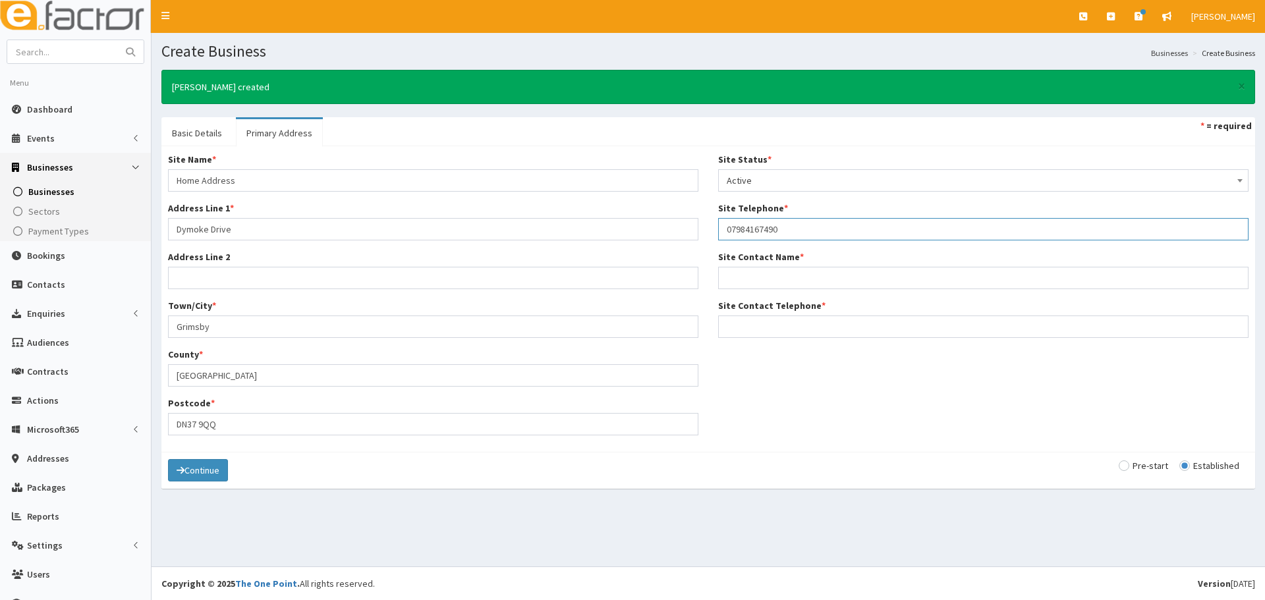
click at [737, 235] on input "07984167490" at bounding box center [983, 229] width 531 height 22
type input "07984167490"
paste input "[PERSON_NAME]"
click at [735, 277] on input "[PERSON_NAME]" at bounding box center [983, 278] width 531 height 22
type input "[PERSON_NAME]"
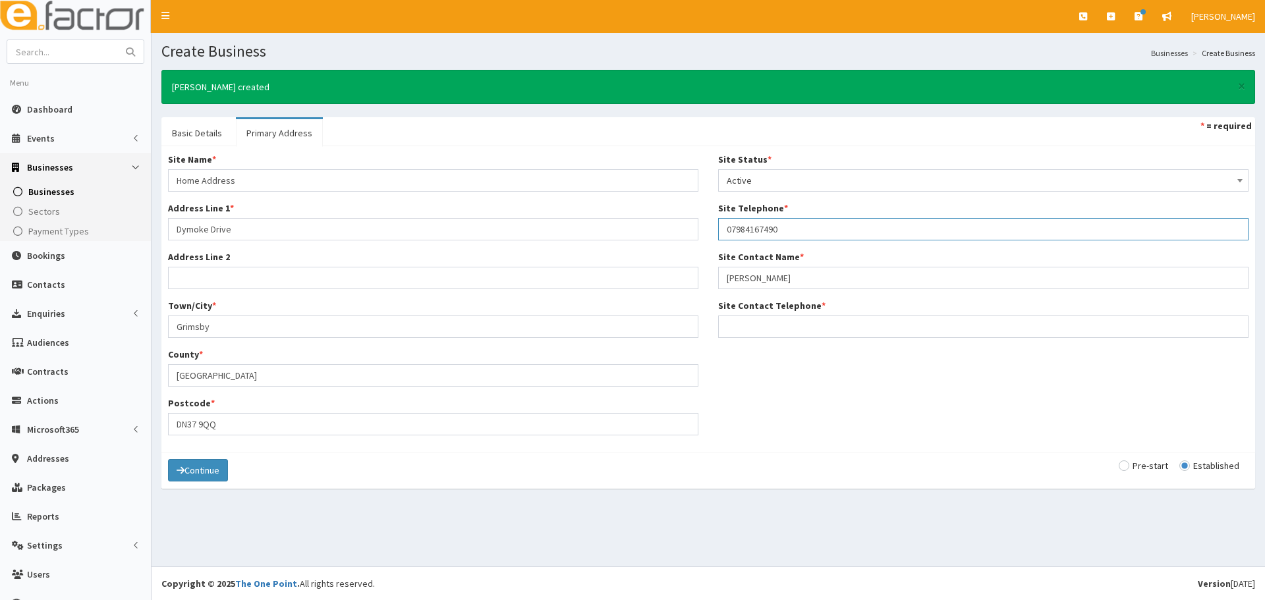
drag, startPoint x: 777, startPoint y: 235, endPoint x: 700, endPoint y: 235, distance: 77.1
click at [700, 235] on div "Site Name * Home Address Address Line 1 * Dymoke Drive Address Line 2 Town/City…" at bounding box center [708, 299] width 1101 height 293
paste input "07984167490"
type input "07984167490"
click at [753, 389] on div "Site Name * Home Address Address Line 1 * Dymoke Drive Address Line 2 Town/City…" at bounding box center [708, 299] width 1101 height 293
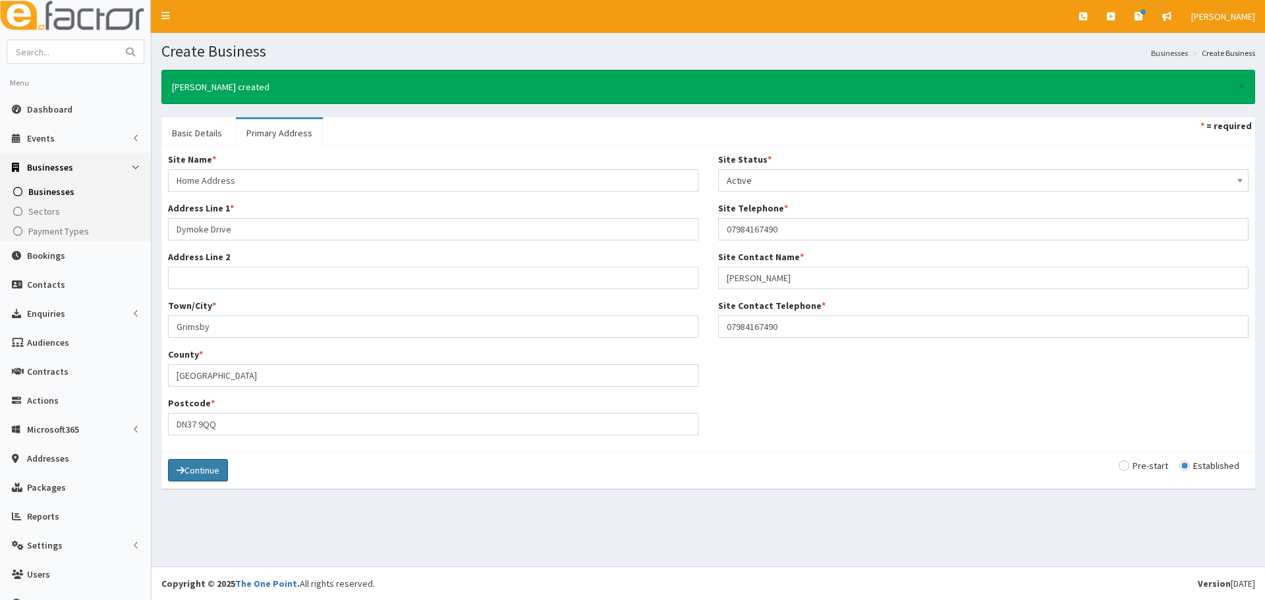
click at [202, 469] on button "Continue" at bounding box center [198, 470] width 60 height 22
click at [198, 471] on button "Save" at bounding box center [190, 471] width 45 height 22
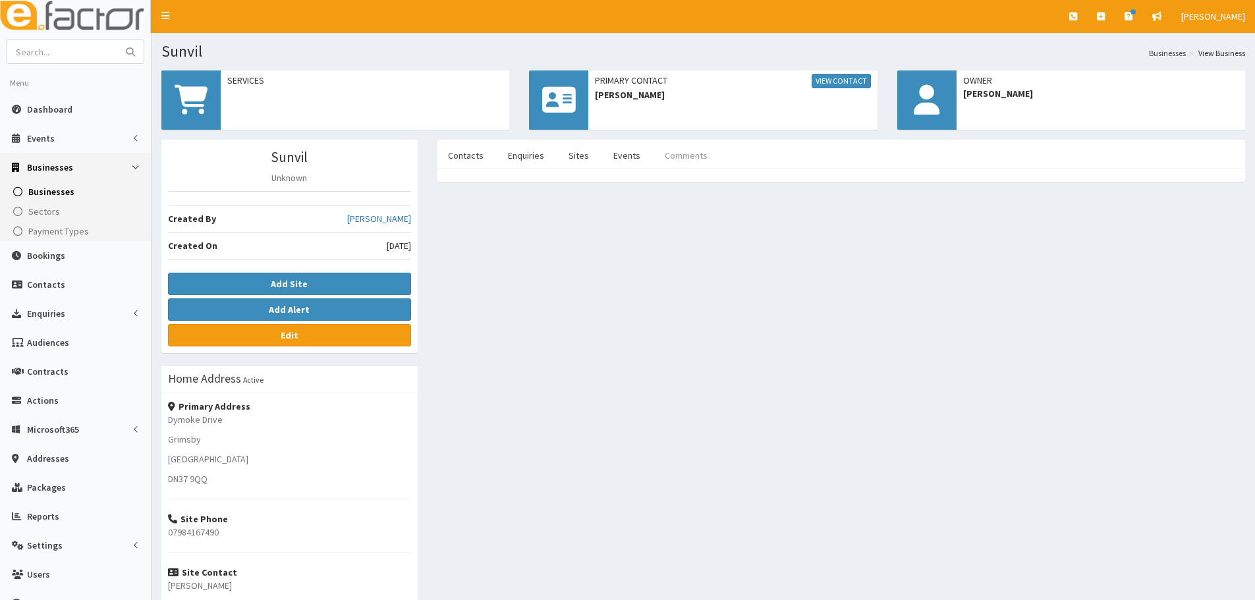
click at [694, 146] on link "Comments" at bounding box center [686, 156] width 64 height 28
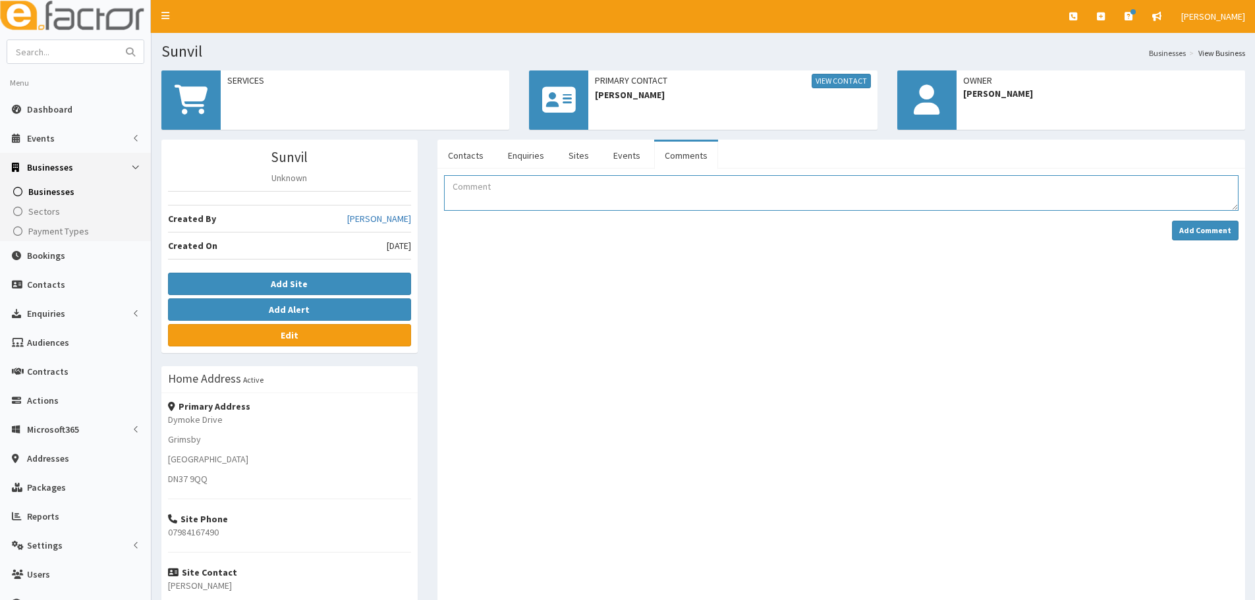
click at [583, 209] on textarea "Comment" at bounding box center [841, 193] width 795 height 36
click at [811, 183] on textarea "[PERSON_NAME], booked a flexi desk via the website. She has come in [DATE] ([DA…" at bounding box center [841, 193] width 795 height 36
click at [778, 196] on textarea "[PERSON_NAME], booked a flexi desk via the website. She has come in [DATE] ([DA…" at bounding box center [841, 193] width 795 height 36
click at [782, 188] on textarea "[PERSON_NAME], booked a flexi desk via the website. She has come in [DATE] ([DA…" at bounding box center [841, 193] width 795 height 36
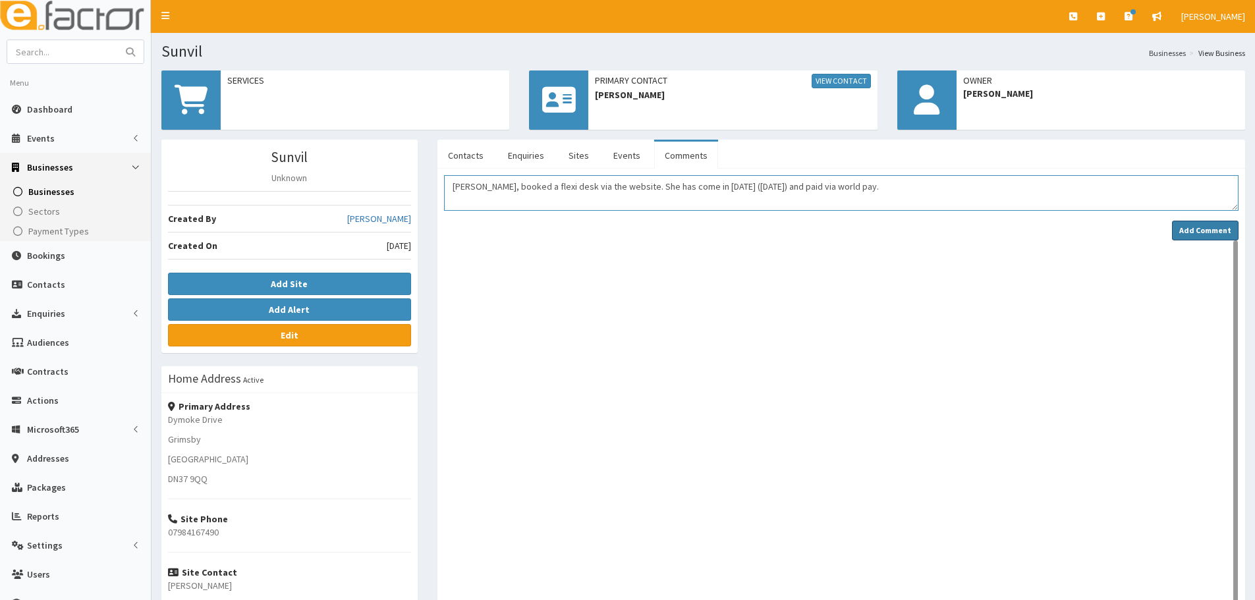
type textarea "[PERSON_NAME], booked a flexi desk via the website. She has come in [DATE] ([DA…"
click at [1217, 229] on strong "Add Comment" at bounding box center [1206, 230] width 52 height 10
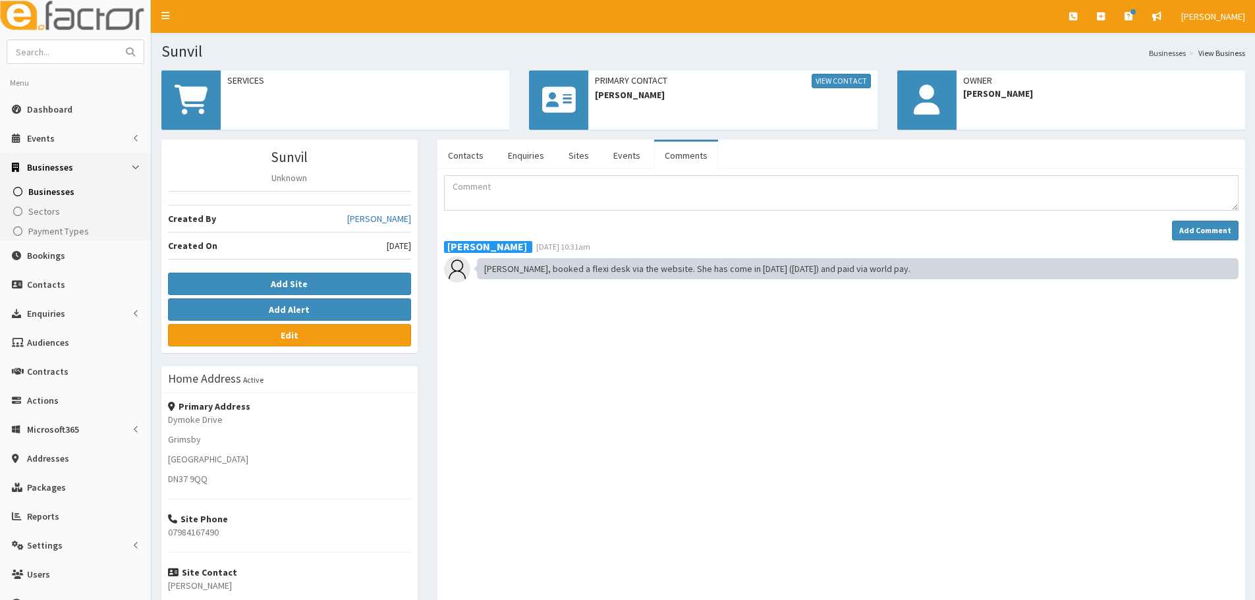
click at [625, 327] on div "[PERSON_NAME] [DATE] 10:31am [PERSON_NAME], booked a flexi desk via the website…" at bounding box center [841, 466] width 795 height 451
